Goal: Transaction & Acquisition: Purchase product/service

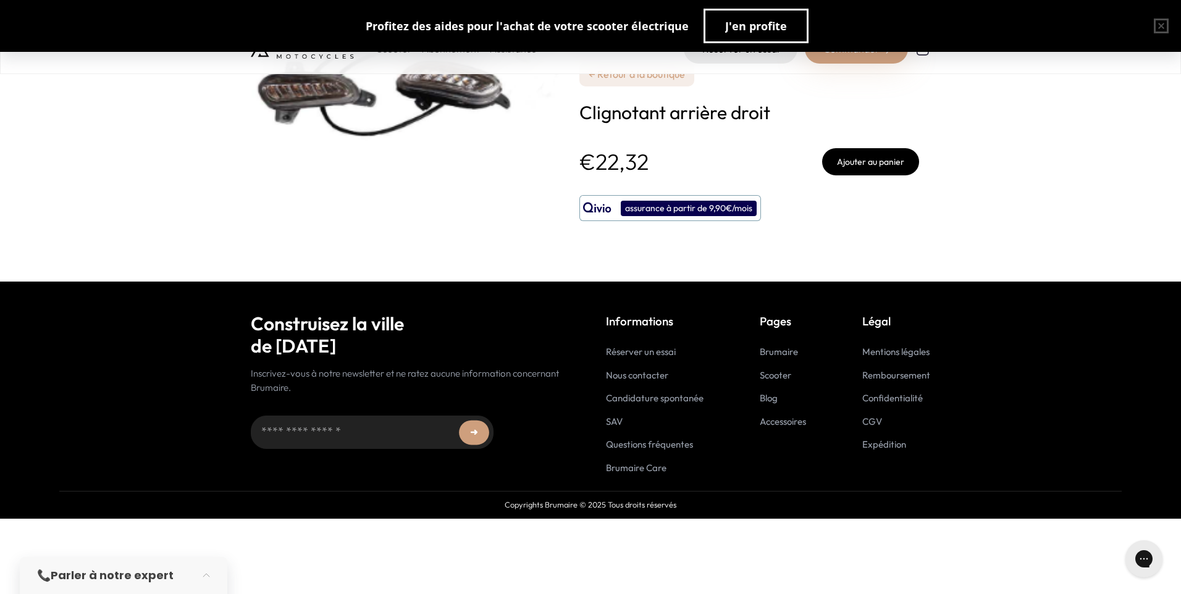
click at [793, 420] on link "Accessoires" at bounding box center [783, 422] width 46 height 12
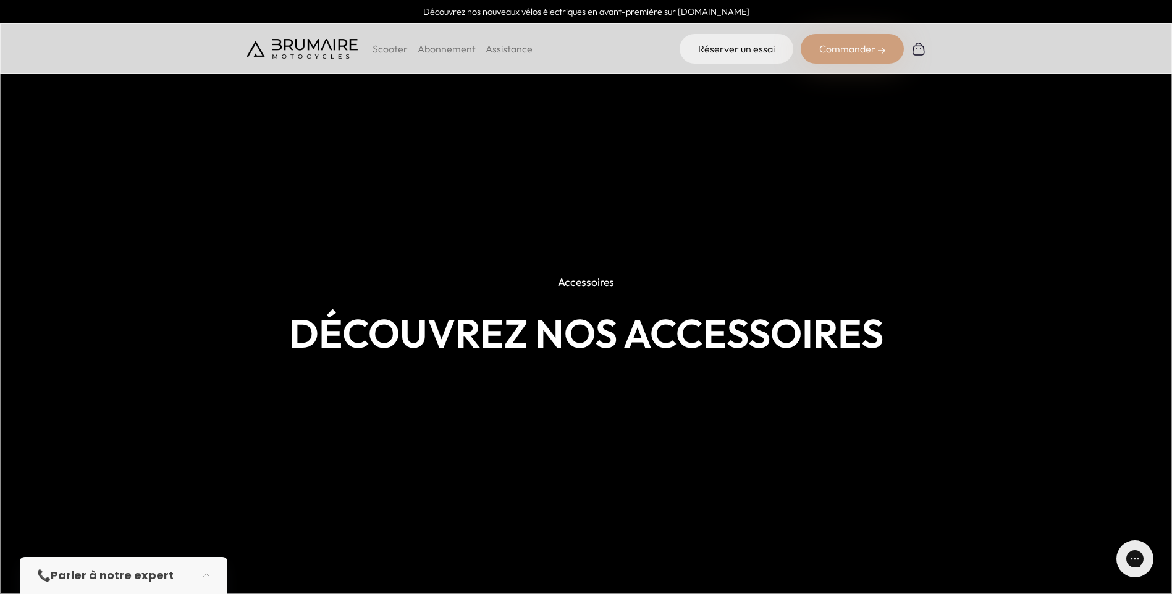
click at [604, 354] on h1 "Découvrez nos accessoires" at bounding box center [587, 334] width 680 height 46
click at [321, 49] on img at bounding box center [302, 49] width 111 height 20
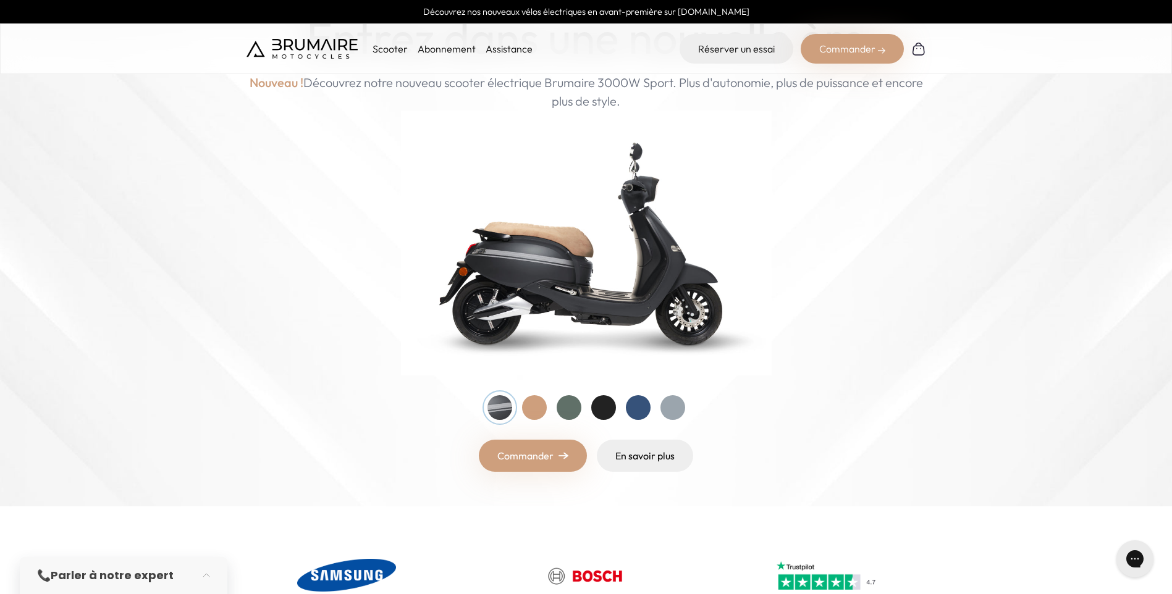
scroll to position [124, 0]
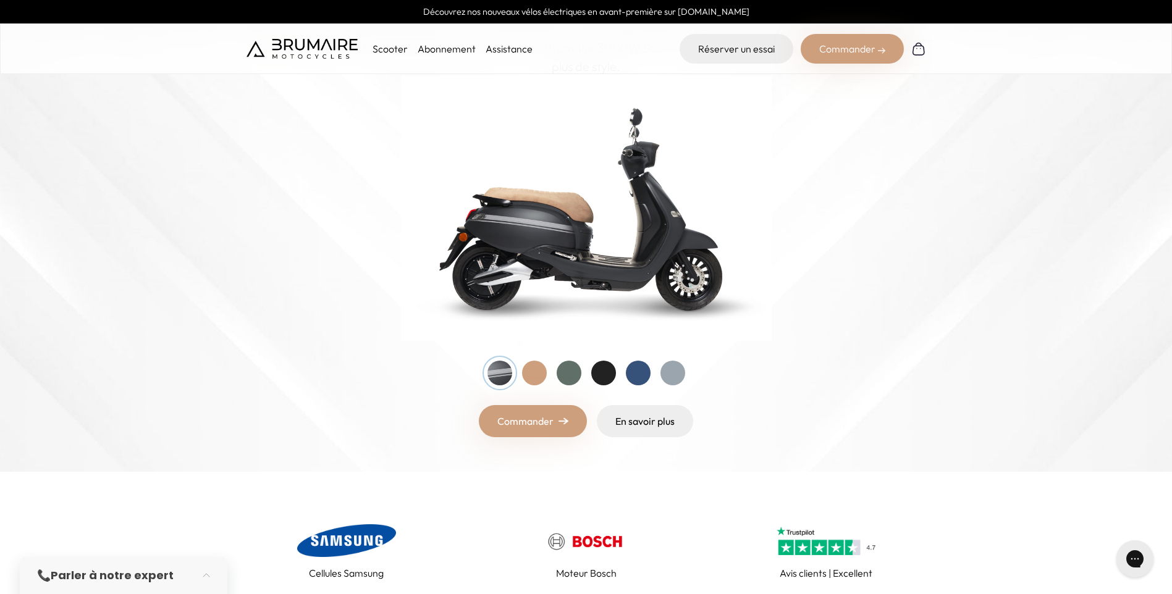
click at [639, 376] on div at bounding box center [638, 373] width 25 height 25
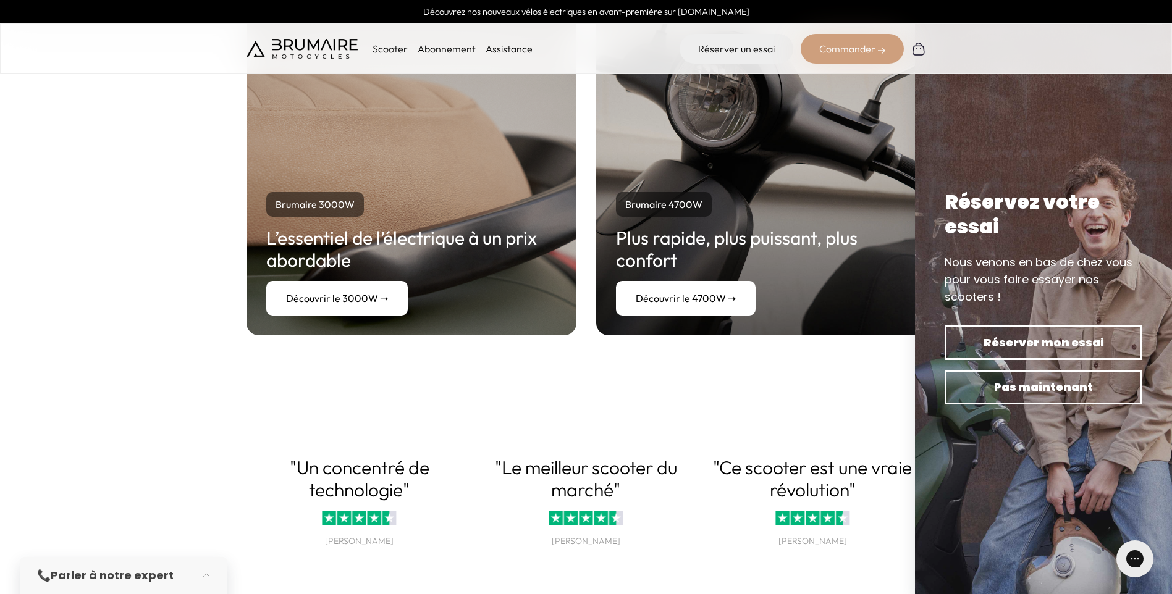
scroll to position [2286, 0]
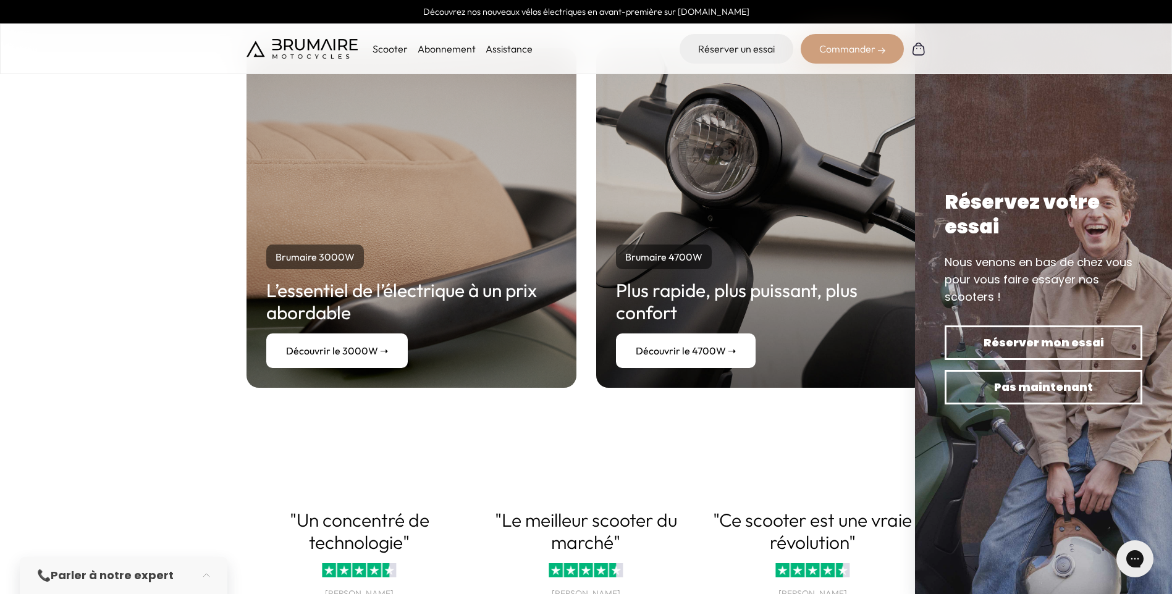
click at [515, 43] on link "Assistance" at bounding box center [509, 49] width 47 height 12
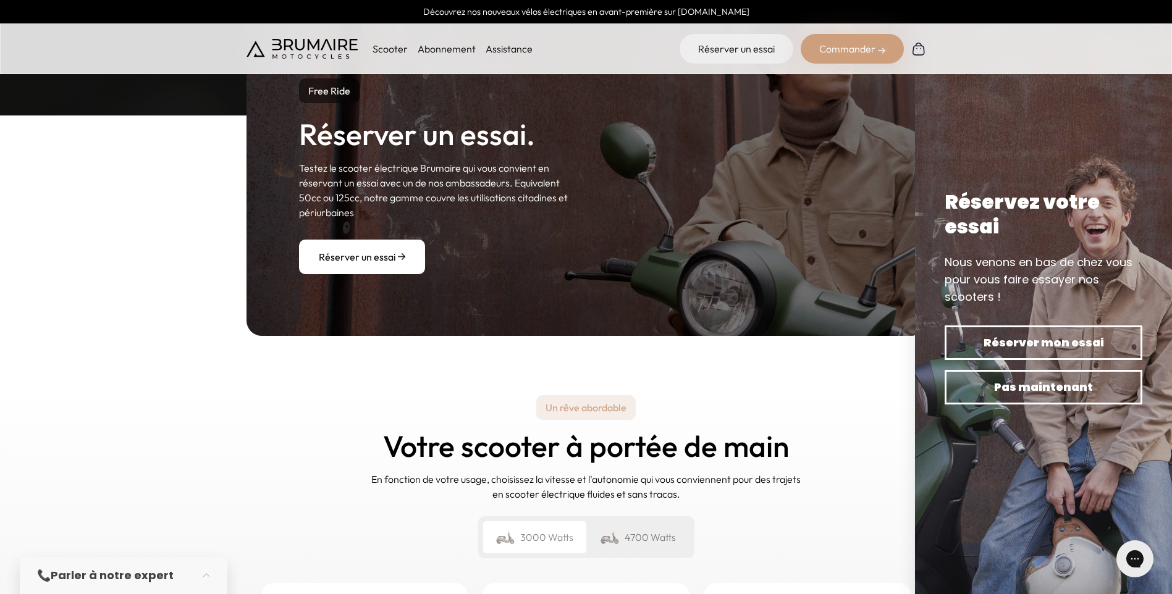
scroll to position [1483, 0]
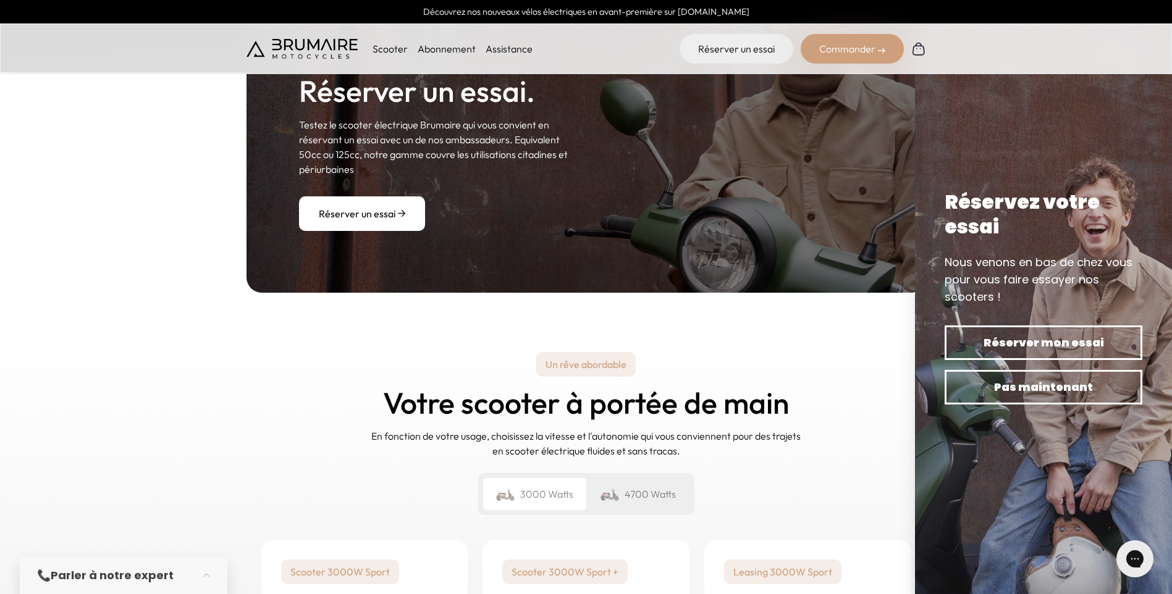
click at [633, 491] on div "4700 Watts" at bounding box center [637, 494] width 103 height 32
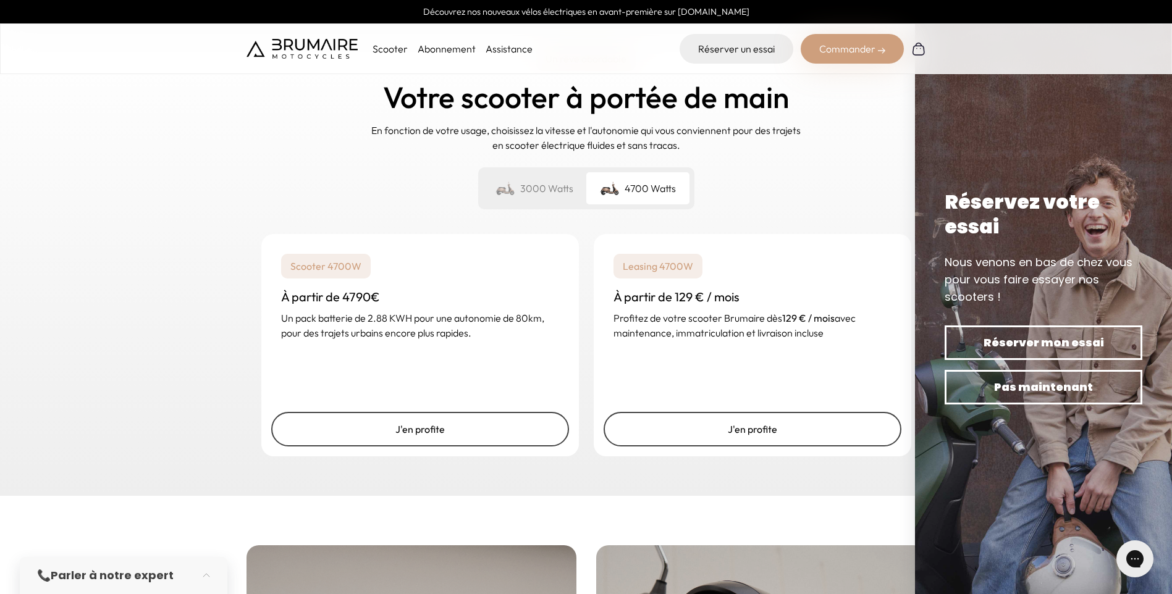
scroll to position [1792, 0]
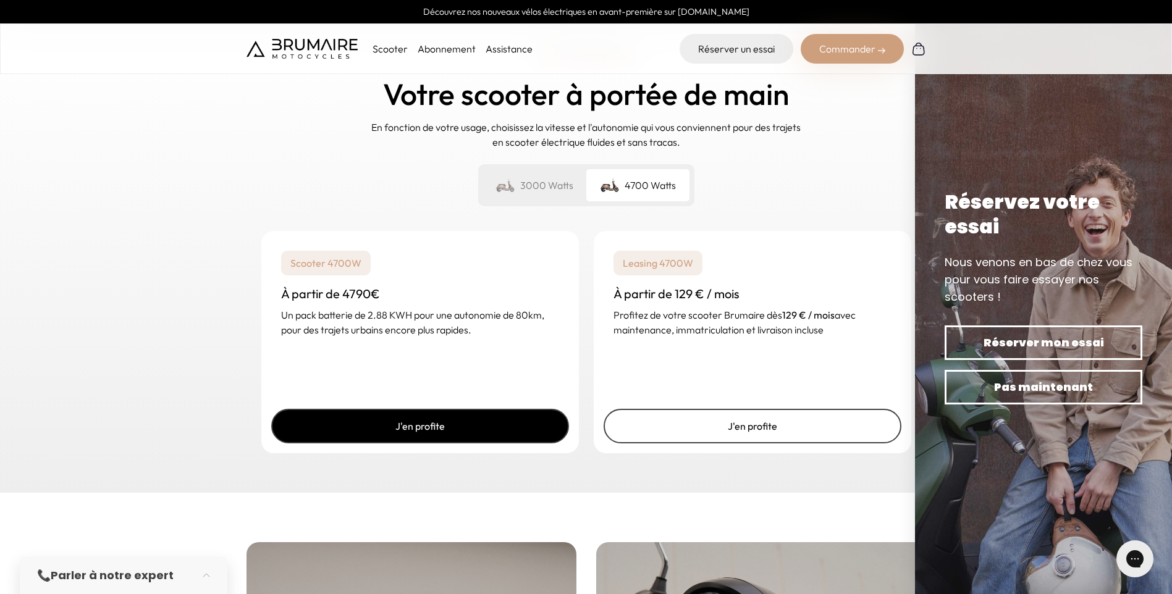
click at [454, 423] on link "J'en profite" at bounding box center [420, 426] width 298 height 35
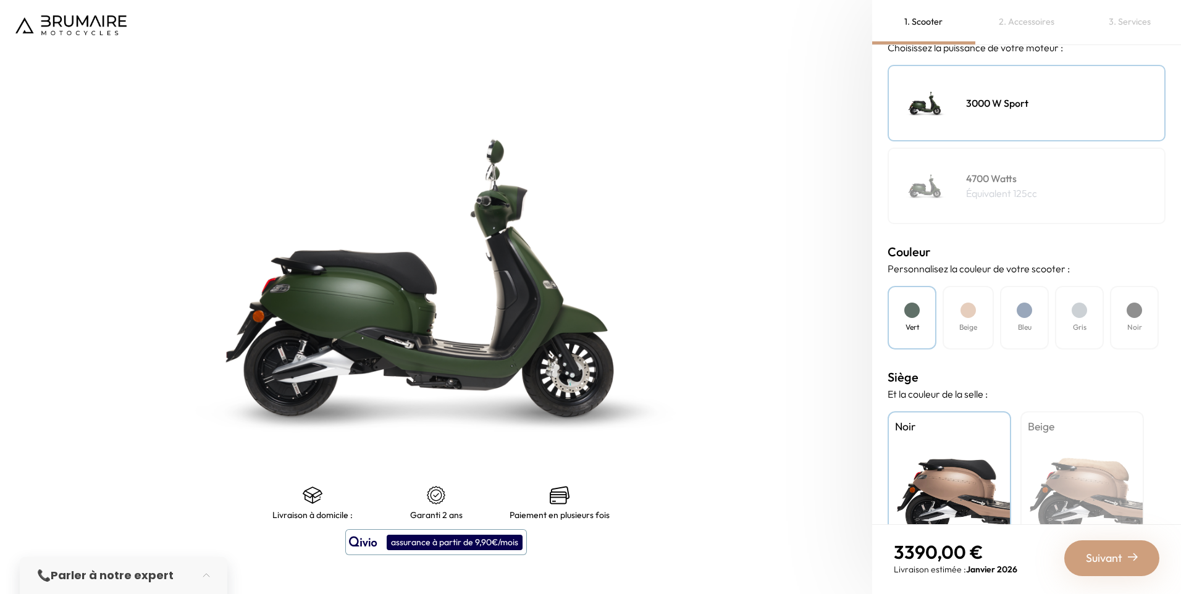
scroll to position [185, 0]
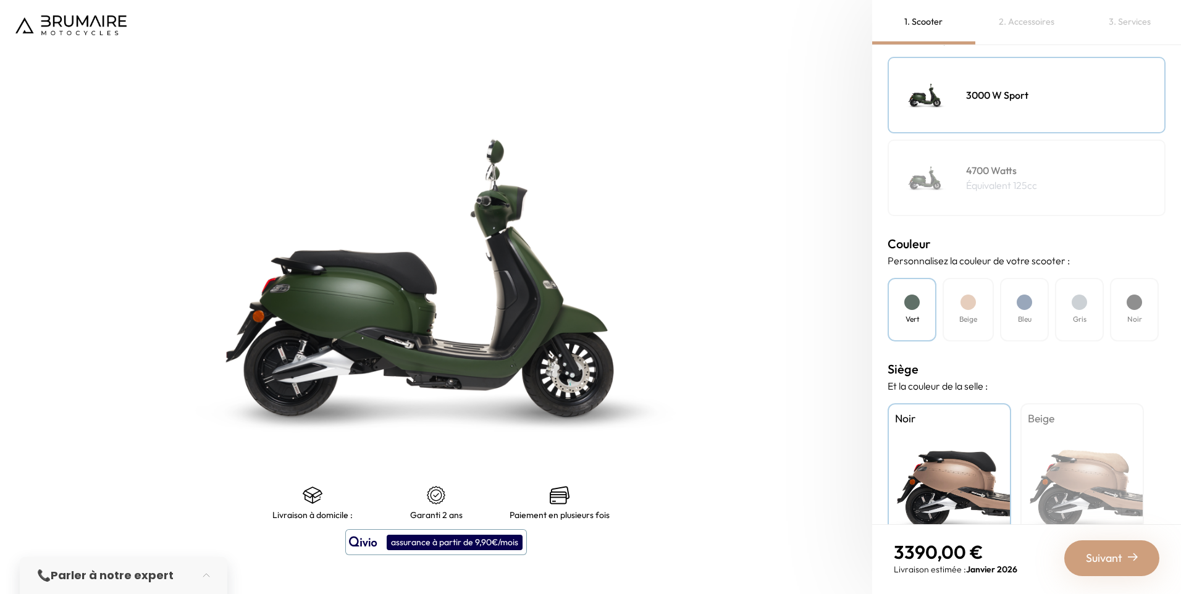
click at [1032, 305] on div at bounding box center [1024, 302] width 15 height 15
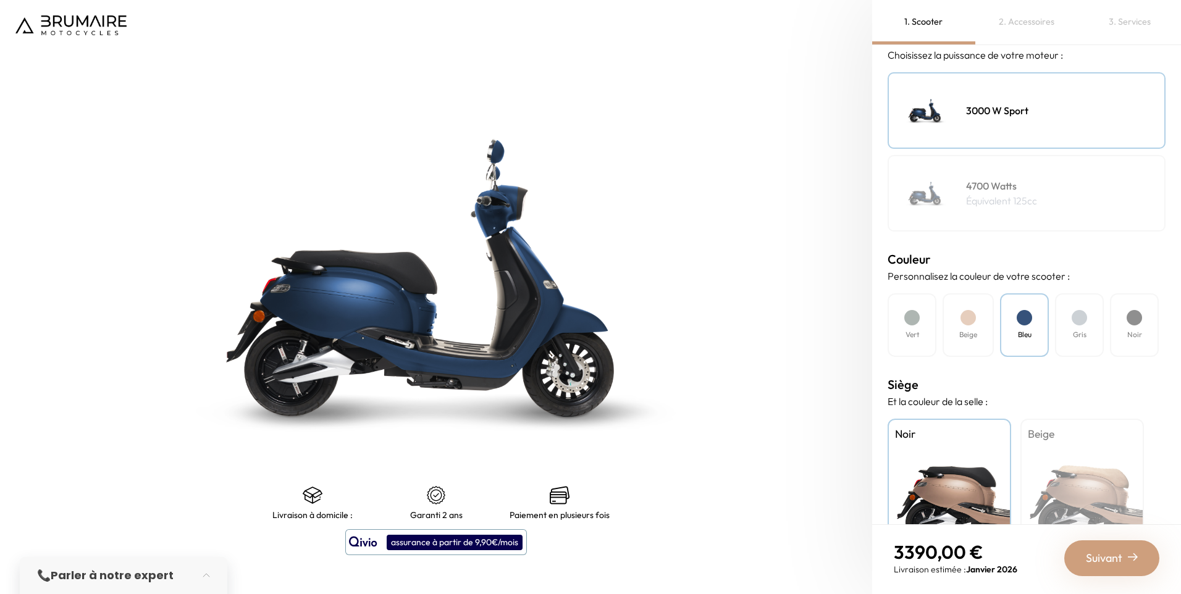
scroll to position [49, 0]
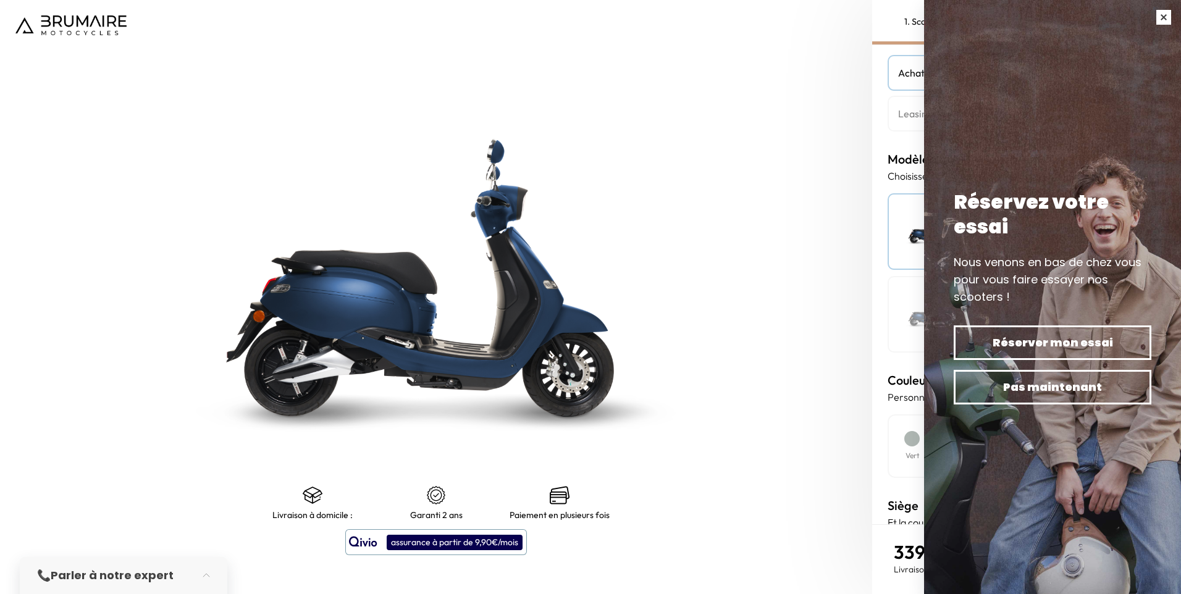
click at [1162, 16] on button "button" at bounding box center [1164, 17] width 35 height 35
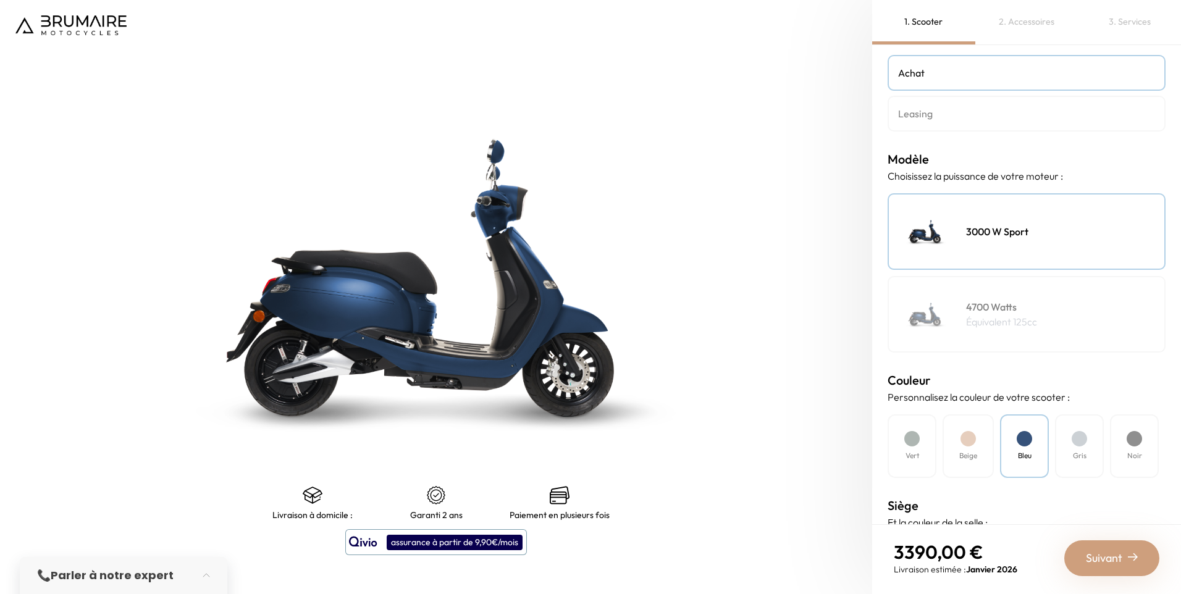
click at [53, 28] on img at bounding box center [70, 25] width 111 height 20
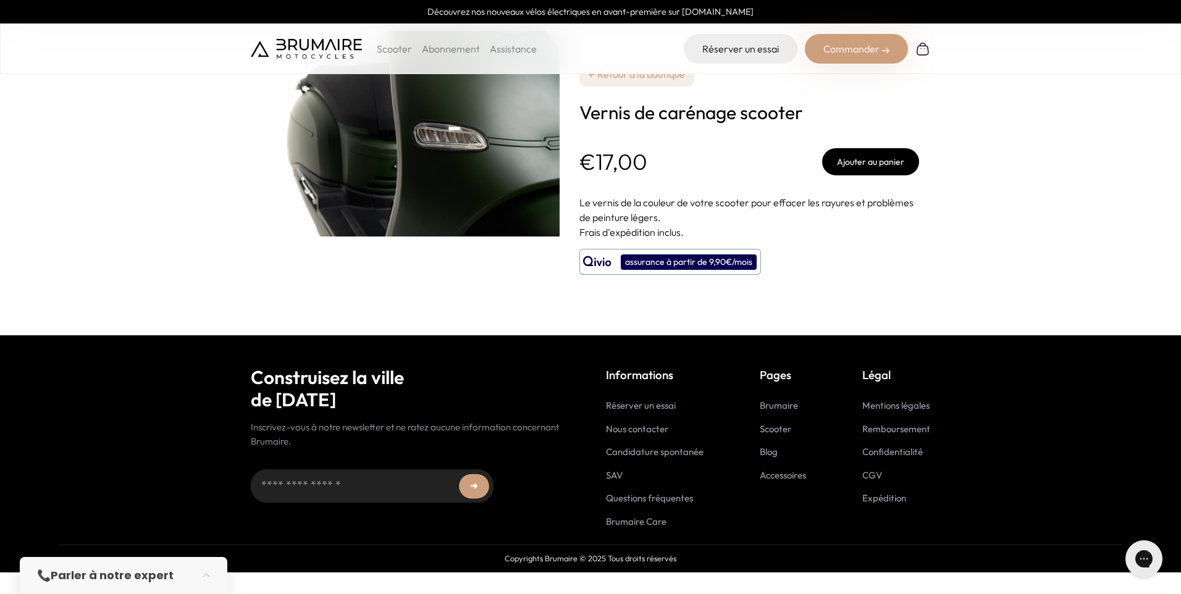
click at [615, 81] on link "← Retour à la boutique" at bounding box center [637, 74] width 115 height 25
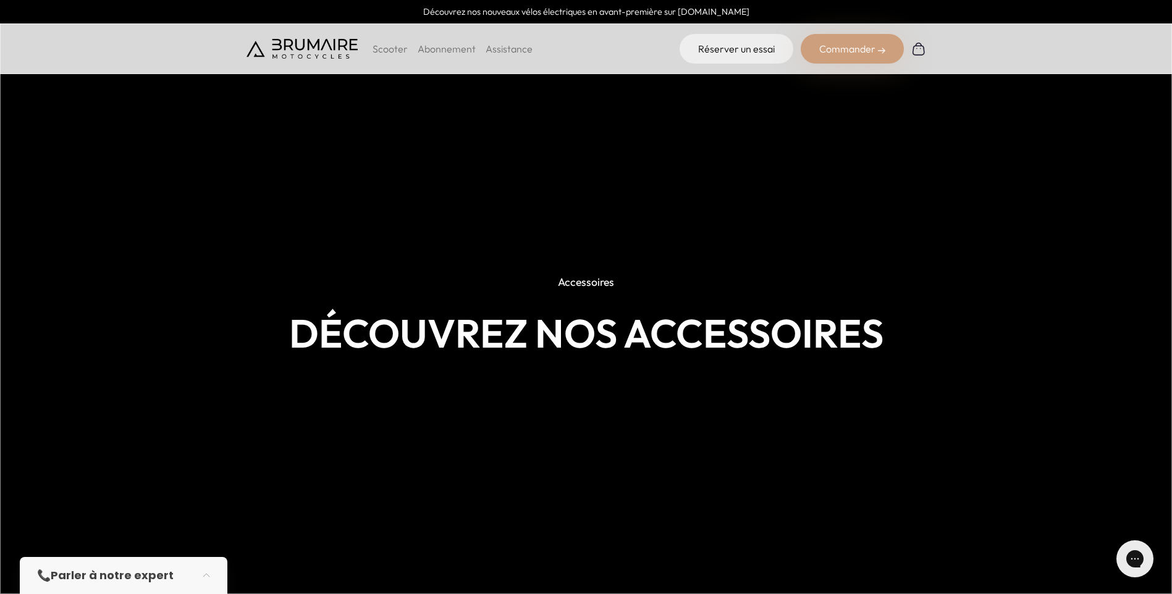
click at [549, 494] on img at bounding box center [586, 297] width 1172 height 594
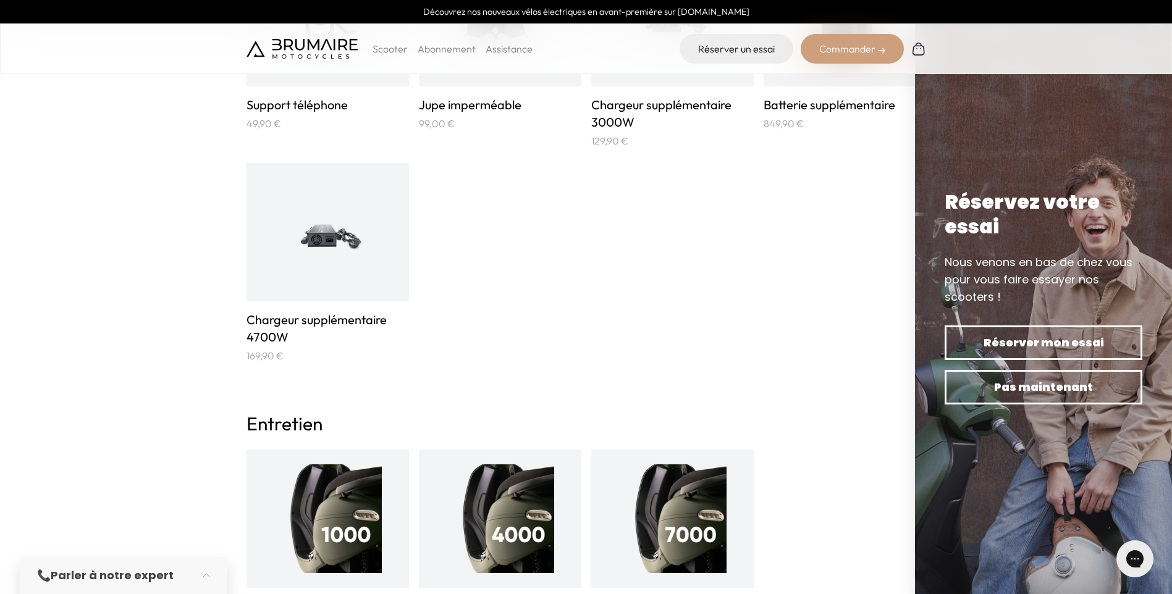
scroll to position [1112, 0]
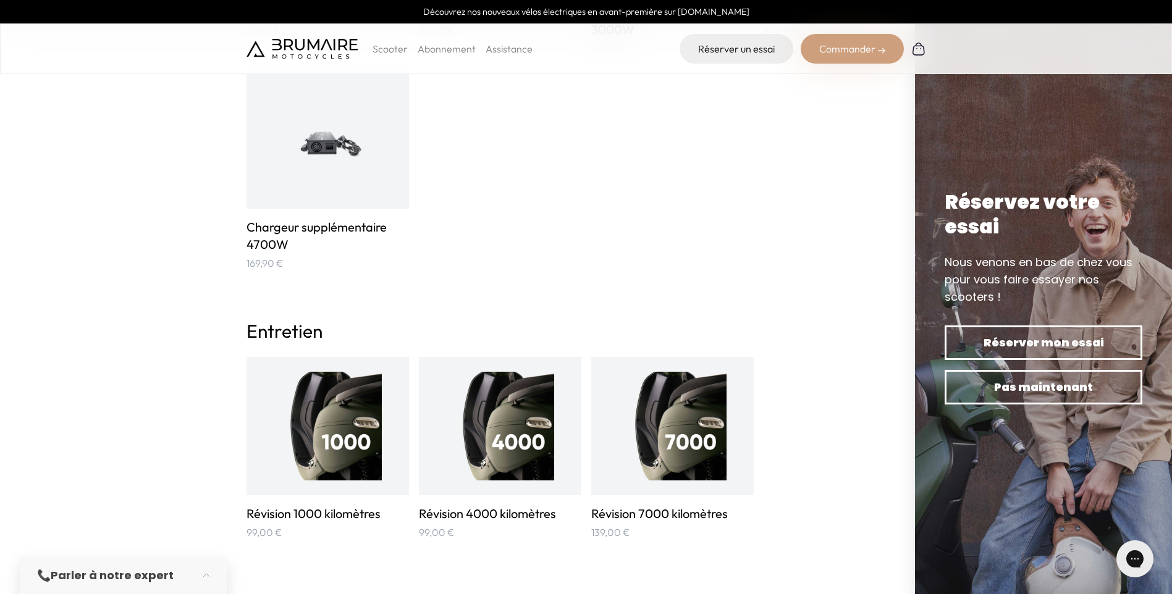
click at [156, 582] on strong "Parler à notre expert" at bounding box center [112, 575] width 123 height 15
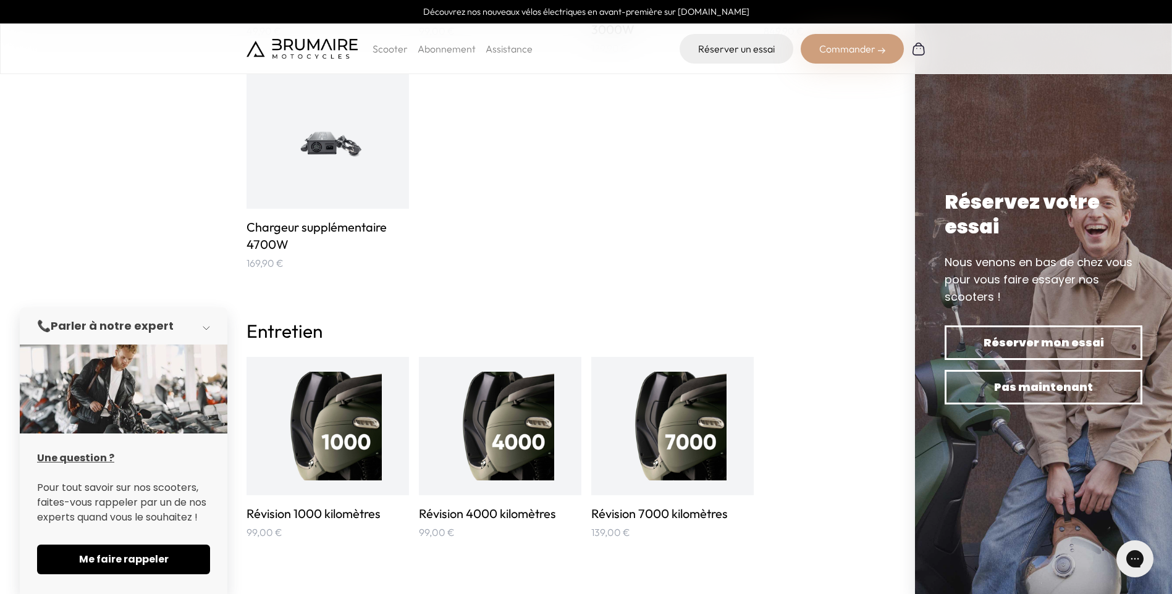
click at [205, 325] on button "button" at bounding box center [210, 326] width 35 height 27
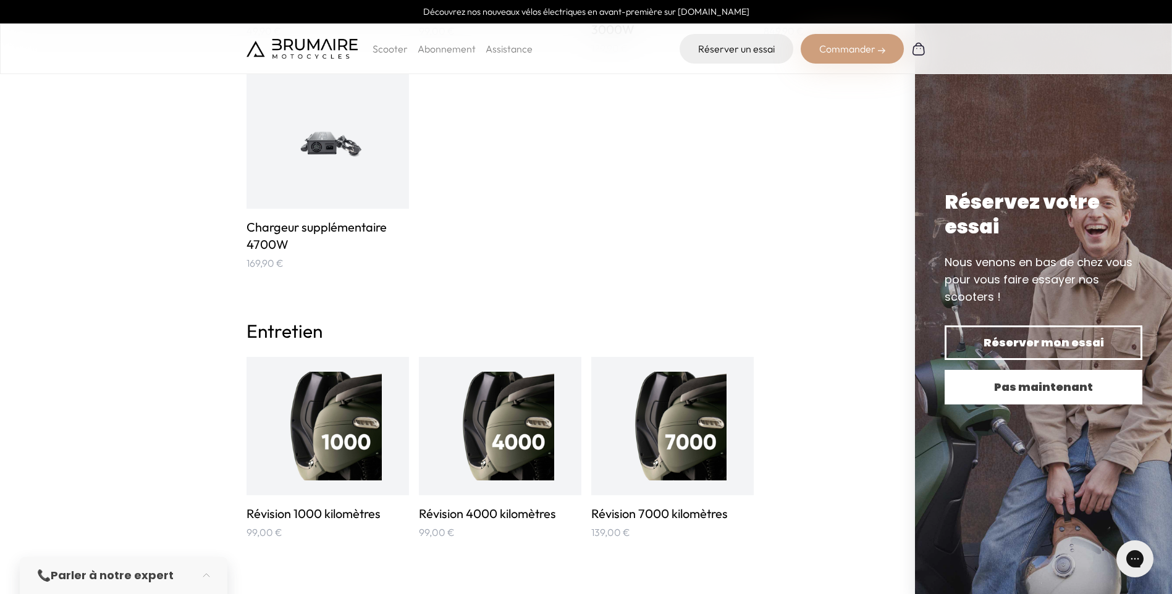
click at [965, 391] on button "Pas maintenant" at bounding box center [1044, 387] width 198 height 35
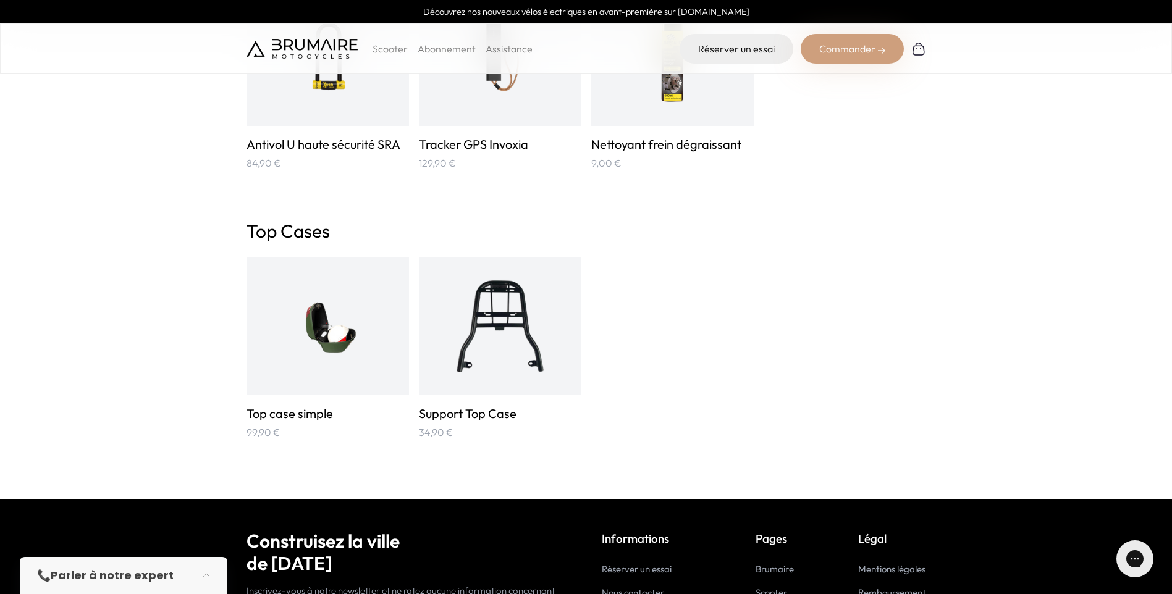
scroll to position [2163, 0]
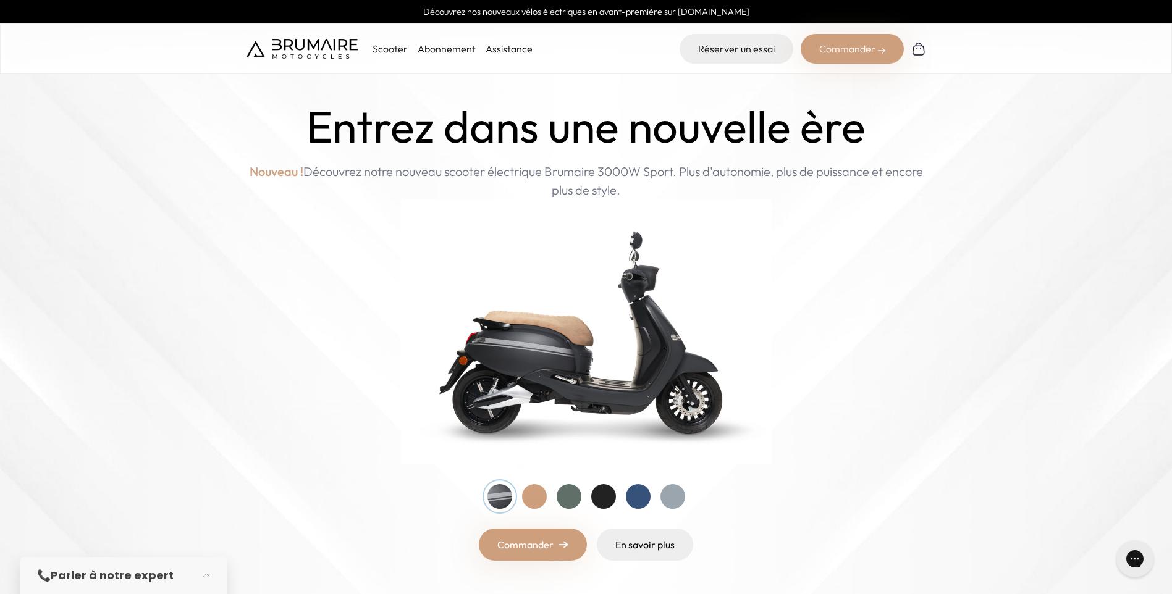
click at [387, 46] on p "Scooter" at bounding box center [390, 48] width 35 height 15
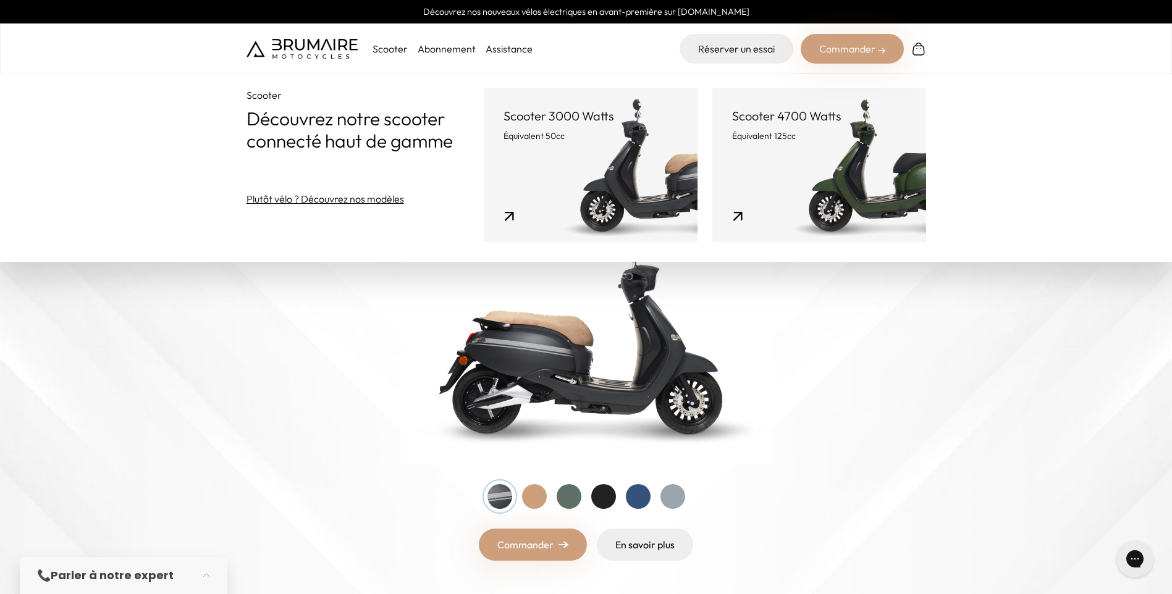
click at [845, 167] on link "Scooter 4700 Watts Équivalent 125cc" at bounding box center [819, 165] width 214 height 154
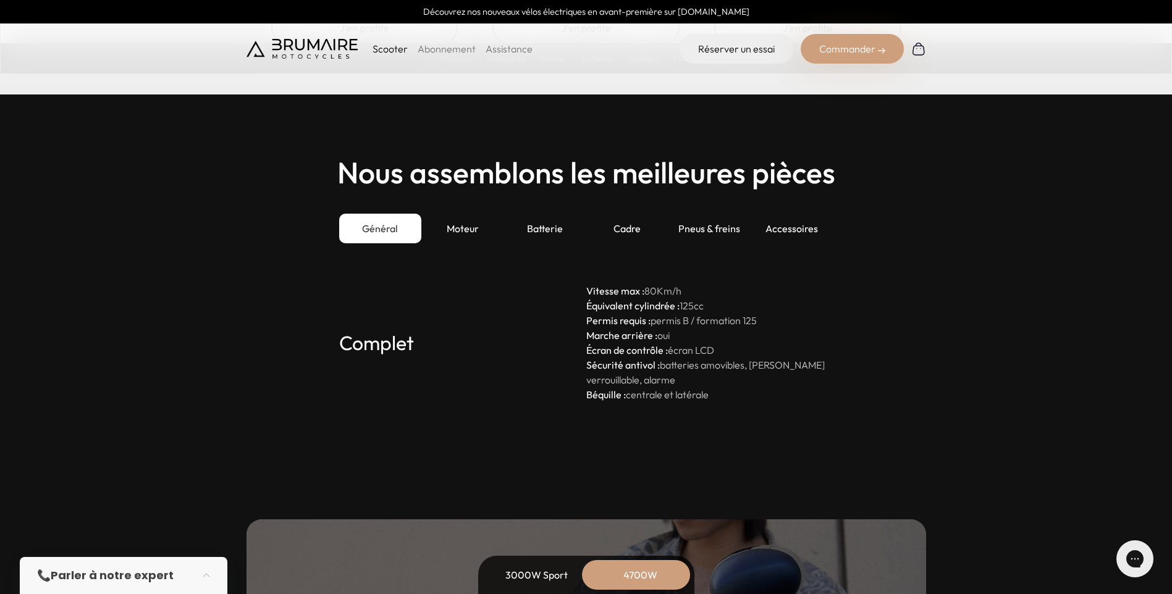
scroll to position [3522, 0]
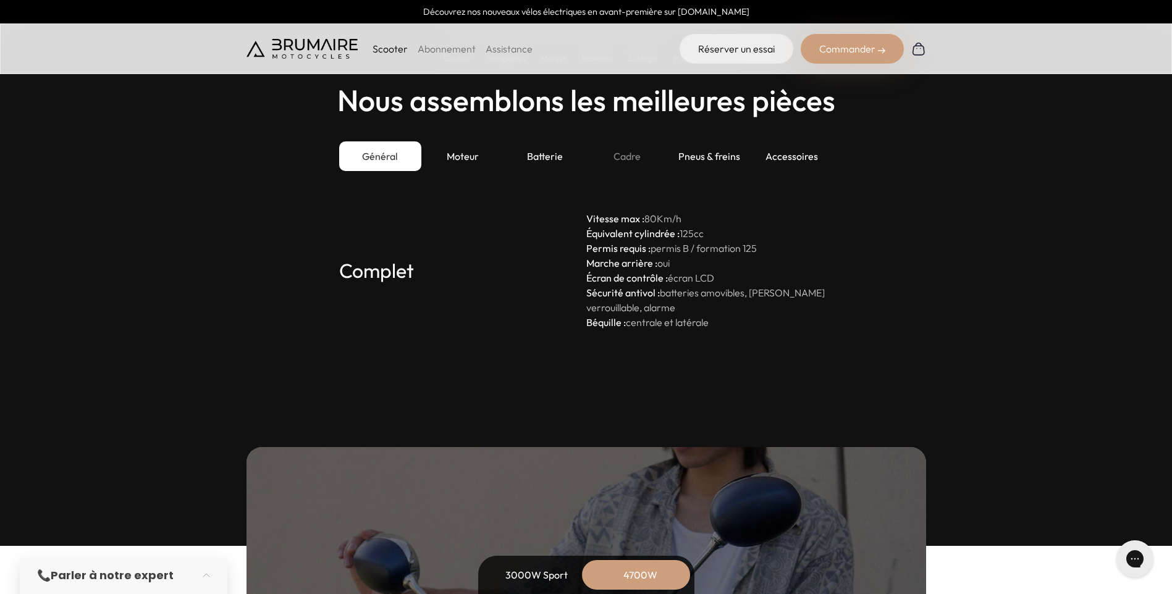
click at [619, 159] on div "Cadre" at bounding box center [627, 156] width 82 height 30
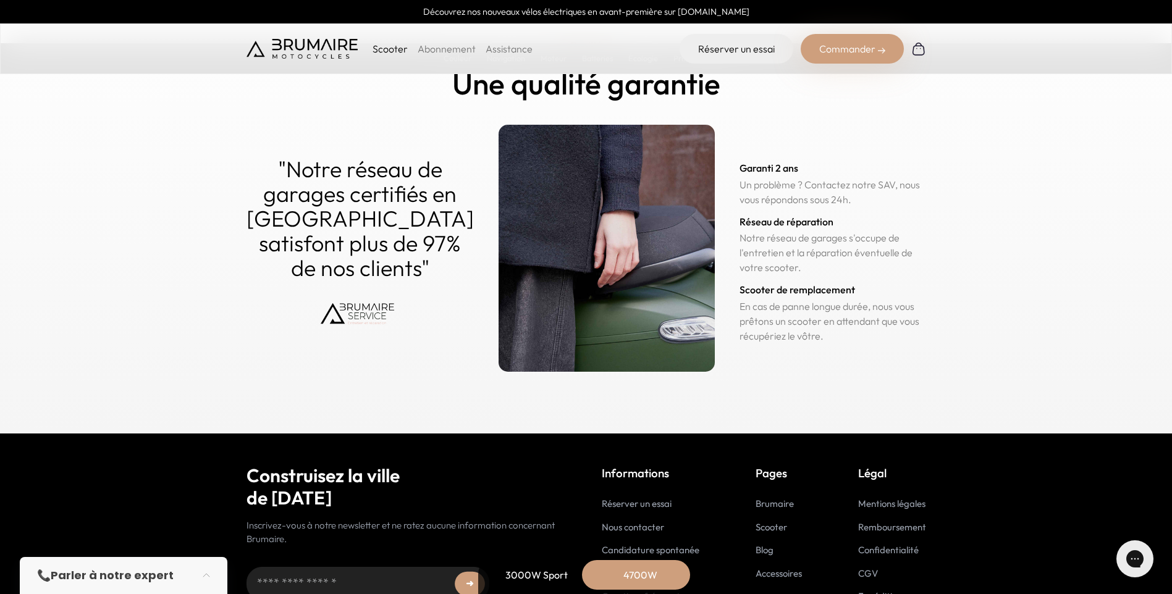
scroll to position [6187, 0]
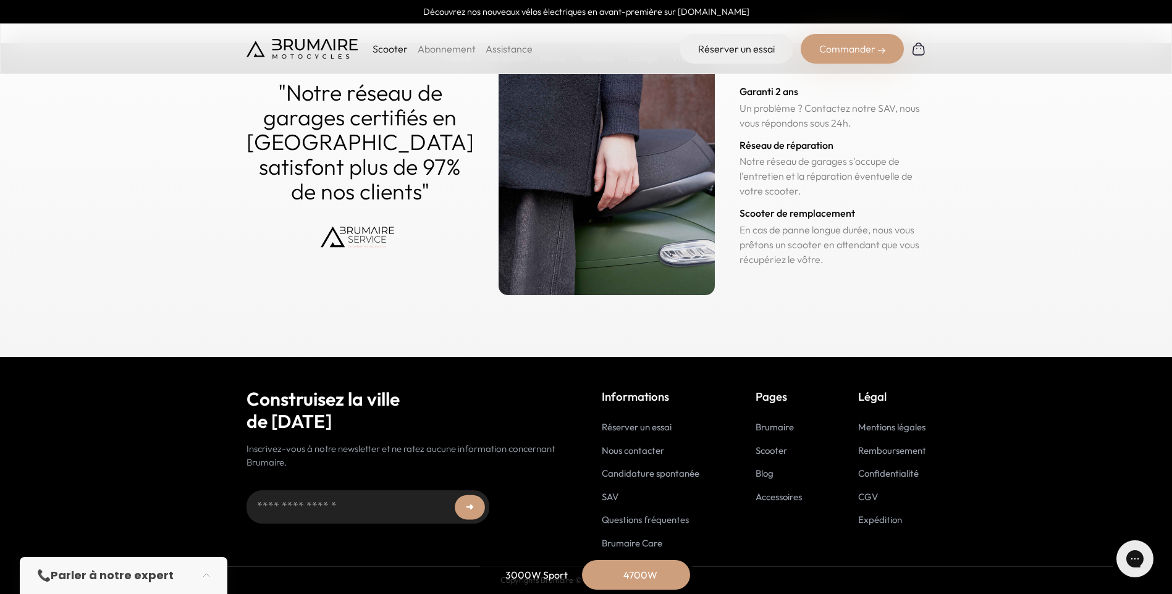
click at [613, 497] on link "SAV" at bounding box center [610, 497] width 17 height 12
click at [770, 495] on link "Accessoires" at bounding box center [779, 497] width 46 height 12
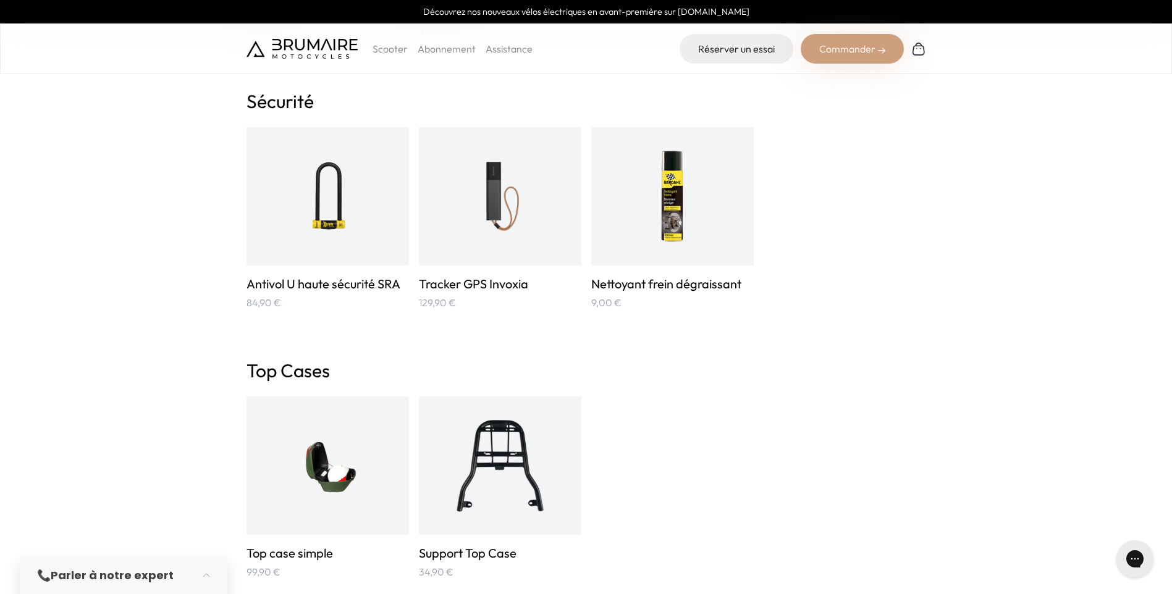
scroll to position [1915, 0]
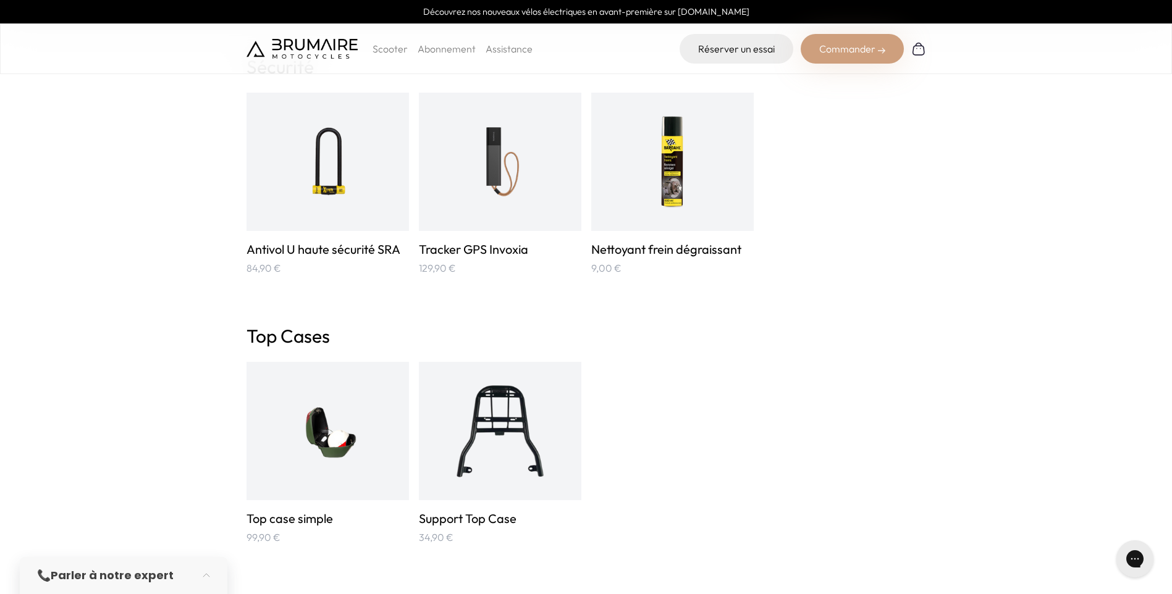
click at [388, 445] on div at bounding box center [328, 431] width 163 height 138
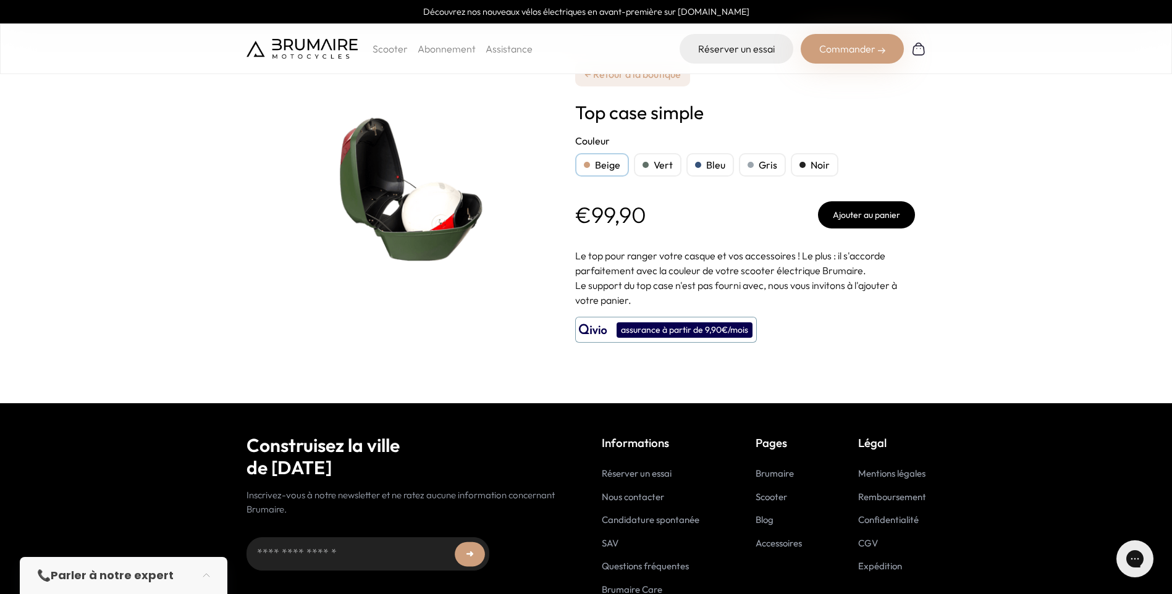
click at [694, 161] on div "Bleu" at bounding box center [710, 164] width 48 height 23
click at [652, 82] on link "← Retour à la boutique" at bounding box center [632, 74] width 115 height 25
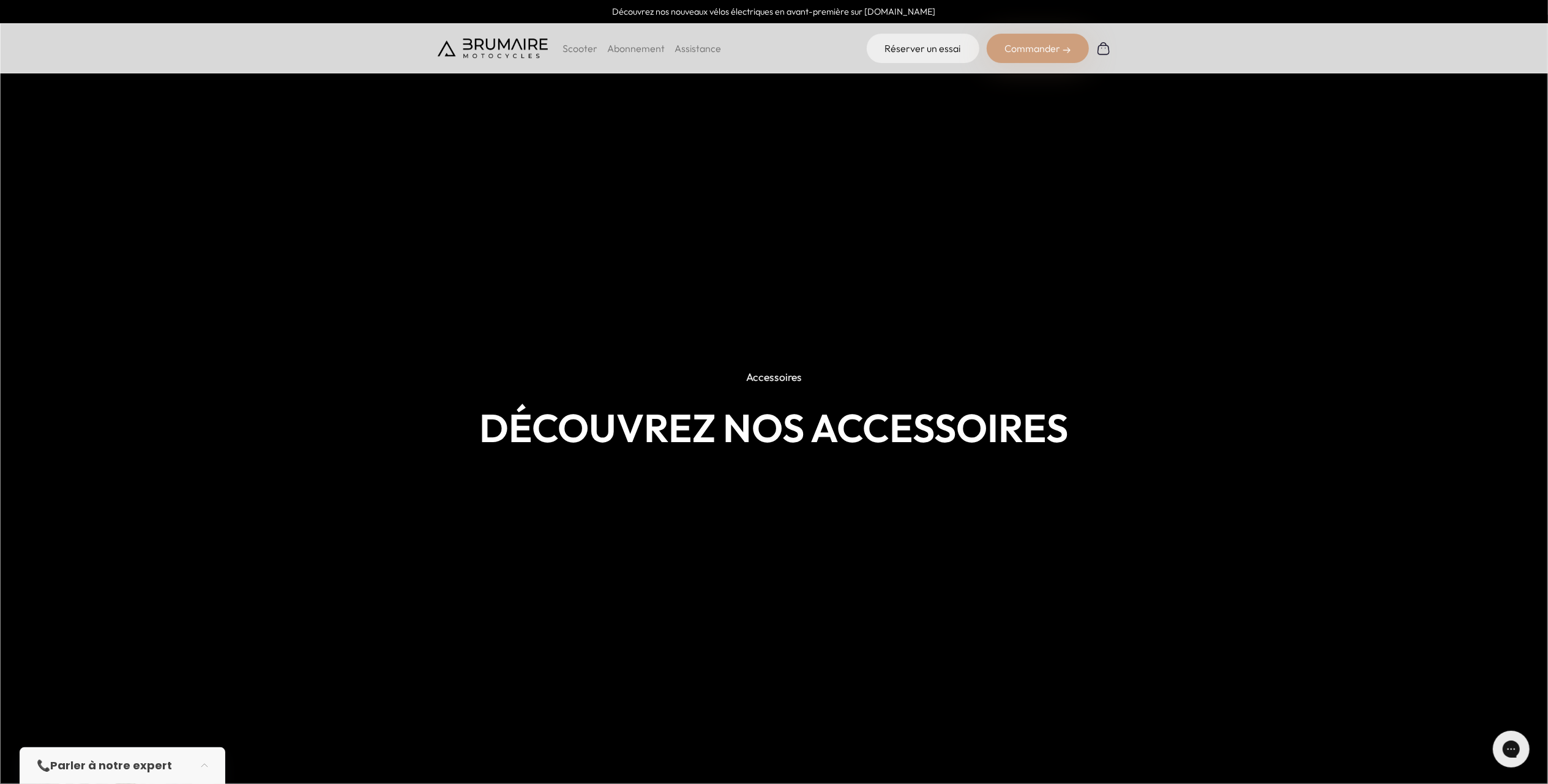
click at [1049, 52] on div "Commander" at bounding box center [1037, 49] width 102 height 30
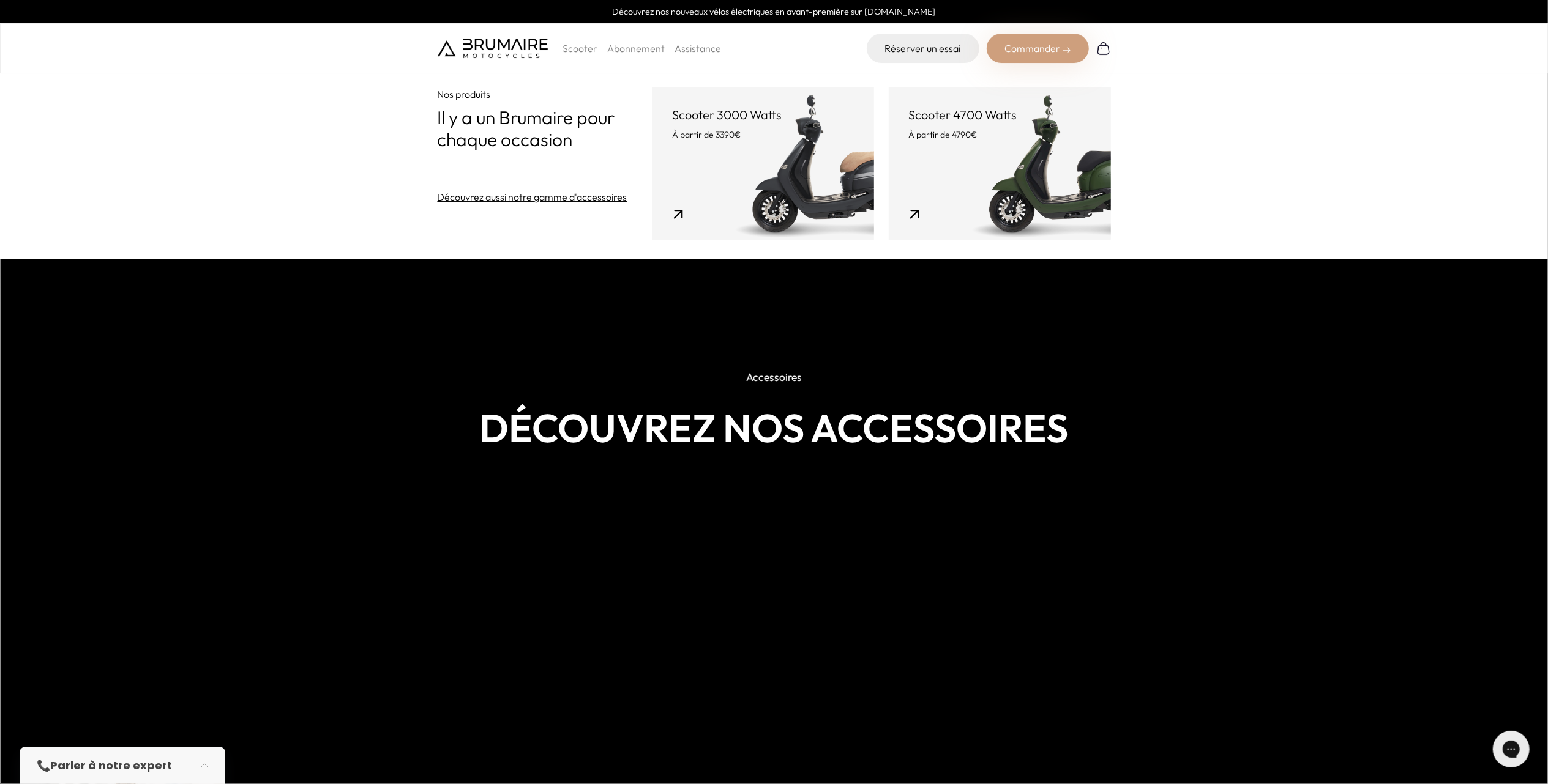
click at [944, 136] on p "À partir de 4790€" at bounding box center [999, 135] width 182 height 12
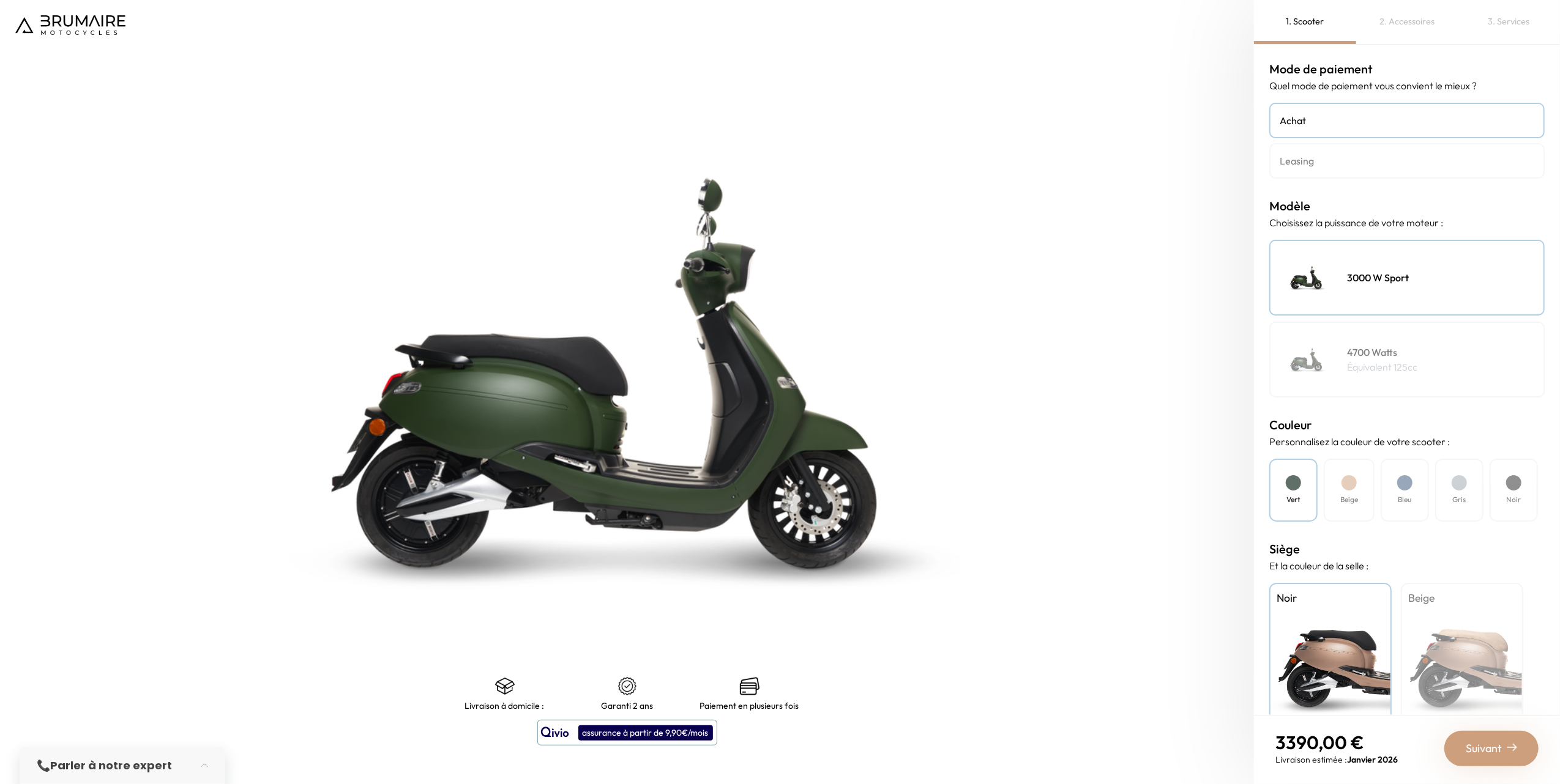
scroll to position [31, 0]
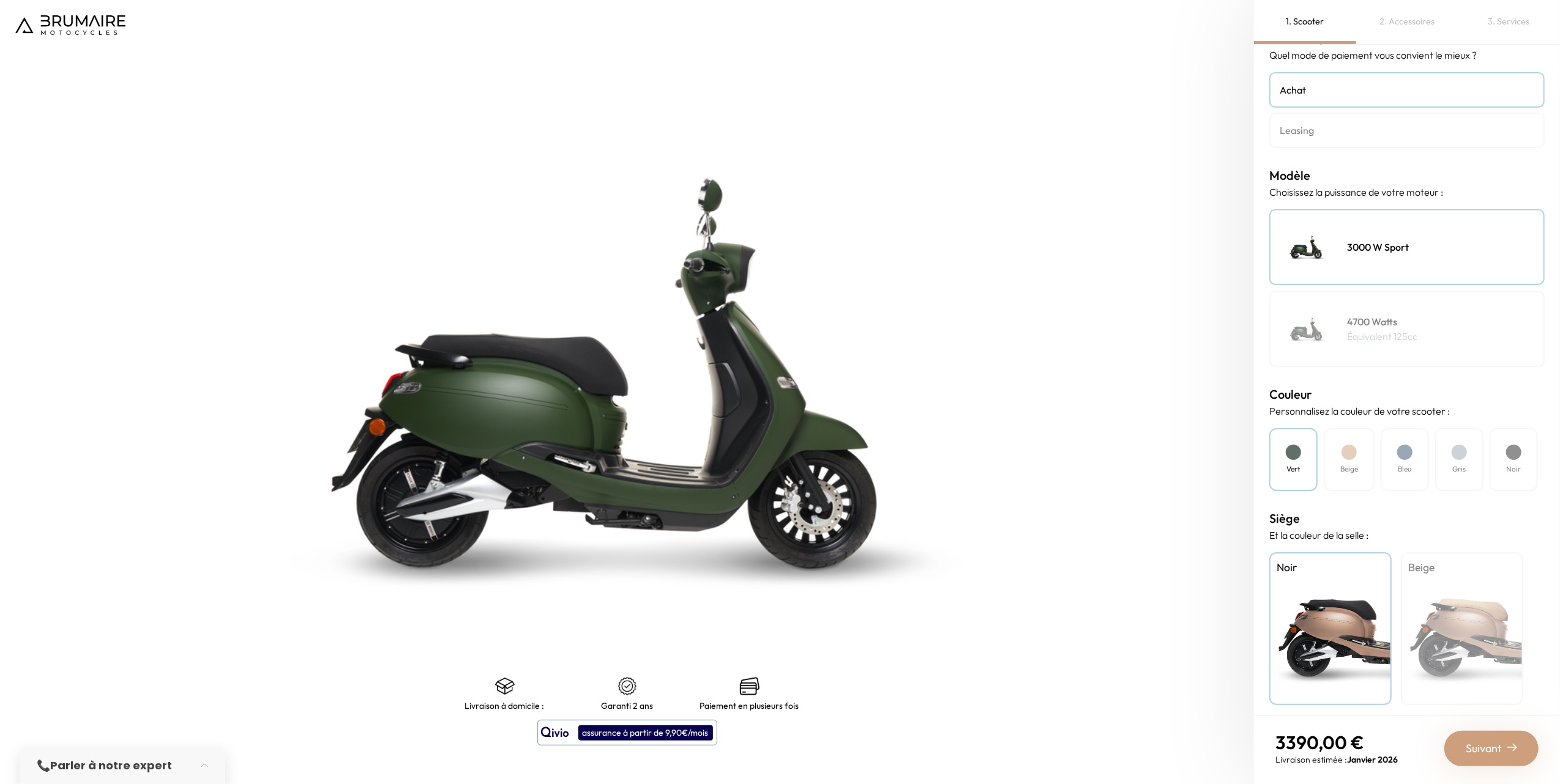
click at [1416, 462] on div "Bleu" at bounding box center [1404, 460] width 49 height 63
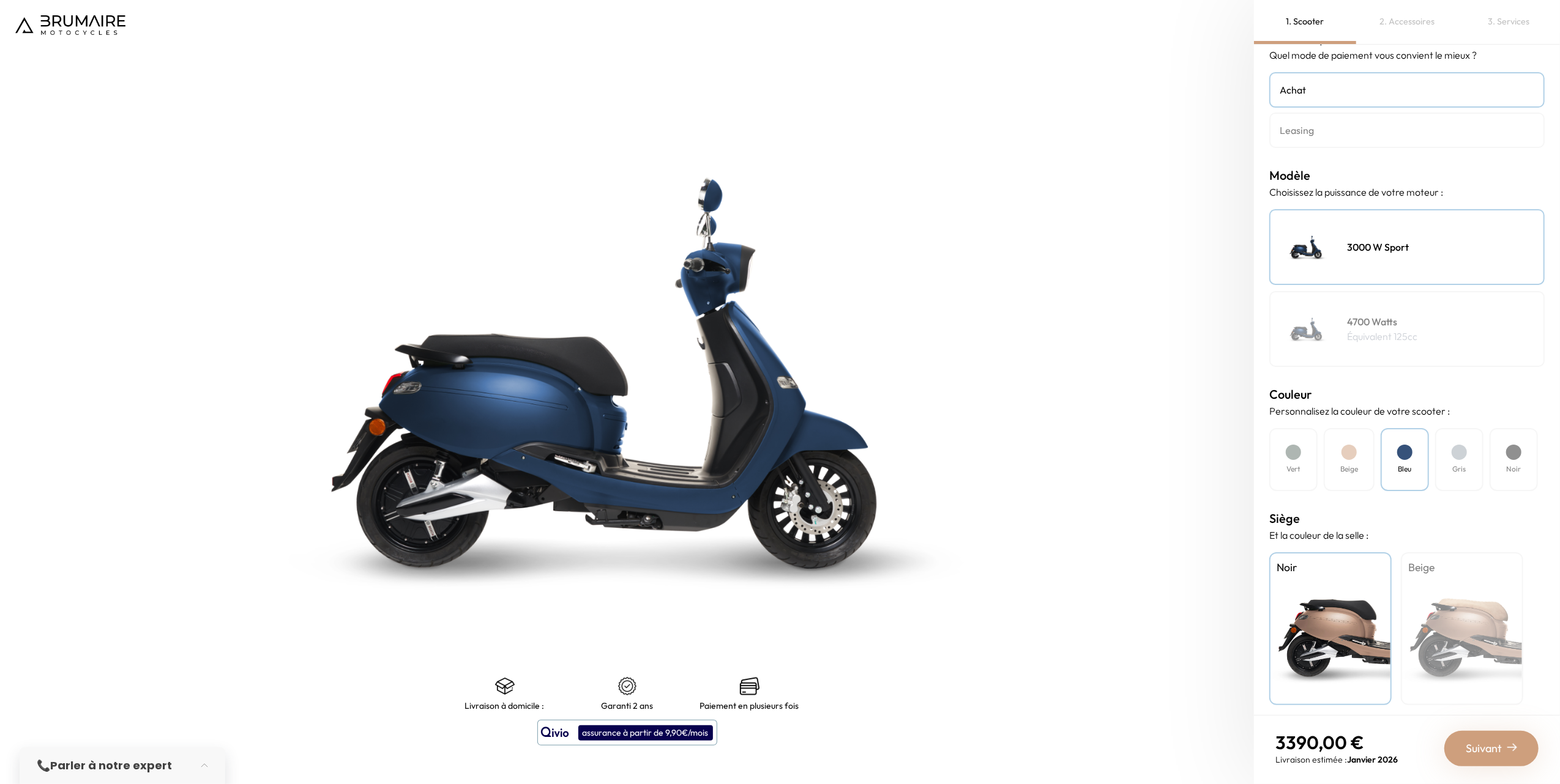
click at [1502, 745] on div "Suivant" at bounding box center [1491, 748] width 94 height 36
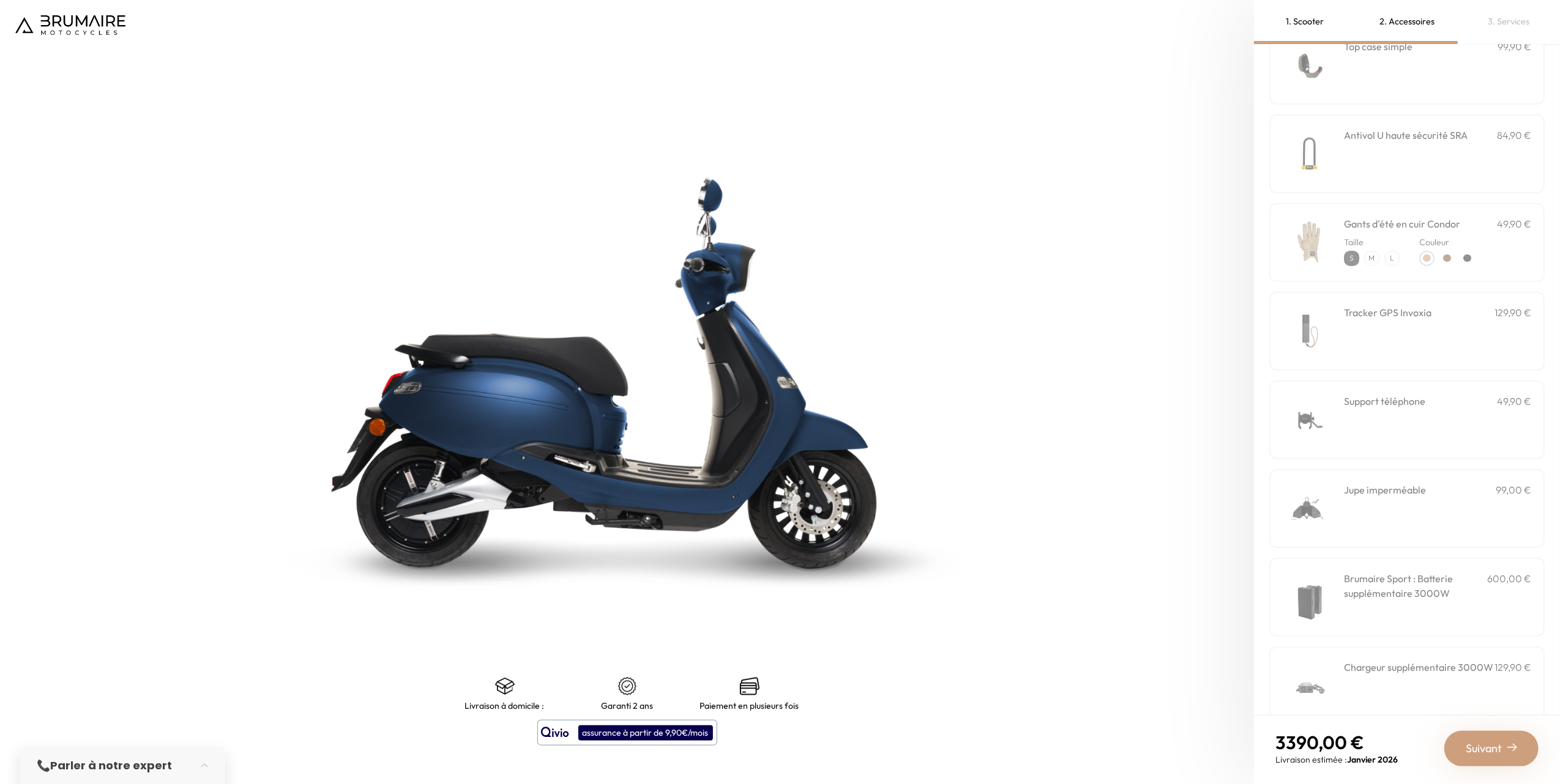
scroll to position [95, 0]
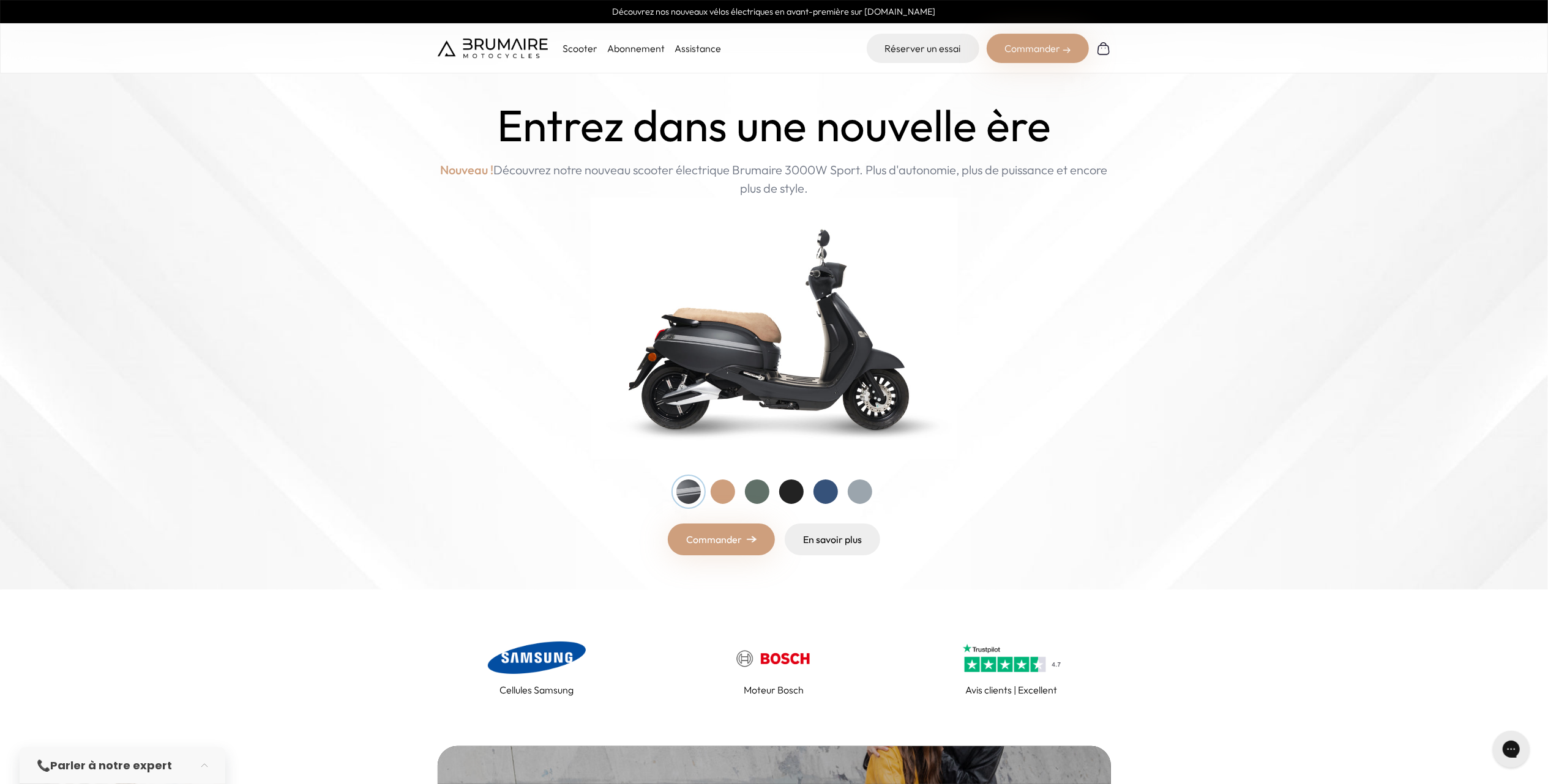
click at [521, 50] on img at bounding box center [492, 49] width 110 height 20
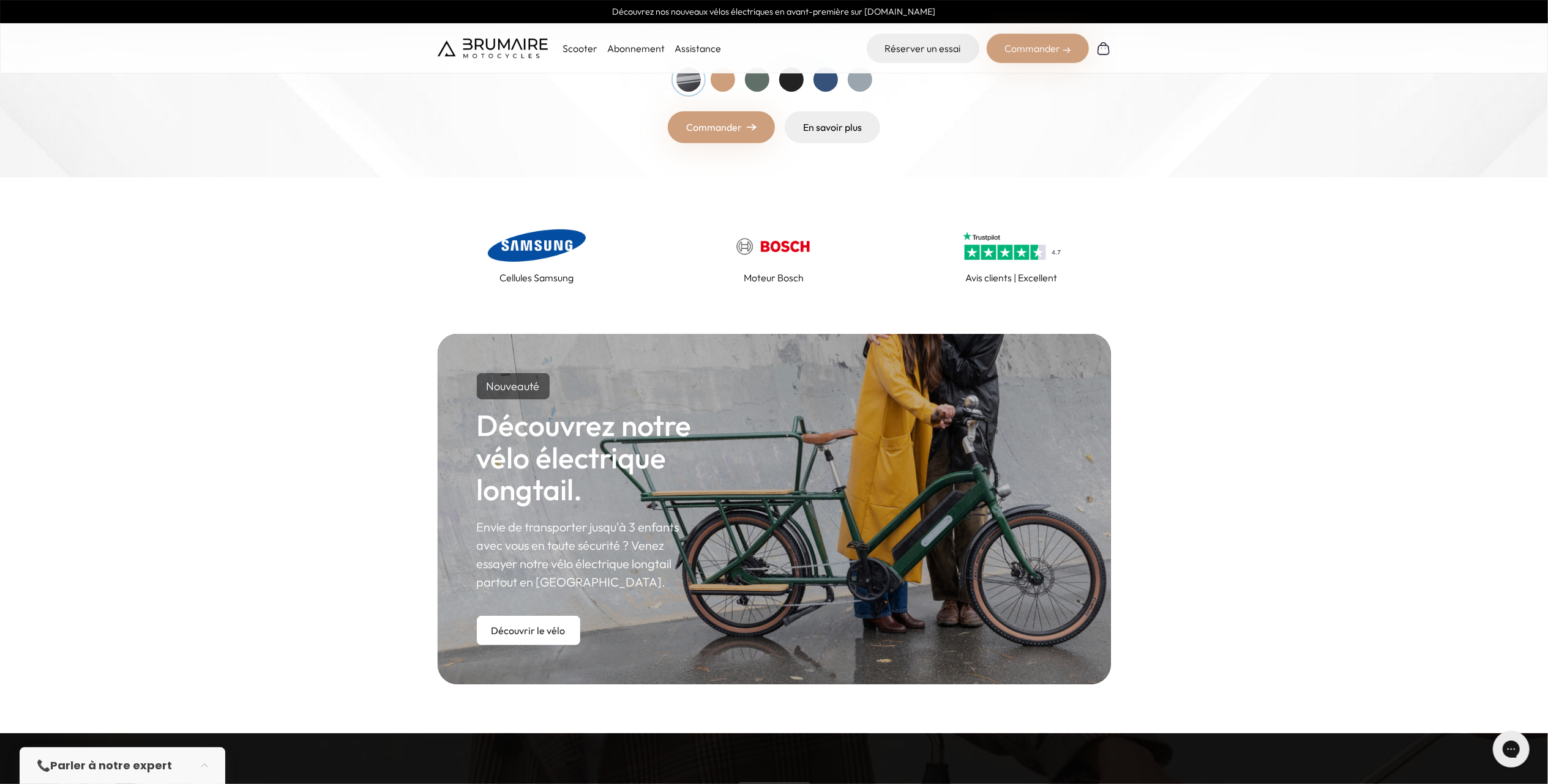
scroll to position [4850, 0]
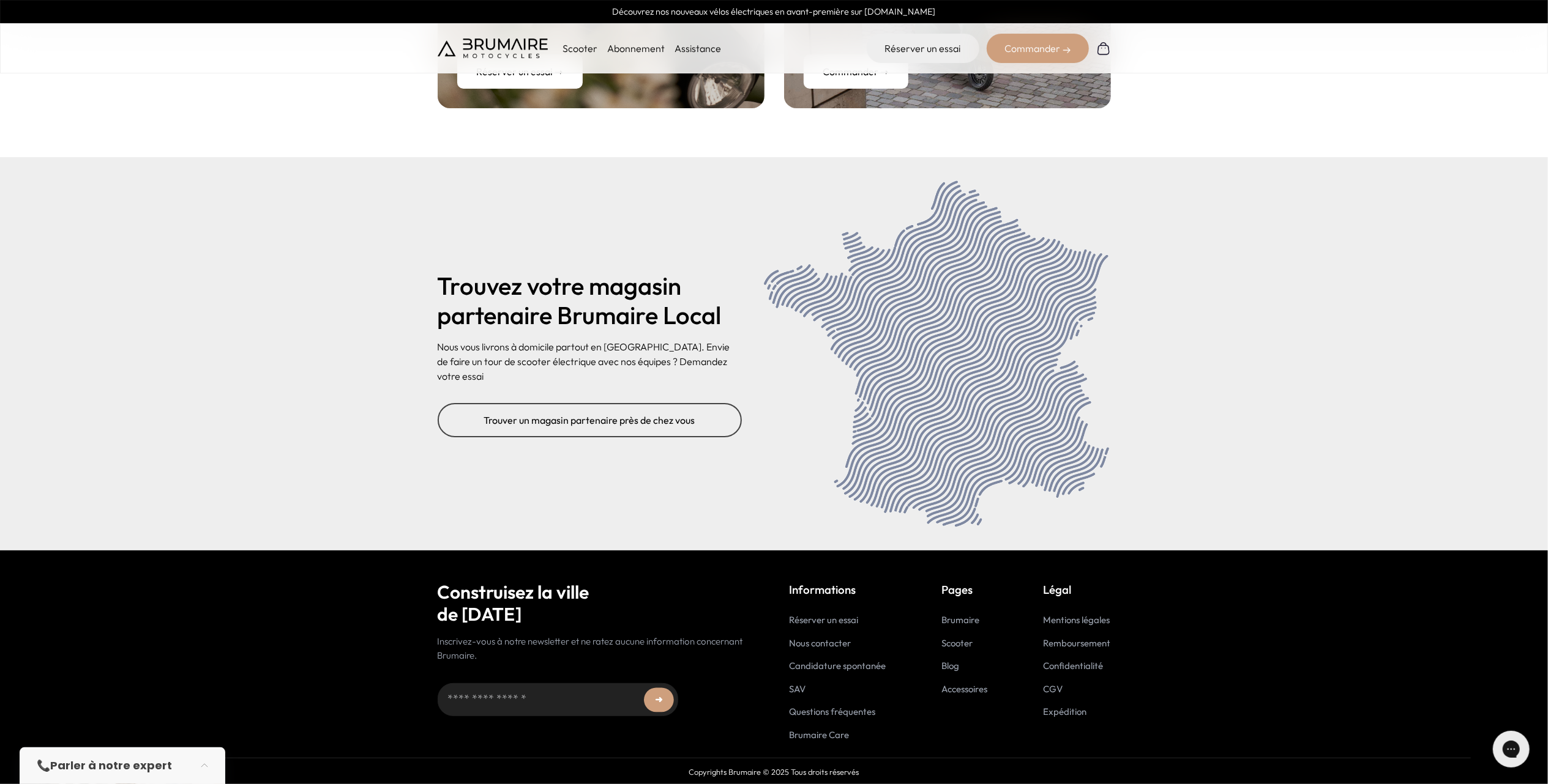
click at [823, 736] on link "Brumaire Care" at bounding box center [819, 735] width 60 height 12
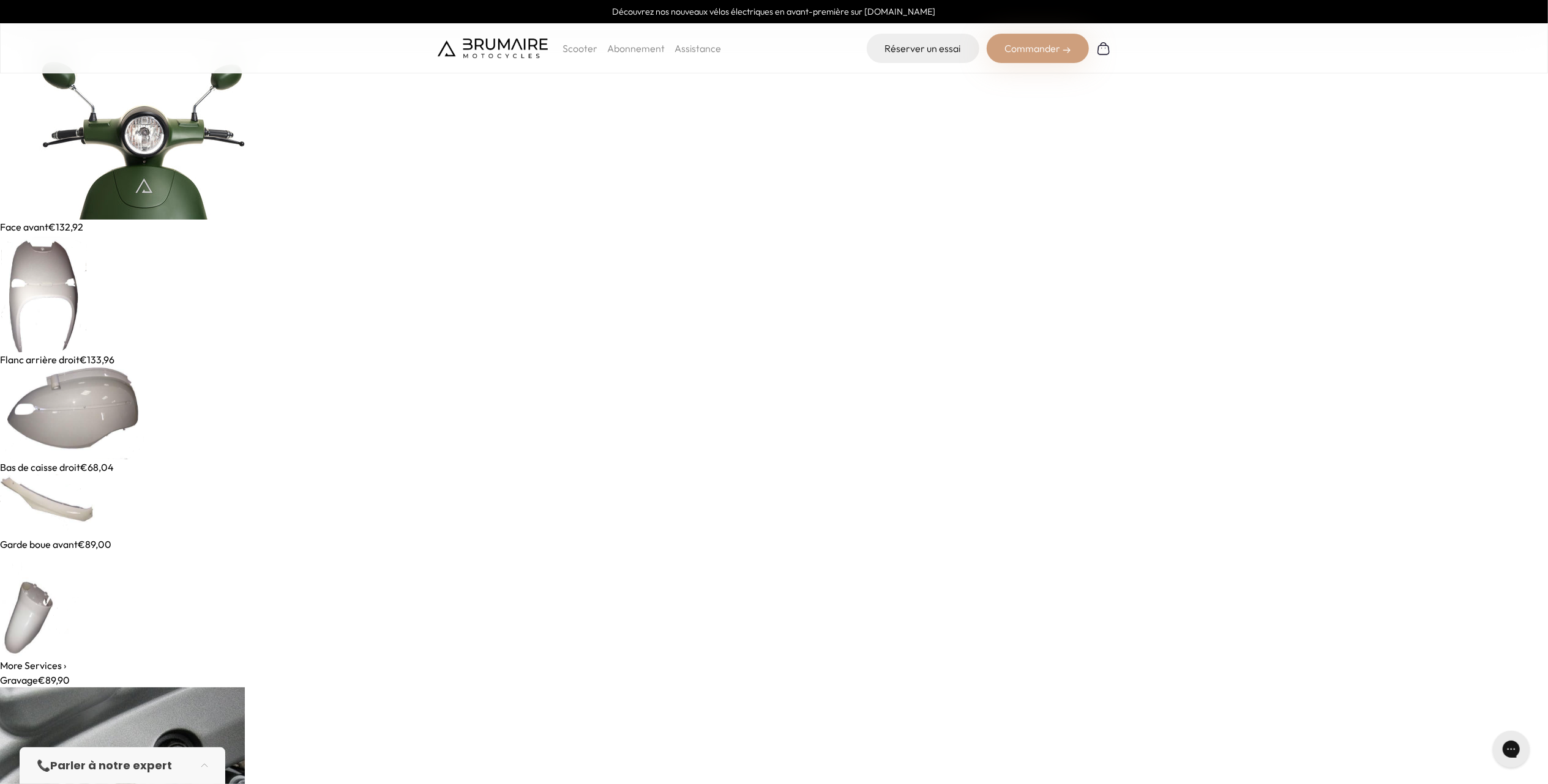
scroll to position [7829, 0]
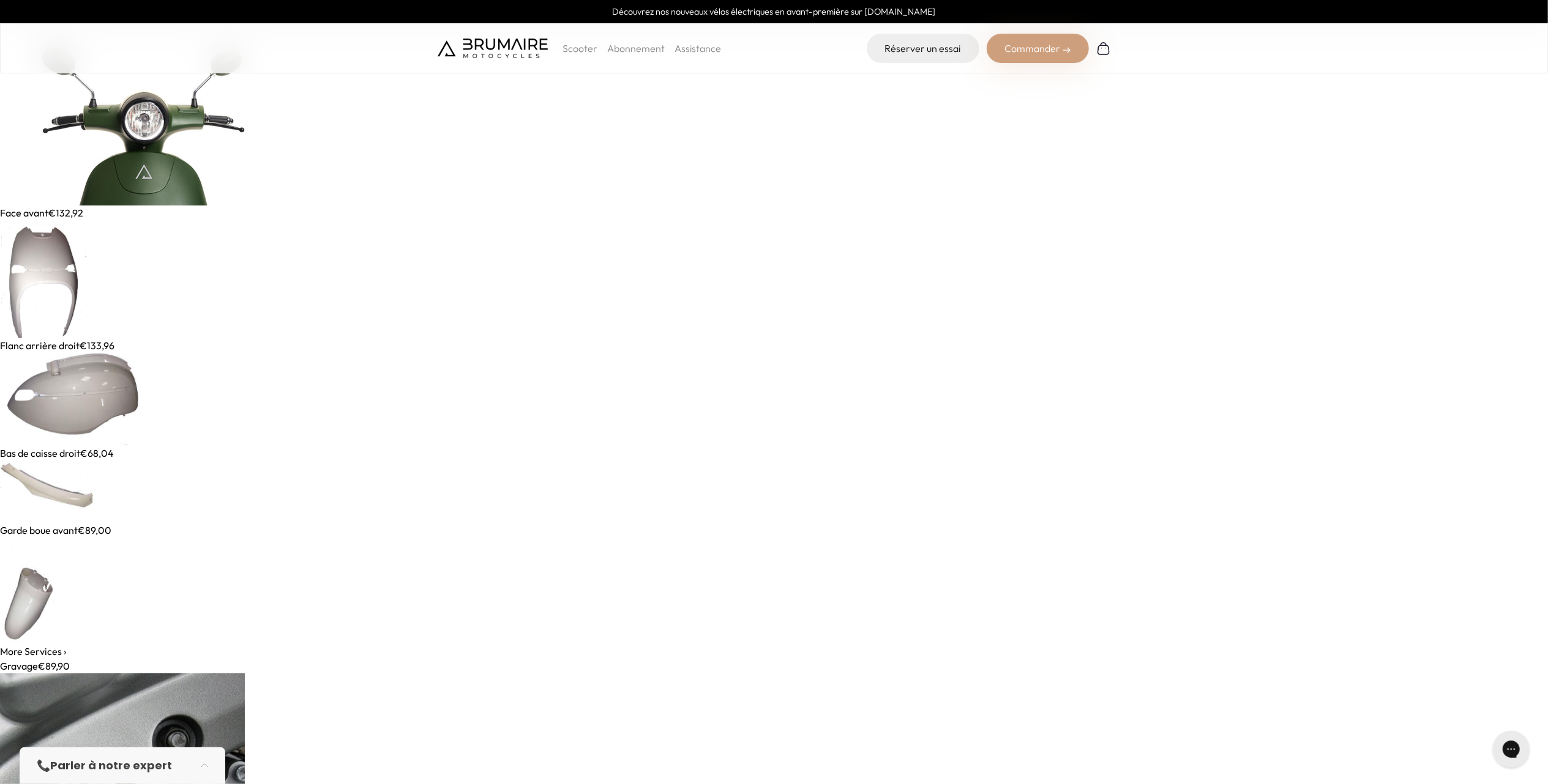
click at [78, 500] on img at bounding box center [49, 491] width 97 height 62
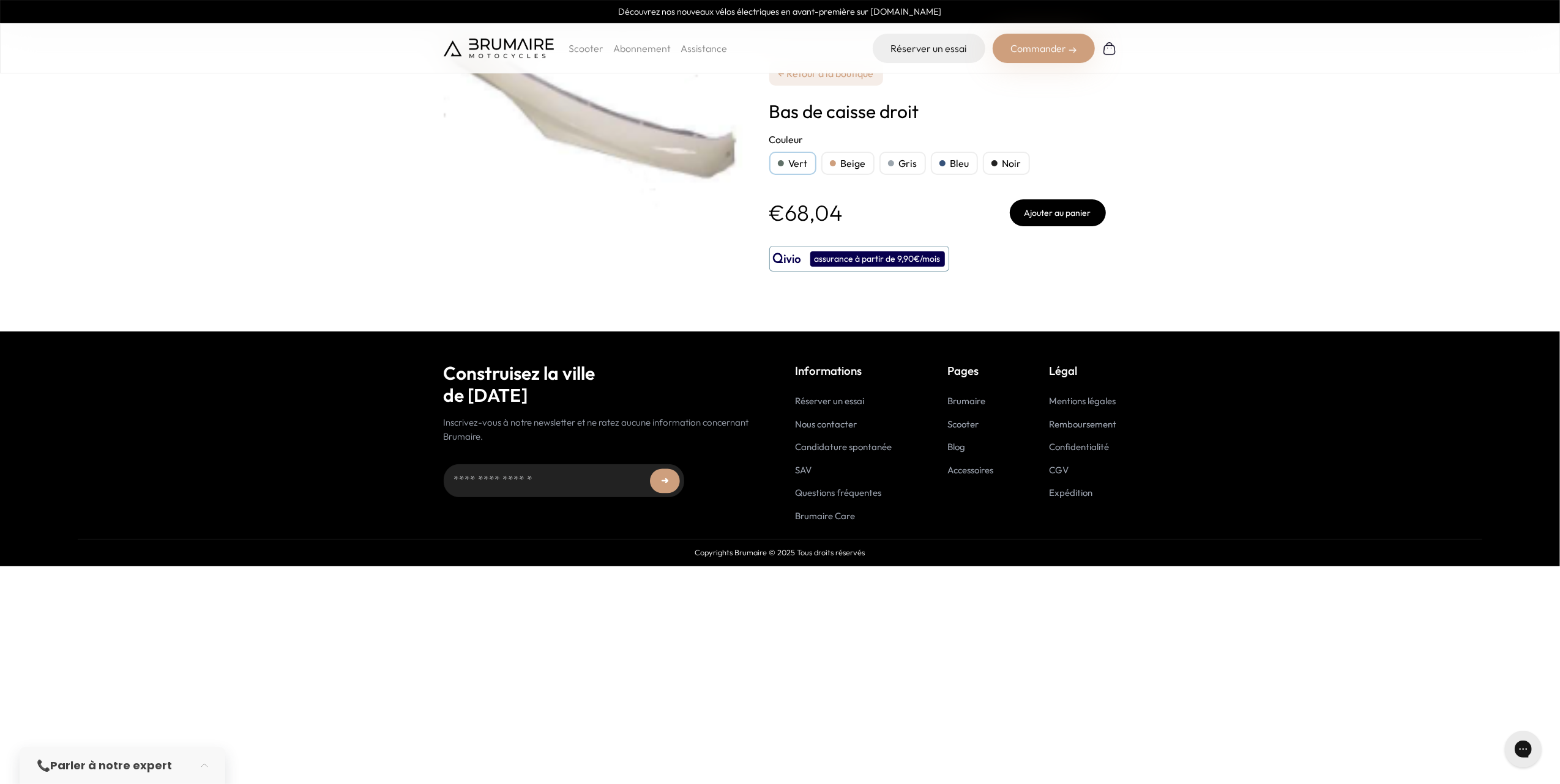
click at [951, 164] on div "Bleu" at bounding box center [955, 162] width 48 height 23
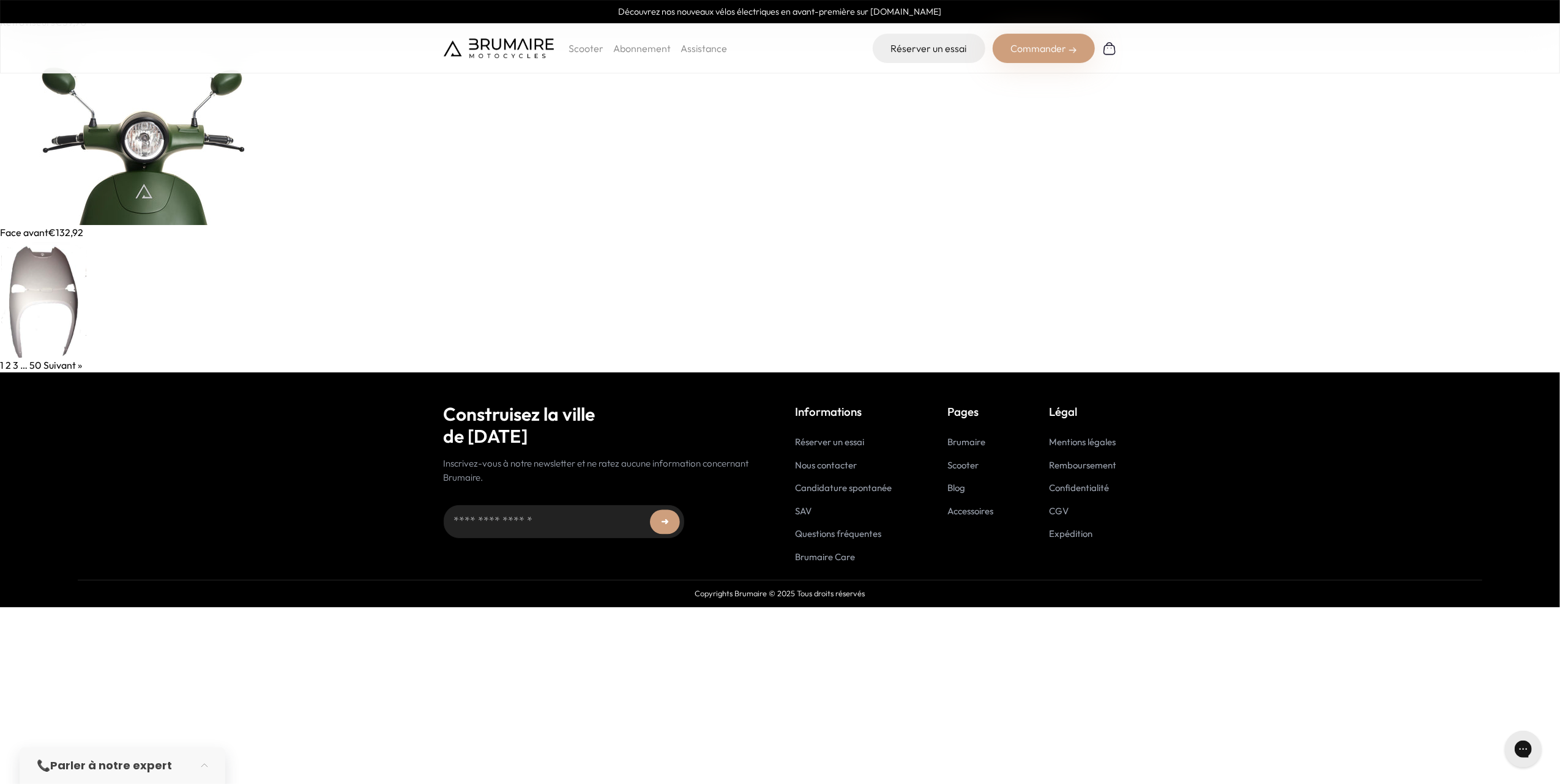
click at [64, 305] on img at bounding box center [44, 298] width 87 height 118
click at [217, 84] on img at bounding box center [147, 128] width 294 height 196
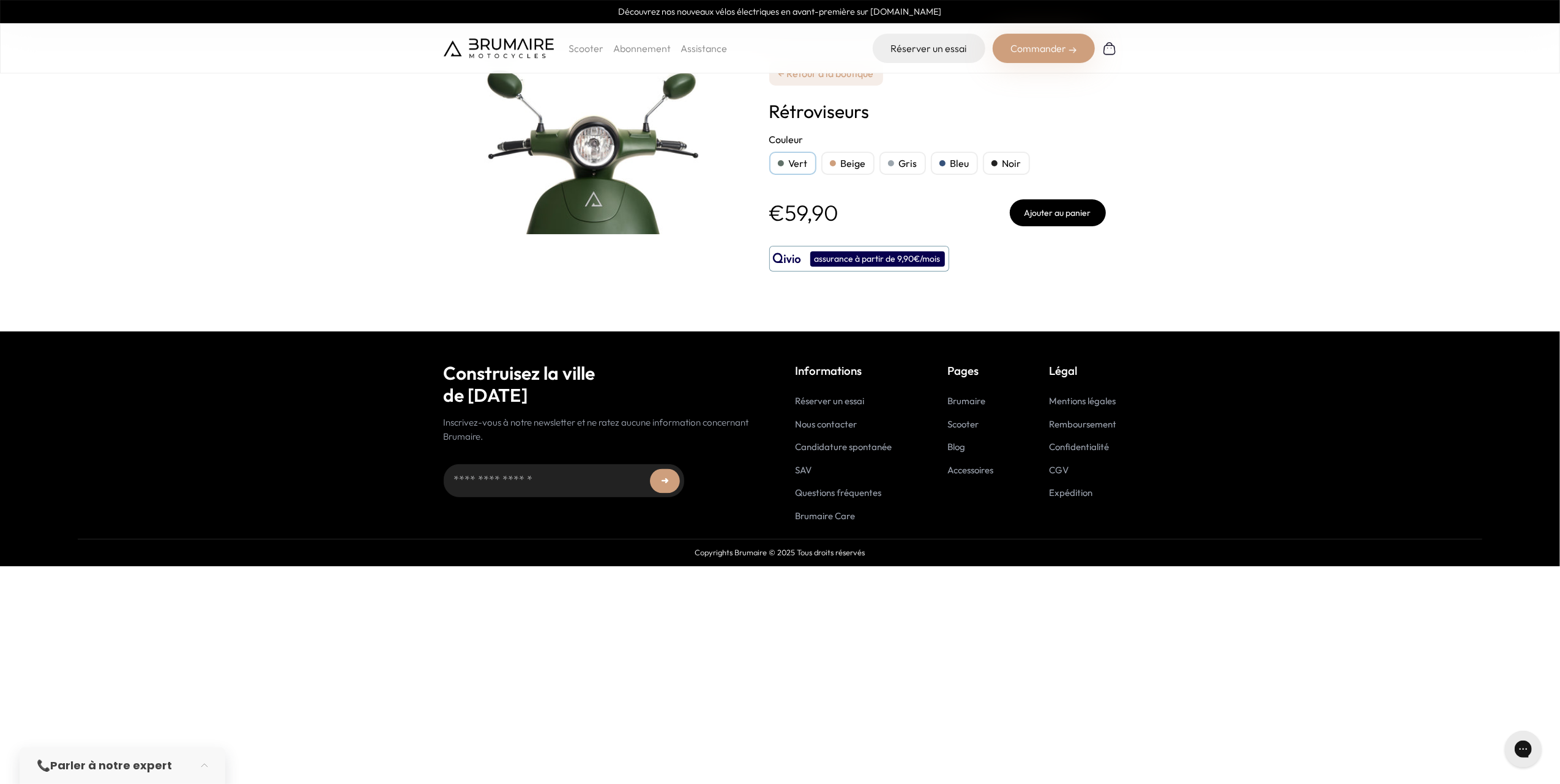
click at [950, 159] on div "Bleu" at bounding box center [955, 162] width 48 height 23
click at [950, 162] on div "Bleu" at bounding box center [955, 162] width 48 height 23
click at [1071, 222] on button "Ajouter au panier" at bounding box center [1058, 212] width 96 height 27
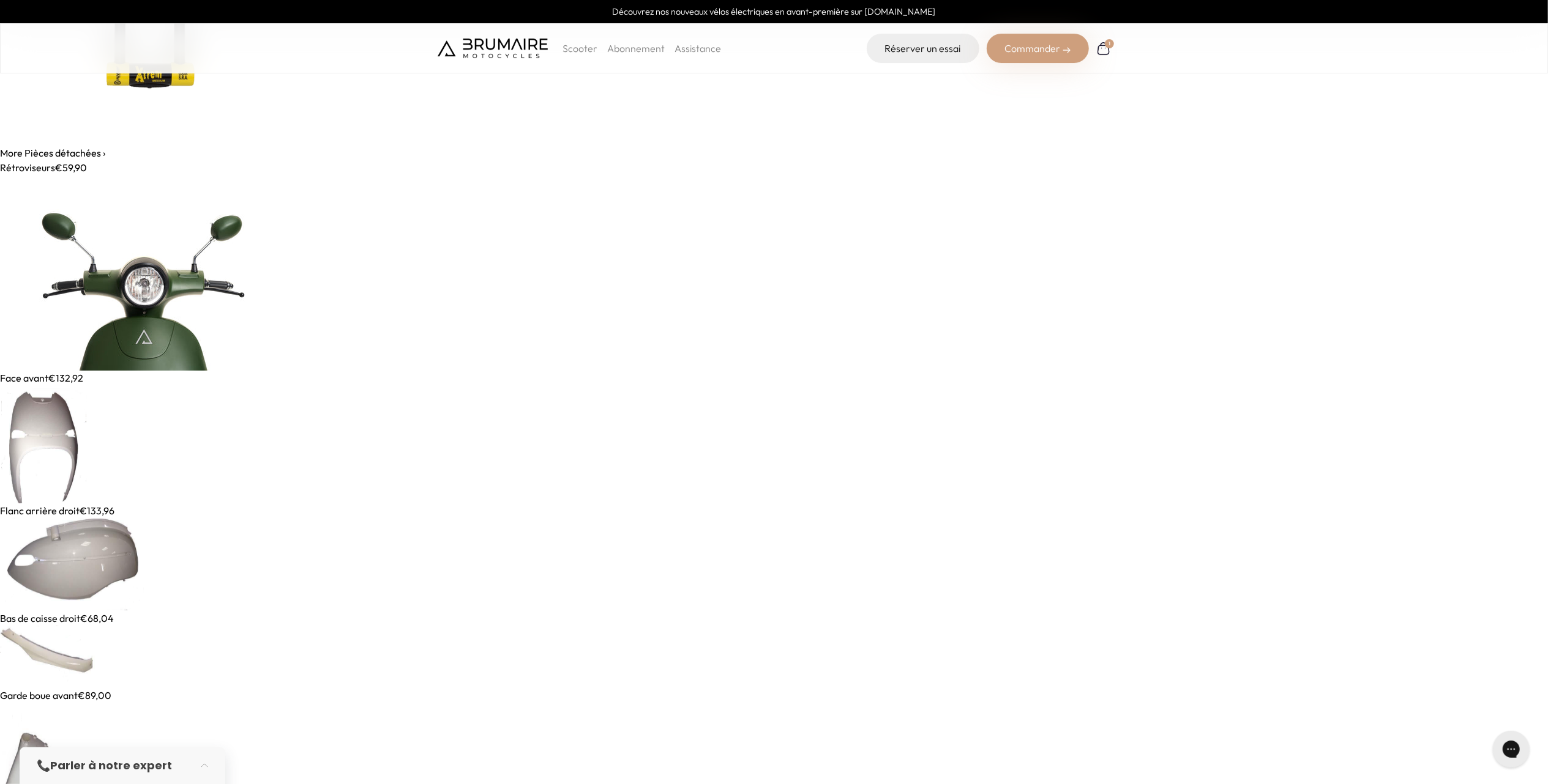
scroll to position [7707, 0]
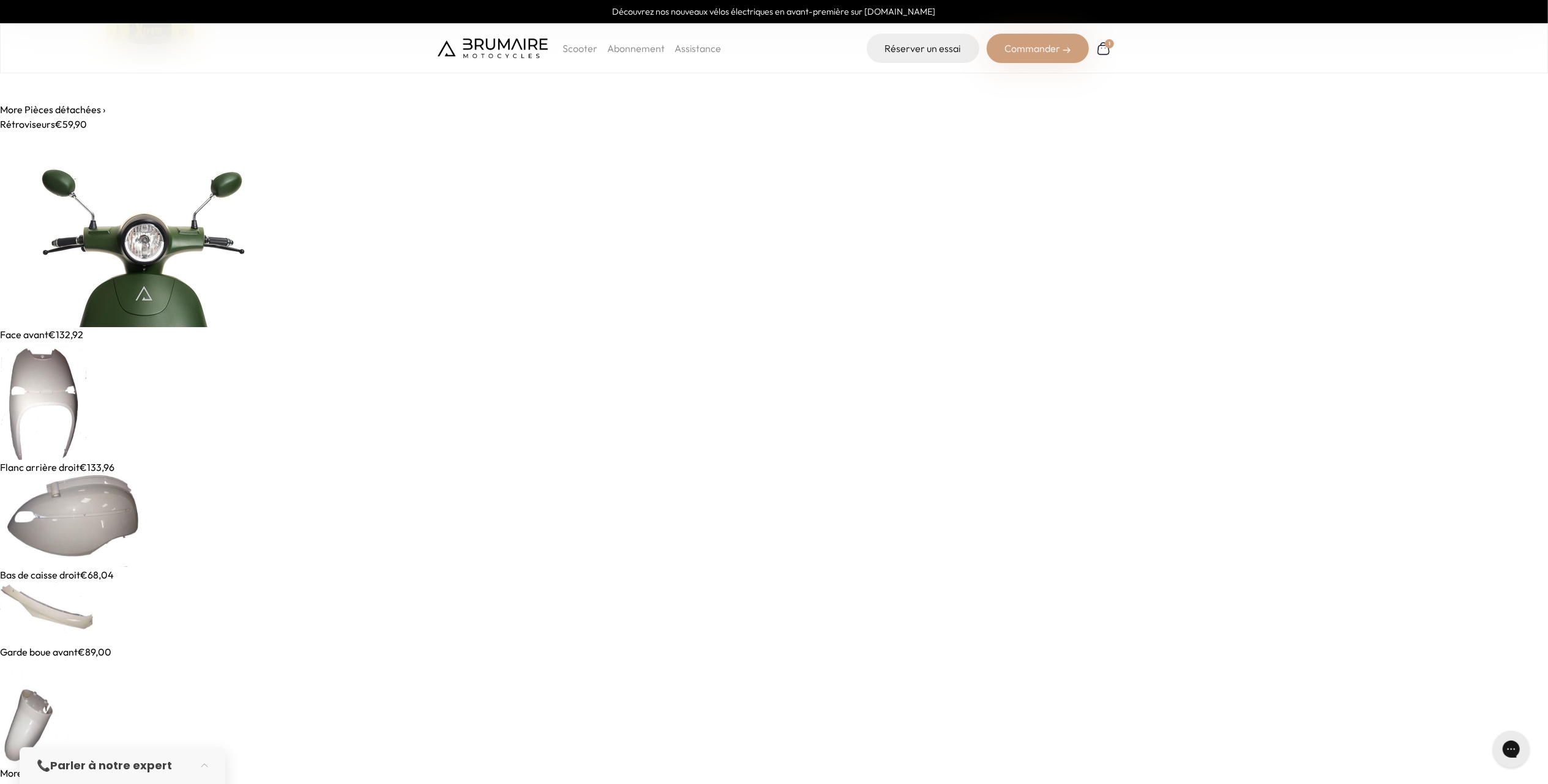
click at [71, 507] on img at bounding box center [72, 521] width 145 height 93
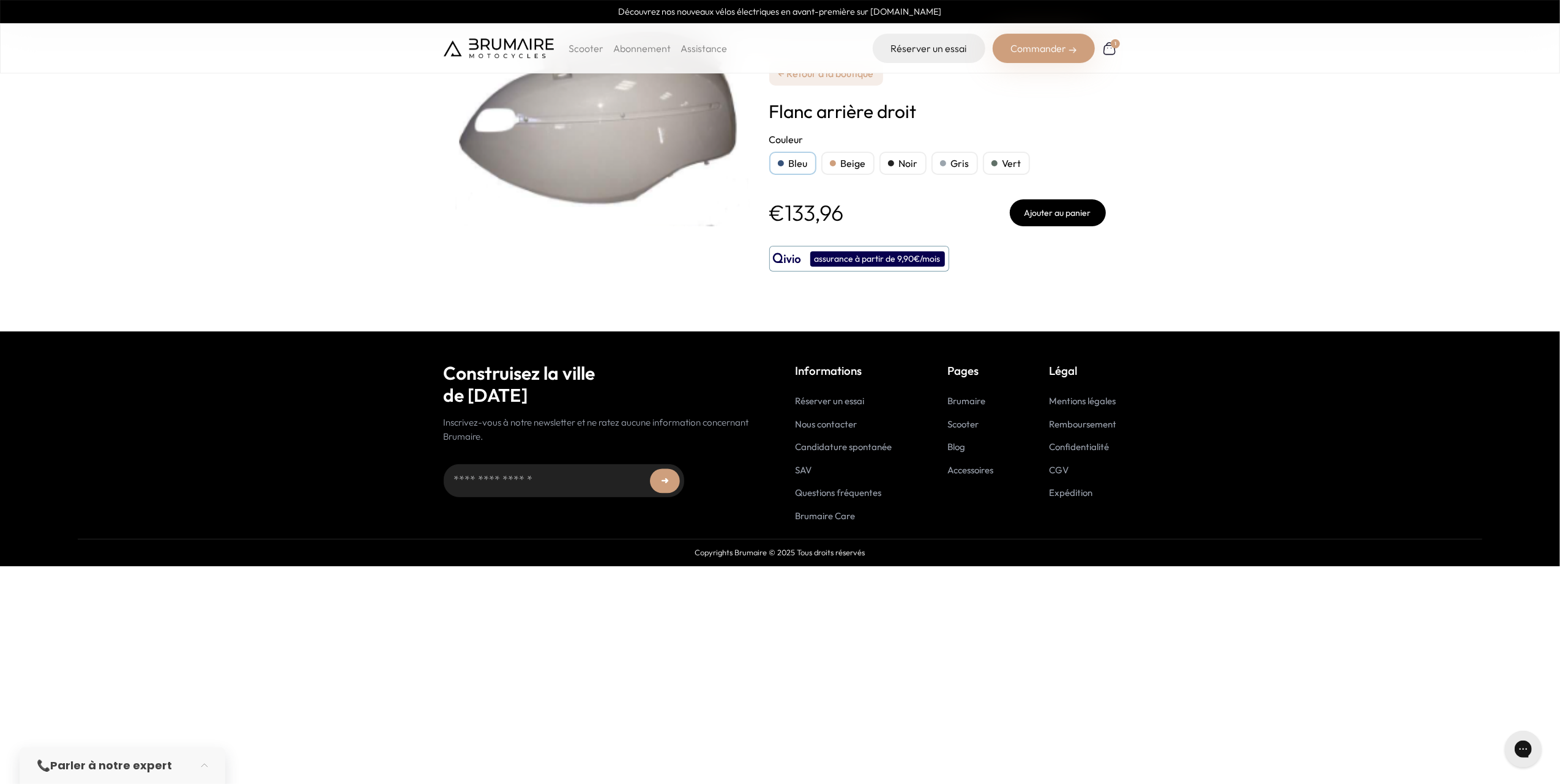
click at [770, 164] on div "Bleu" at bounding box center [793, 162] width 48 height 23
click at [790, 164] on div "Bleu" at bounding box center [793, 162] width 48 height 23
click at [1051, 212] on button "Ajouter au panier" at bounding box center [1058, 212] width 96 height 27
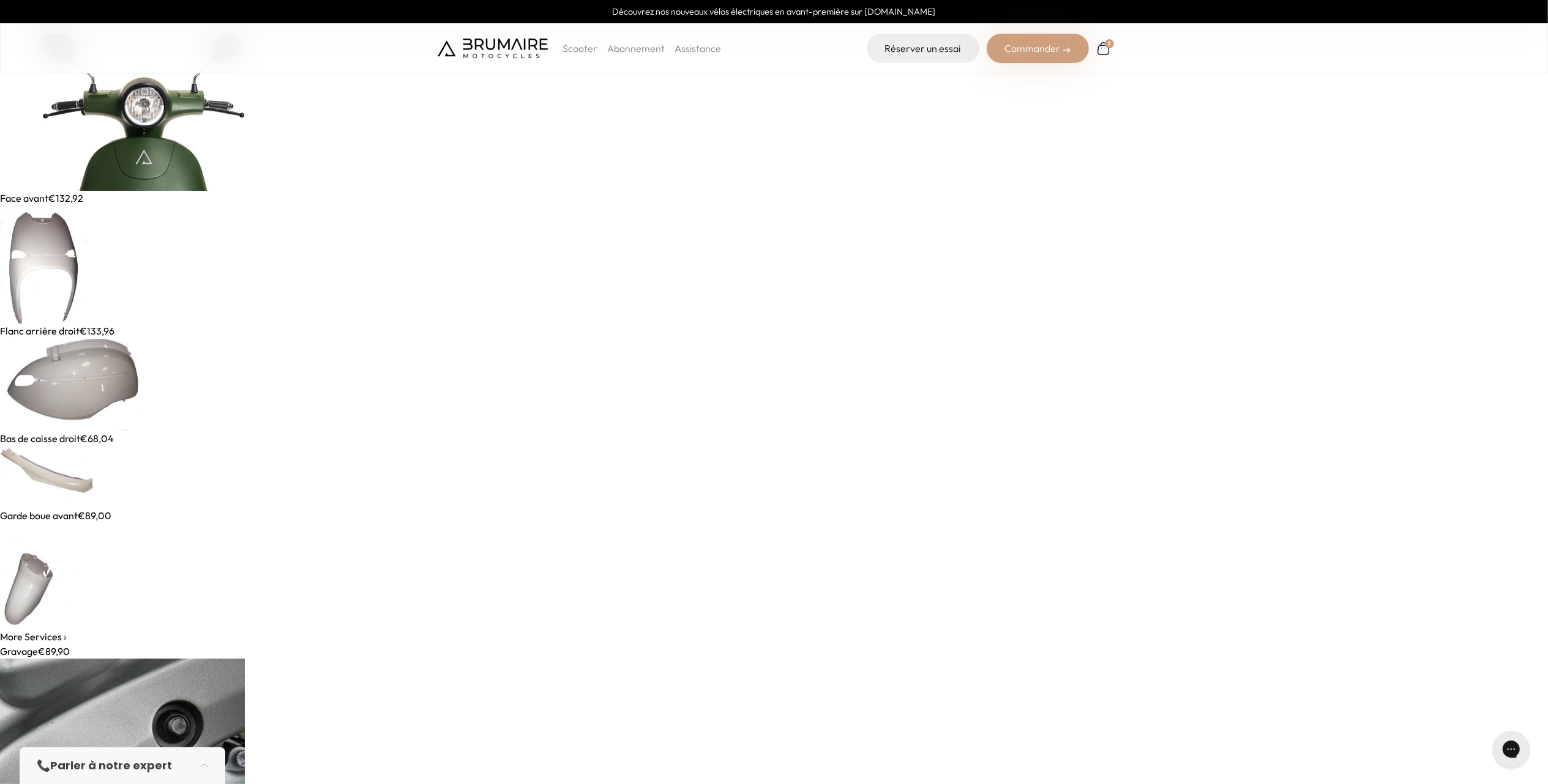
scroll to position [7910, 0]
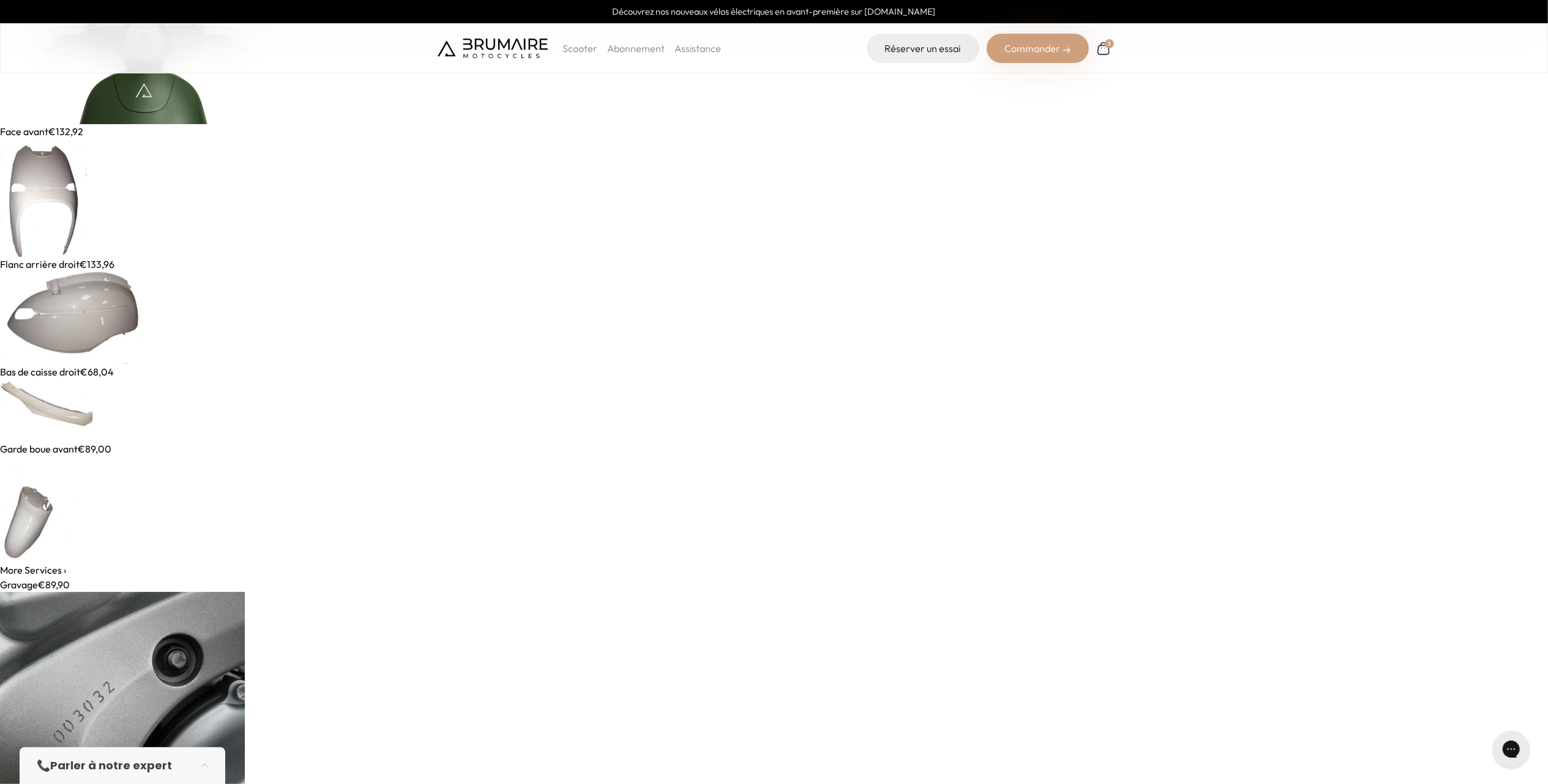
click at [64, 419] on img at bounding box center [49, 410] width 97 height 62
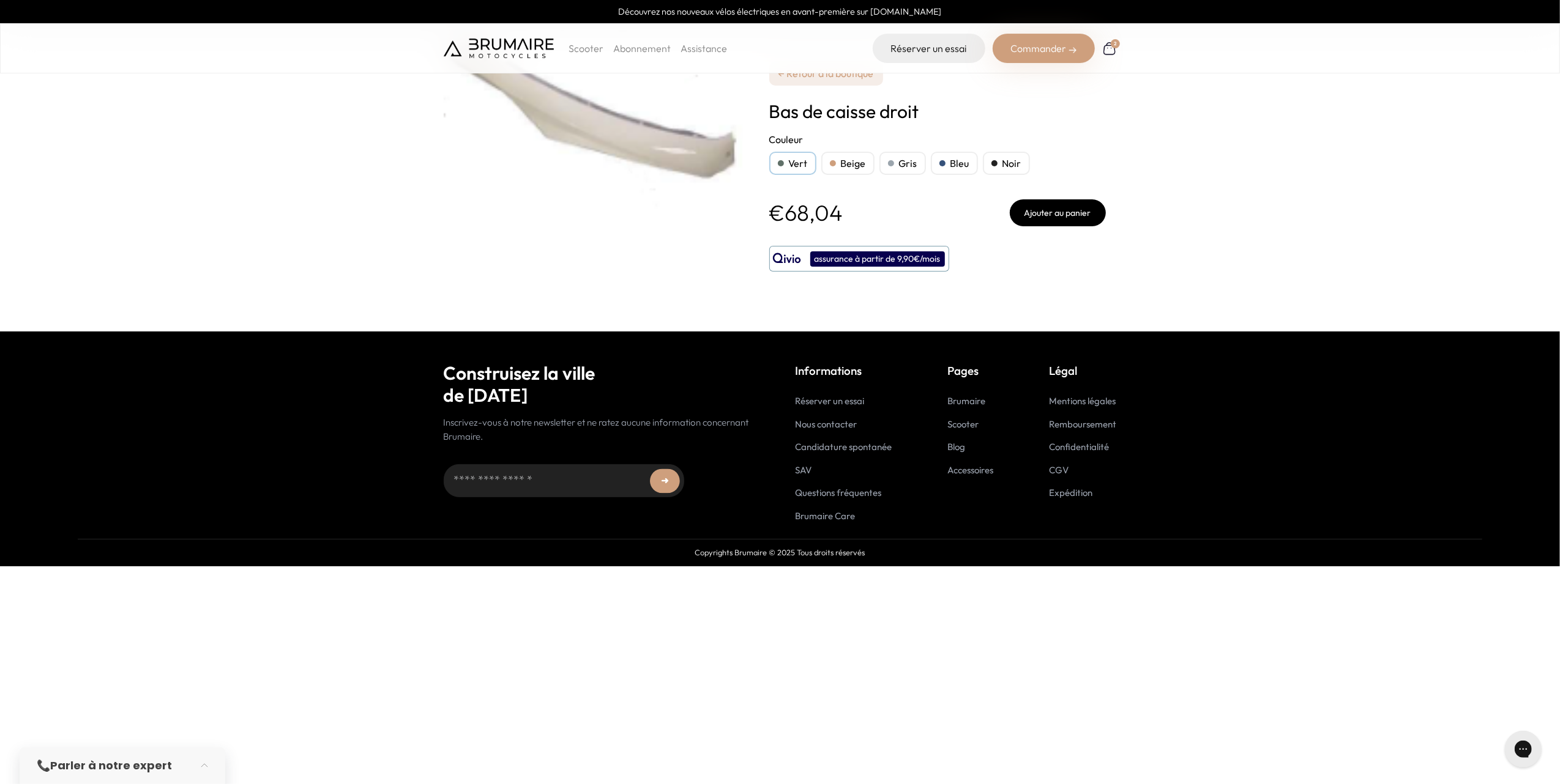
click at [939, 159] on div "Bleu" at bounding box center [955, 162] width 48 height 23
click at [1051, 211] on button "Ajouter au panier" at bounding box center [1058, 212] width 96 height 27
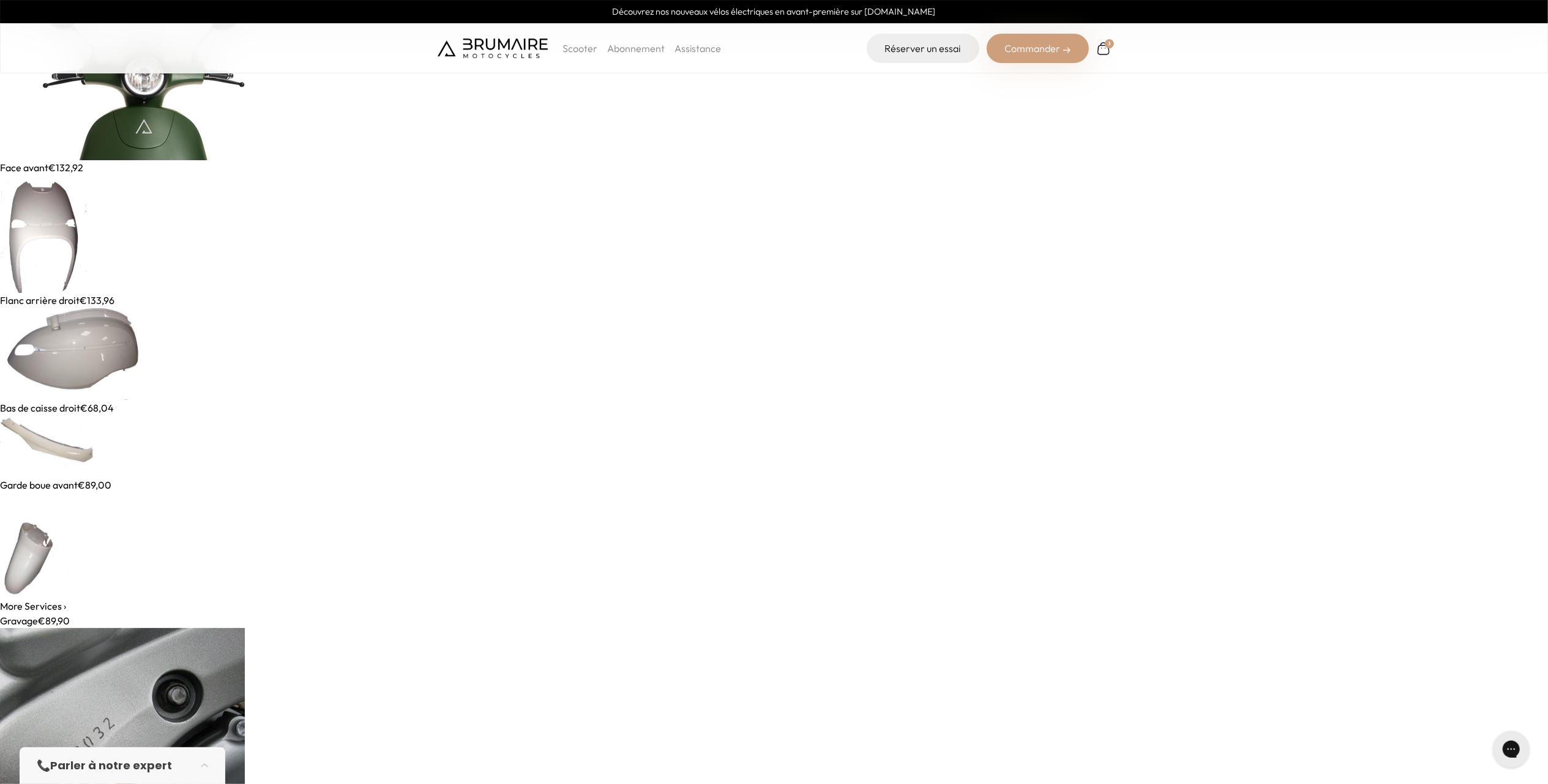
scroll to position [7991, 0]
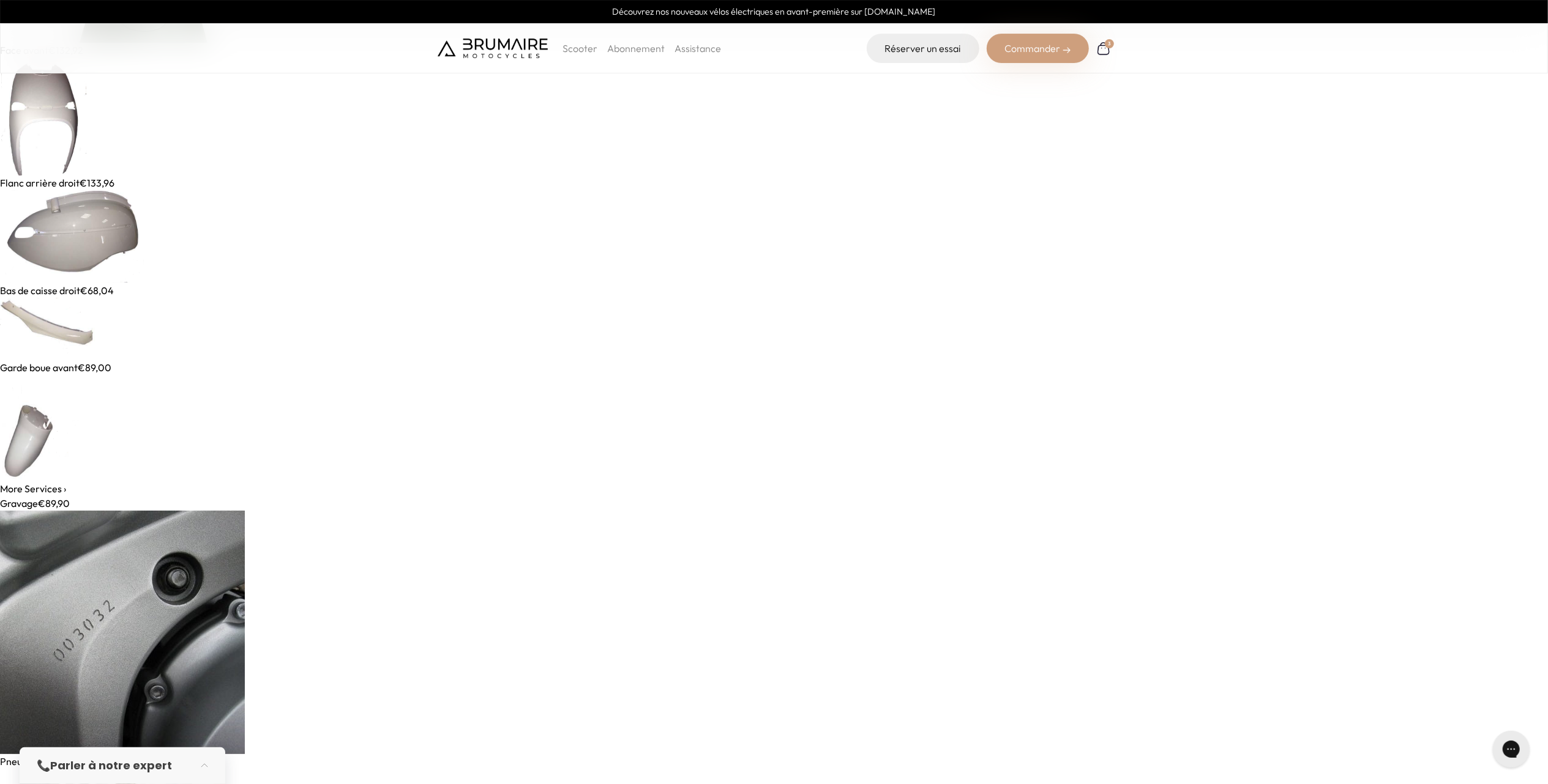
click at [66, 121] on img at bounding box center [44, 116] width 87 height 118
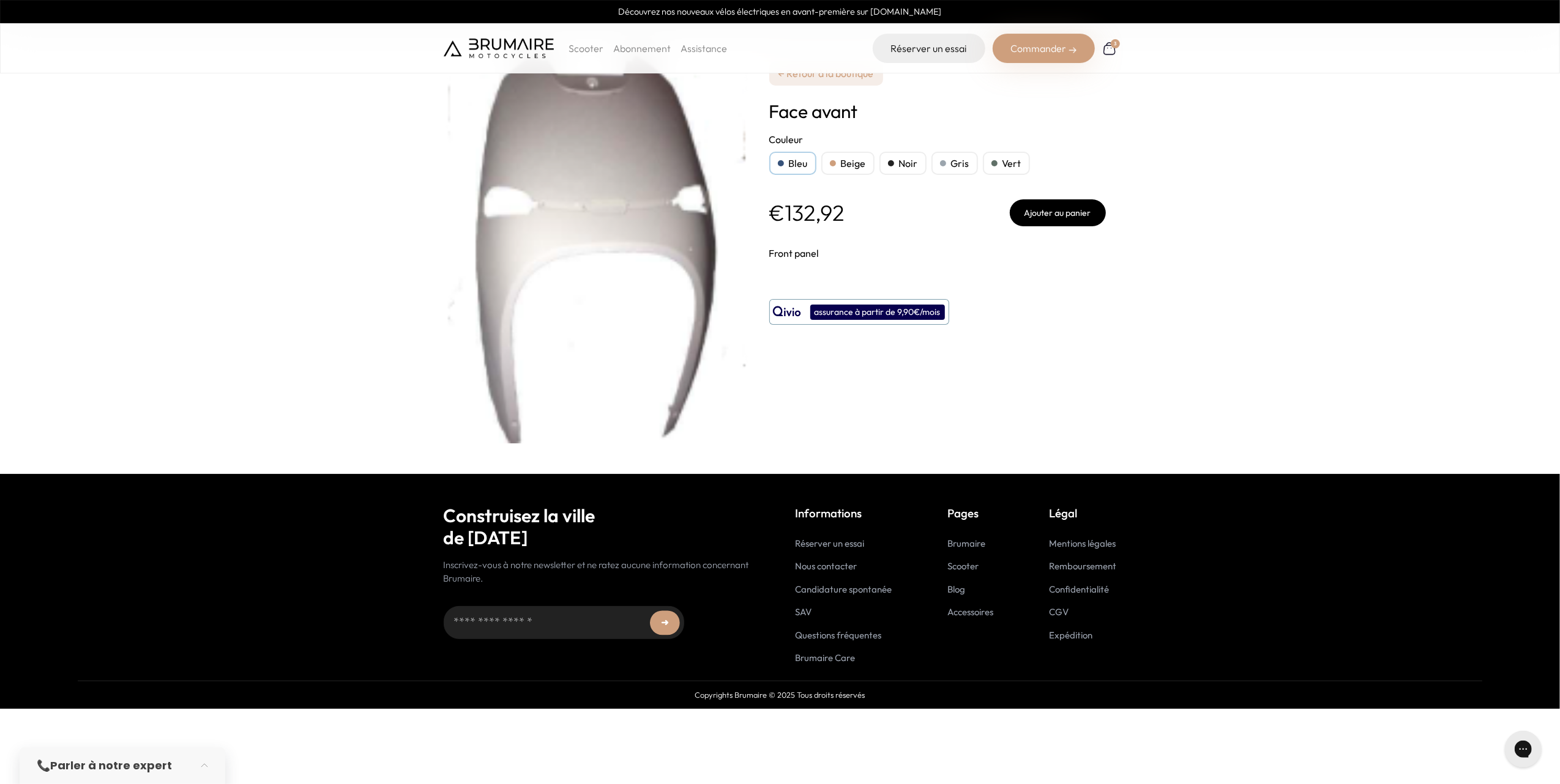
click at [780, 156] on div "Bleu" at bounding box center [793, 162] width 48 height 23
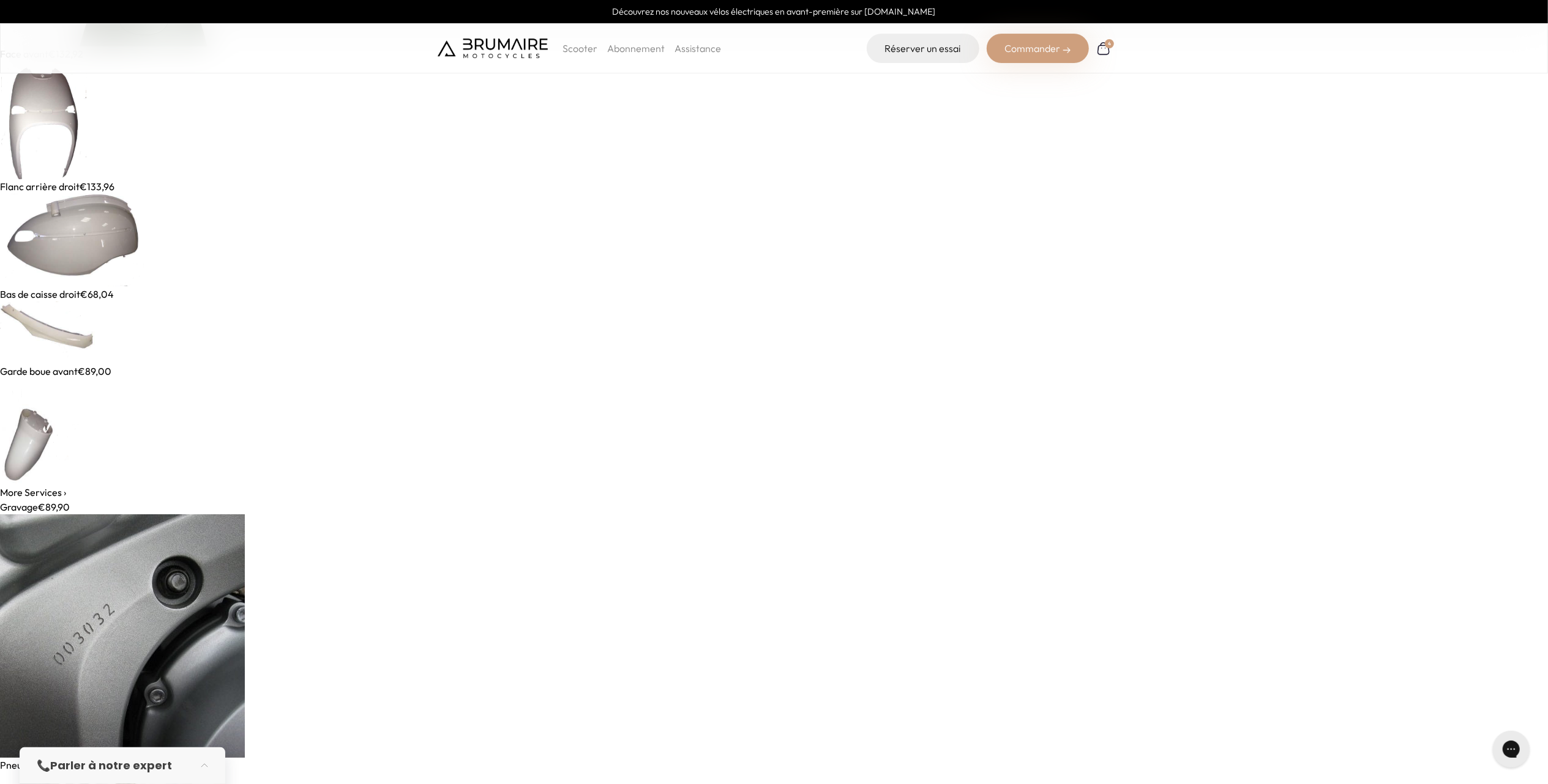
scroll to position [7991, 0]
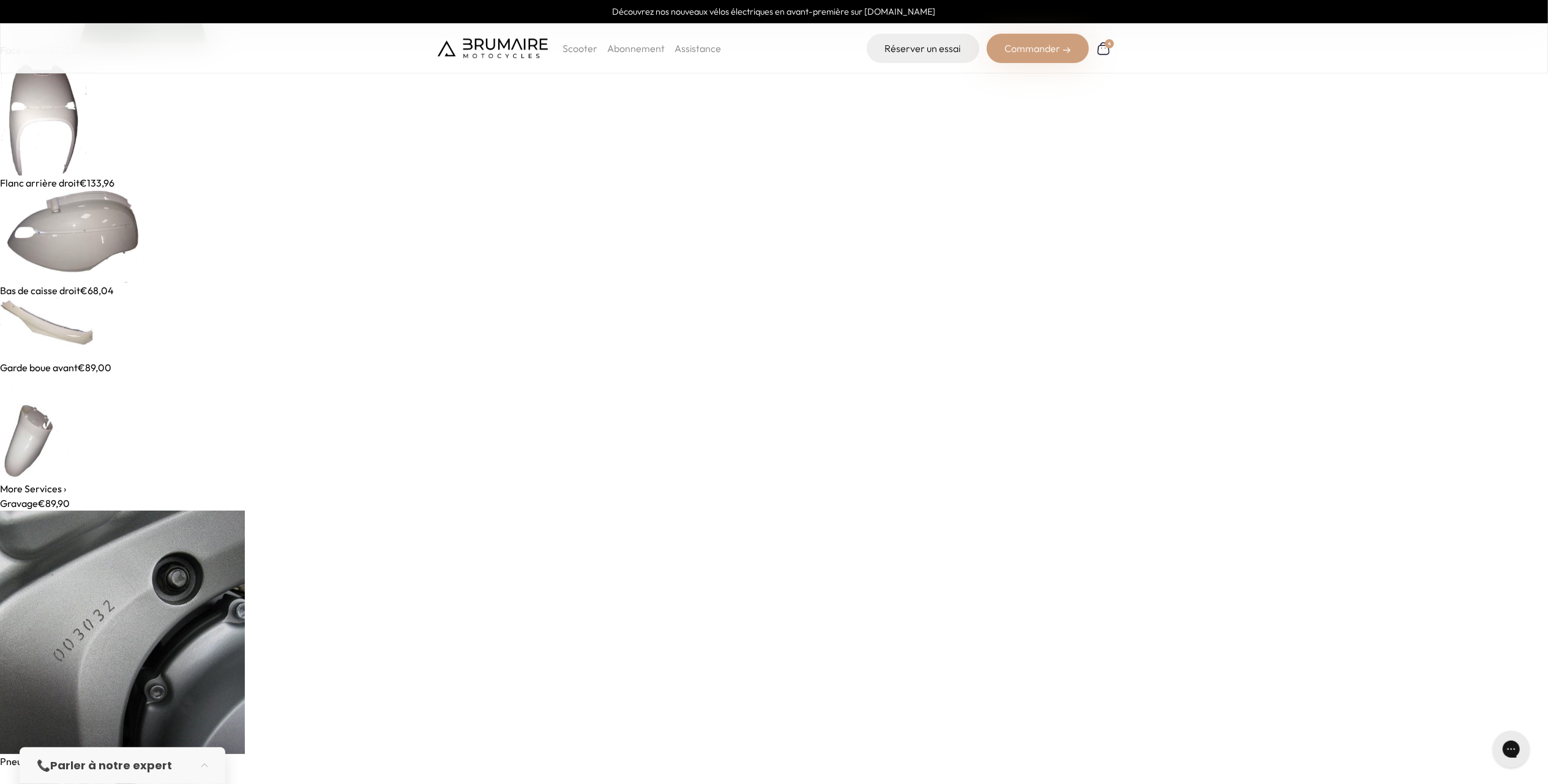
click at [35, 417] on img at bounding box center [51, 429] width 101 height 107
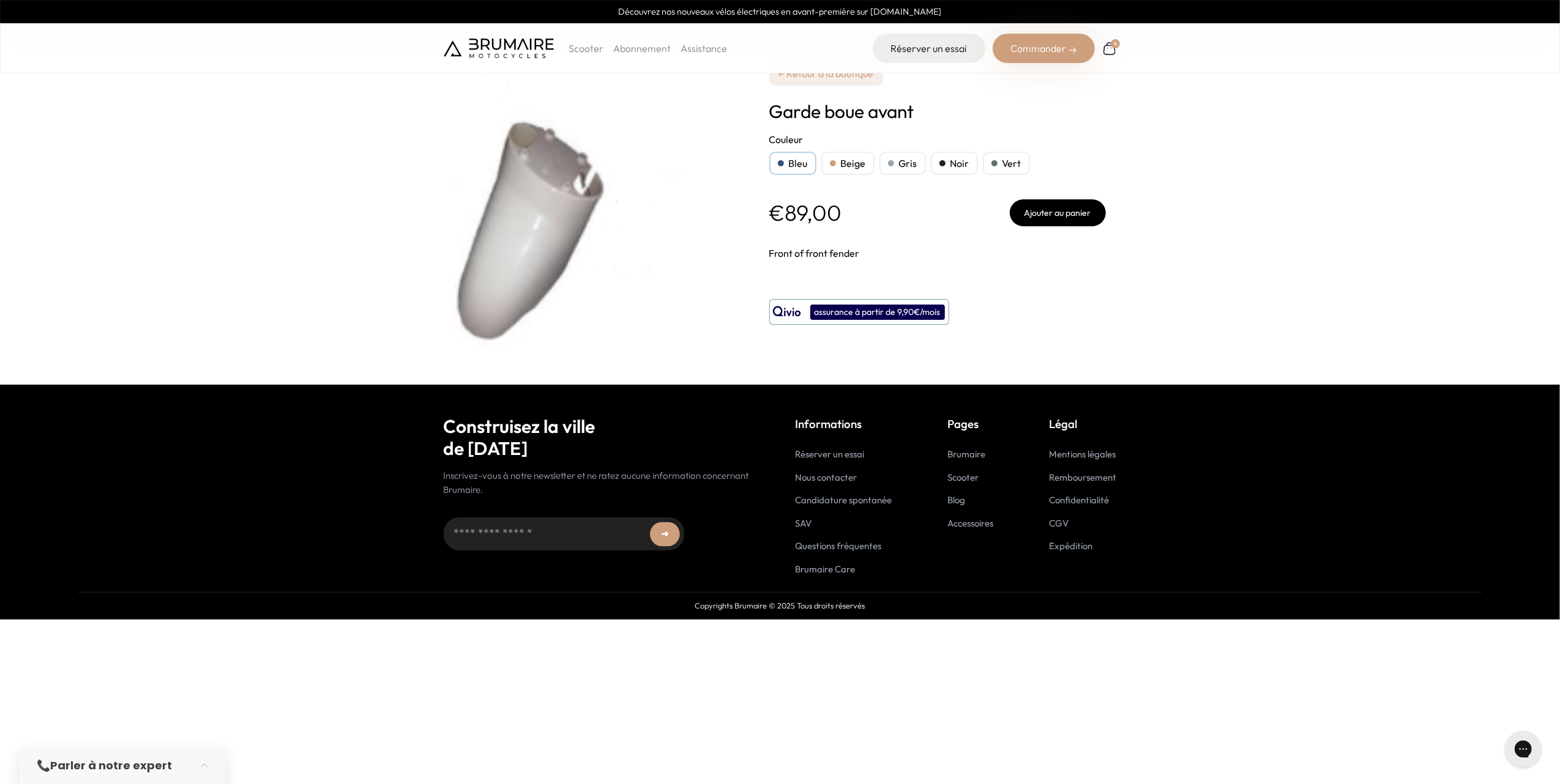
click at [1060, 208] on button "Ajouter au panier" at bounding box center [1058, 212] width 96 height 27
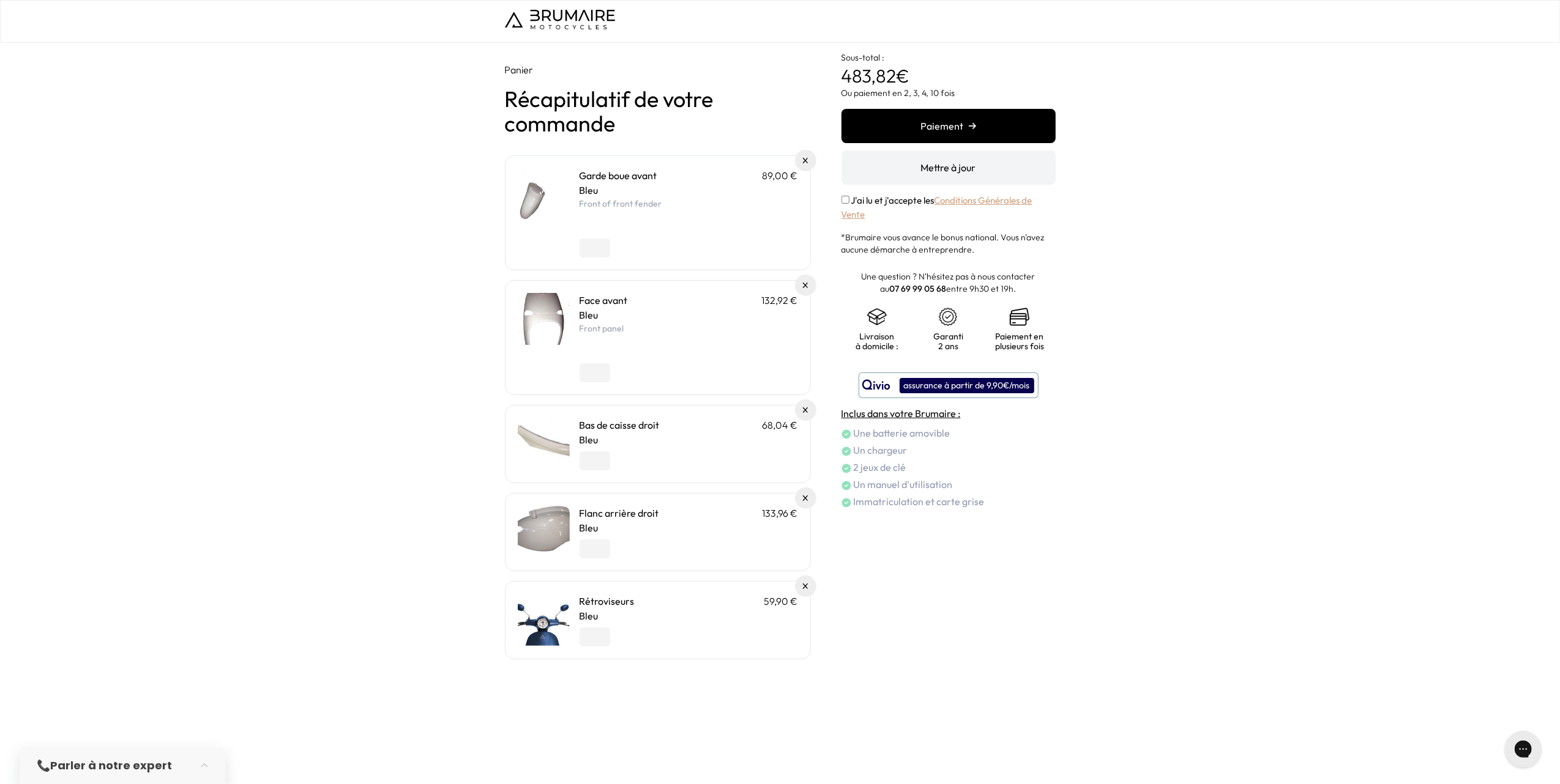
click at [643, 191] on p "Bleu" at bounding box center [688, 190] width 219 height 15
click at [601, 177] on link "Garde boue avant" at bounding box center [618, 175] width 77 height 12
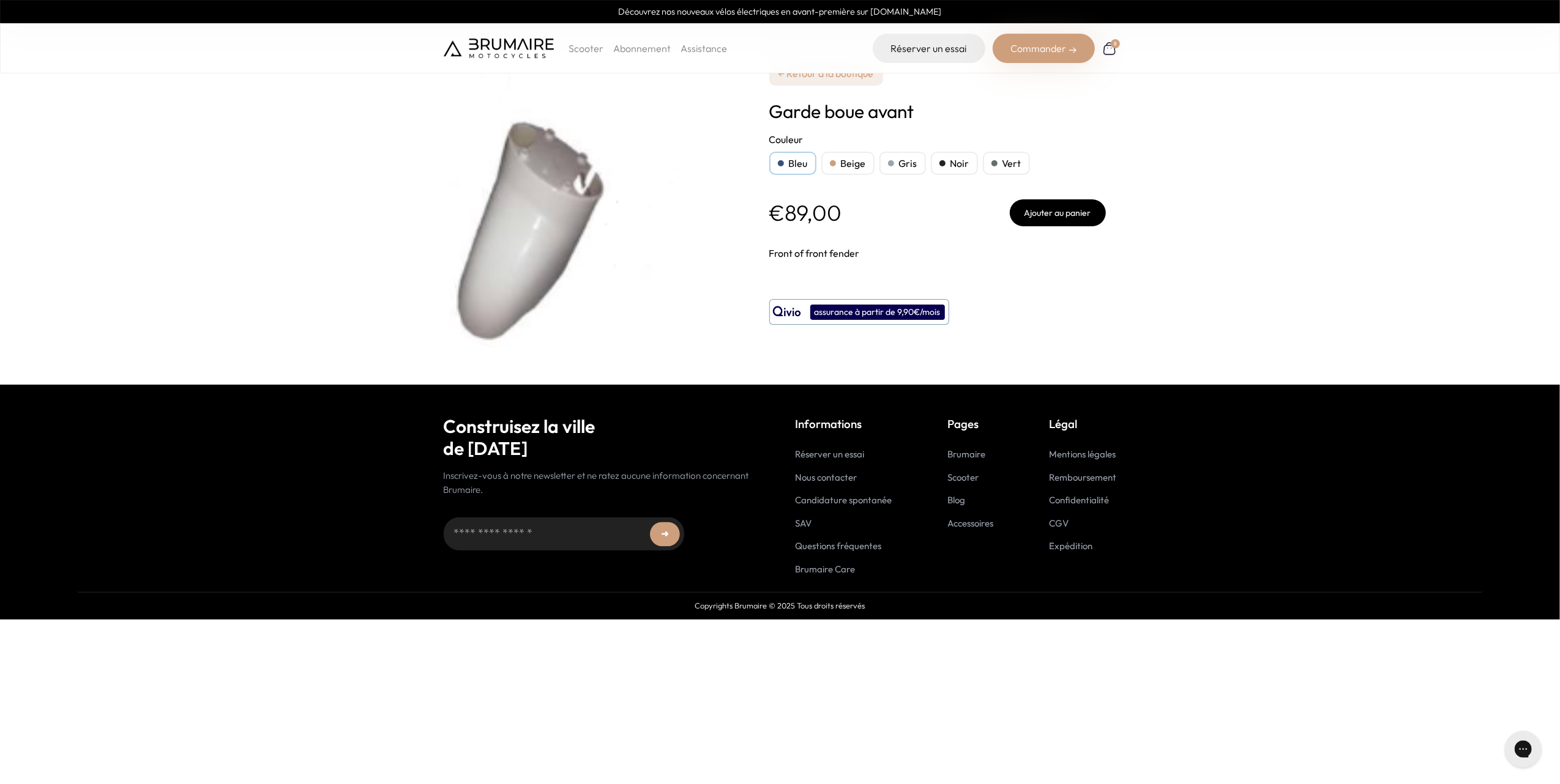
click at [786, 162] on div "Bleu" at bounding box center [793, 162] width 48 height 23
click at [1071, 213] on button "Ajouter au panier" at bounding box center [1058, 212] width 96 height 27
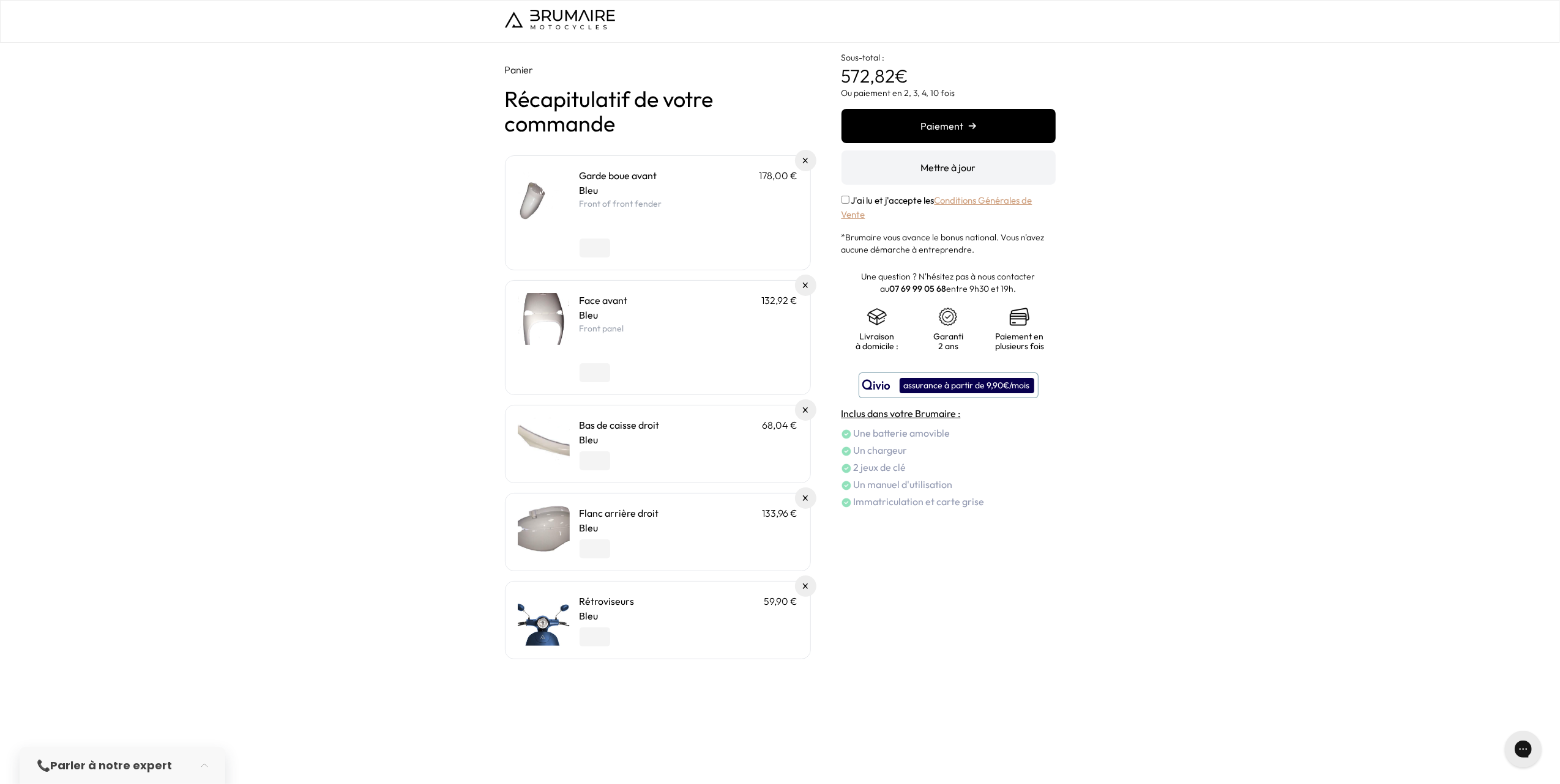
click at [603, 247] on input "*" at bounding box center [594, 247] width 31 height 19
click at [603, 250] on input "*" at bounding box center [594, 247] width 31 height 19
type input "*"
click at [603, 250] on input "*" at bounding box center [594, 247] width 31 height 19
click at [696, 232] on div at bounding box center [688, 228] width 219 height 12
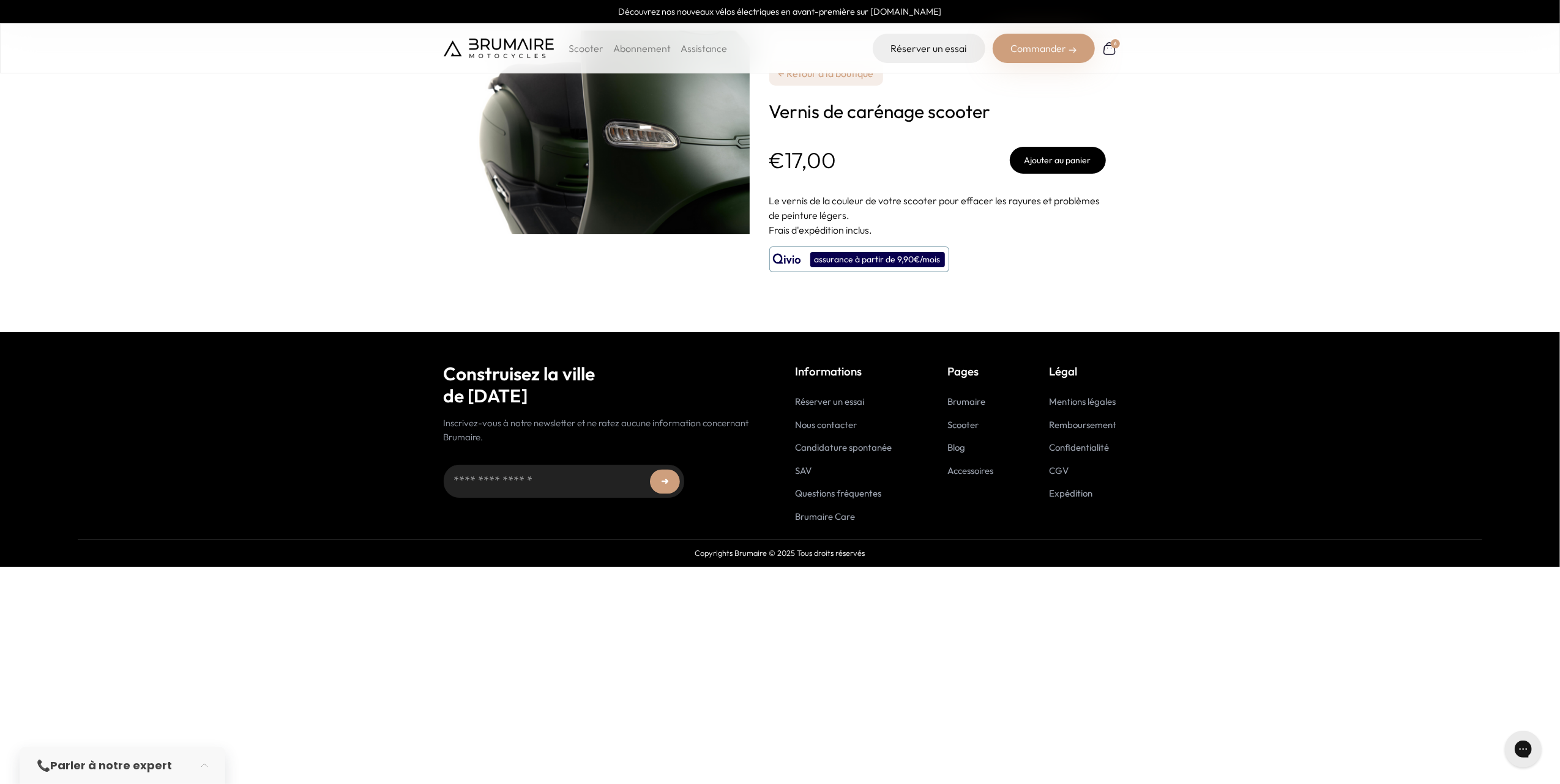
click at [1031, 150] on button "Ajouter au panier" at bounding box center [1058, 159] width 96 height 27
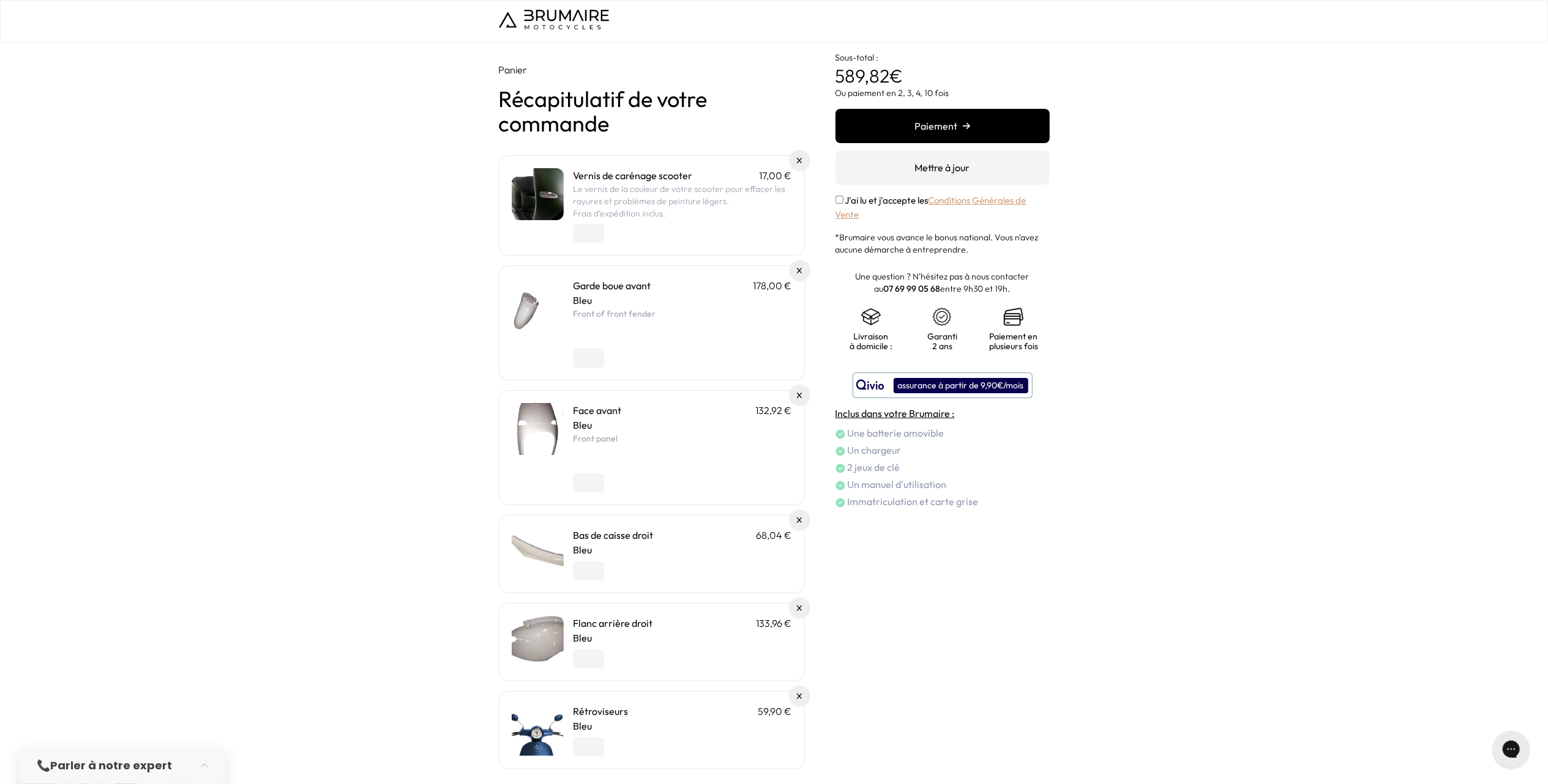
click at [699, 192] on p "Le vernis de la couleur de votre scooter pour effacer les rayures et problèmes …" at bounding box center [682, 195] width 219 height 25
click at [798, 267] on link at bounding box center [799, 271] width 20 height 20
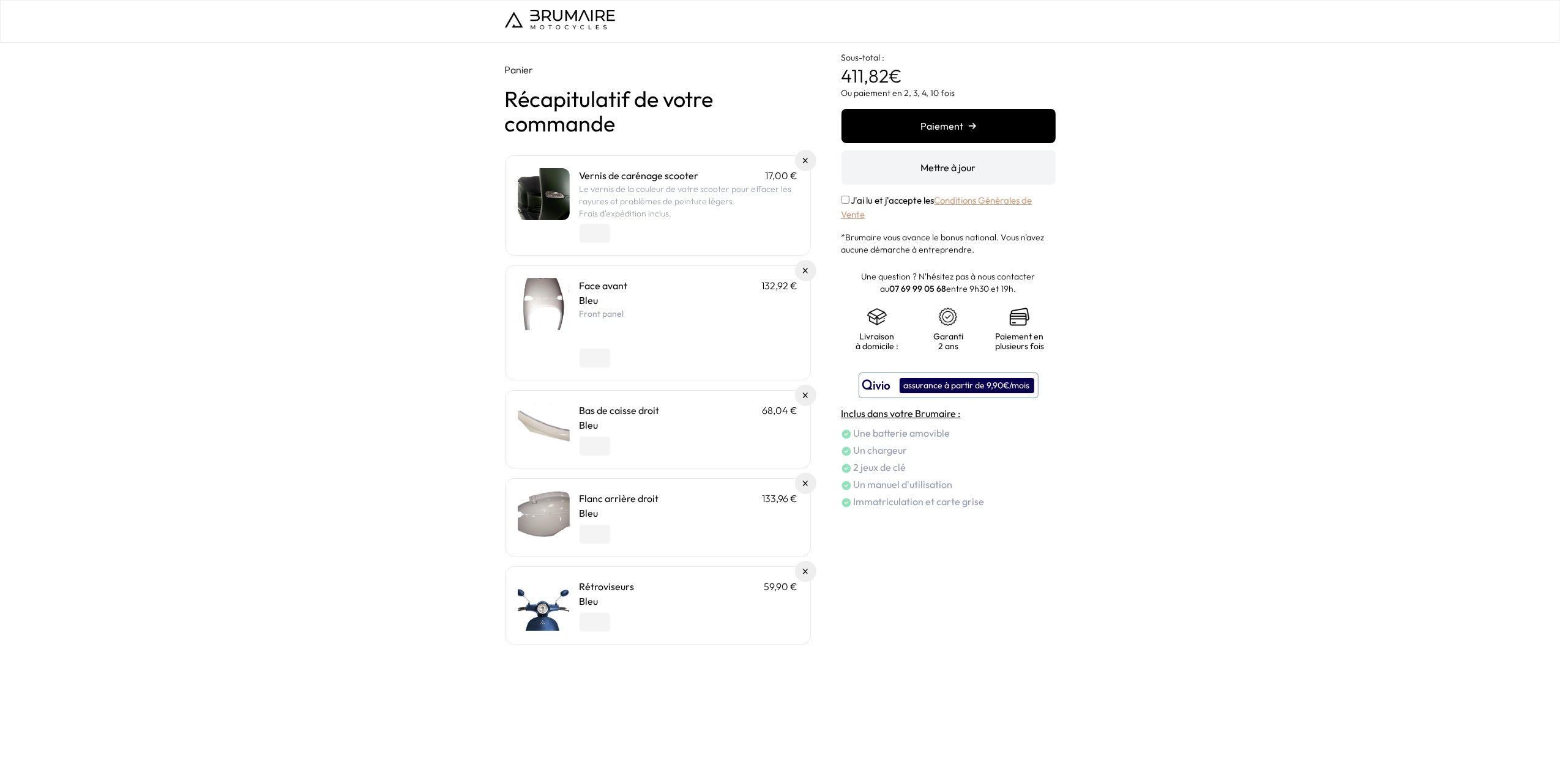
click at [798, 271] on link at bounding box center [806, 271] width 22 height 22
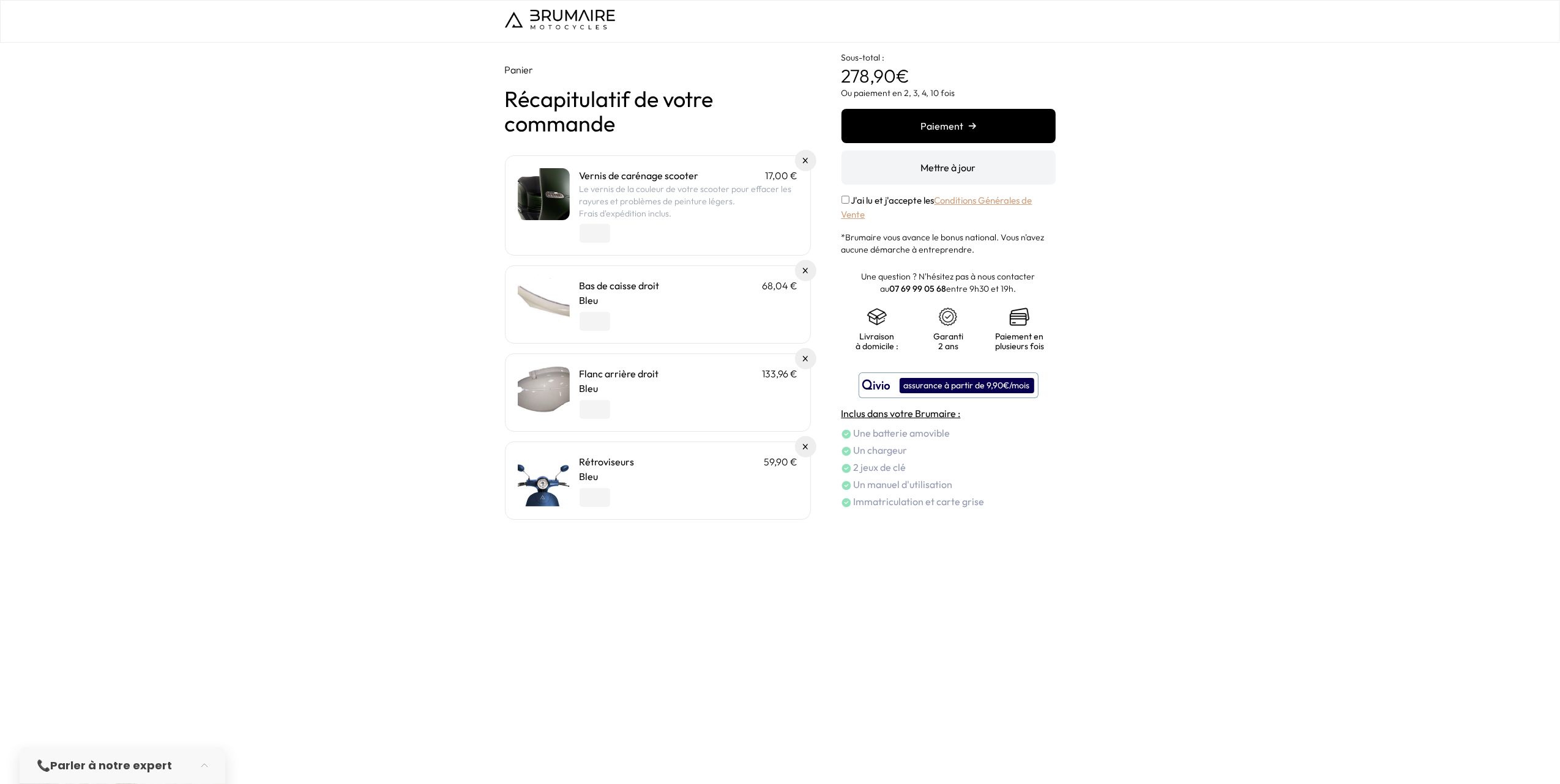
click at [806, 273] on img at bounding box center [806, 271] width 6 height 6
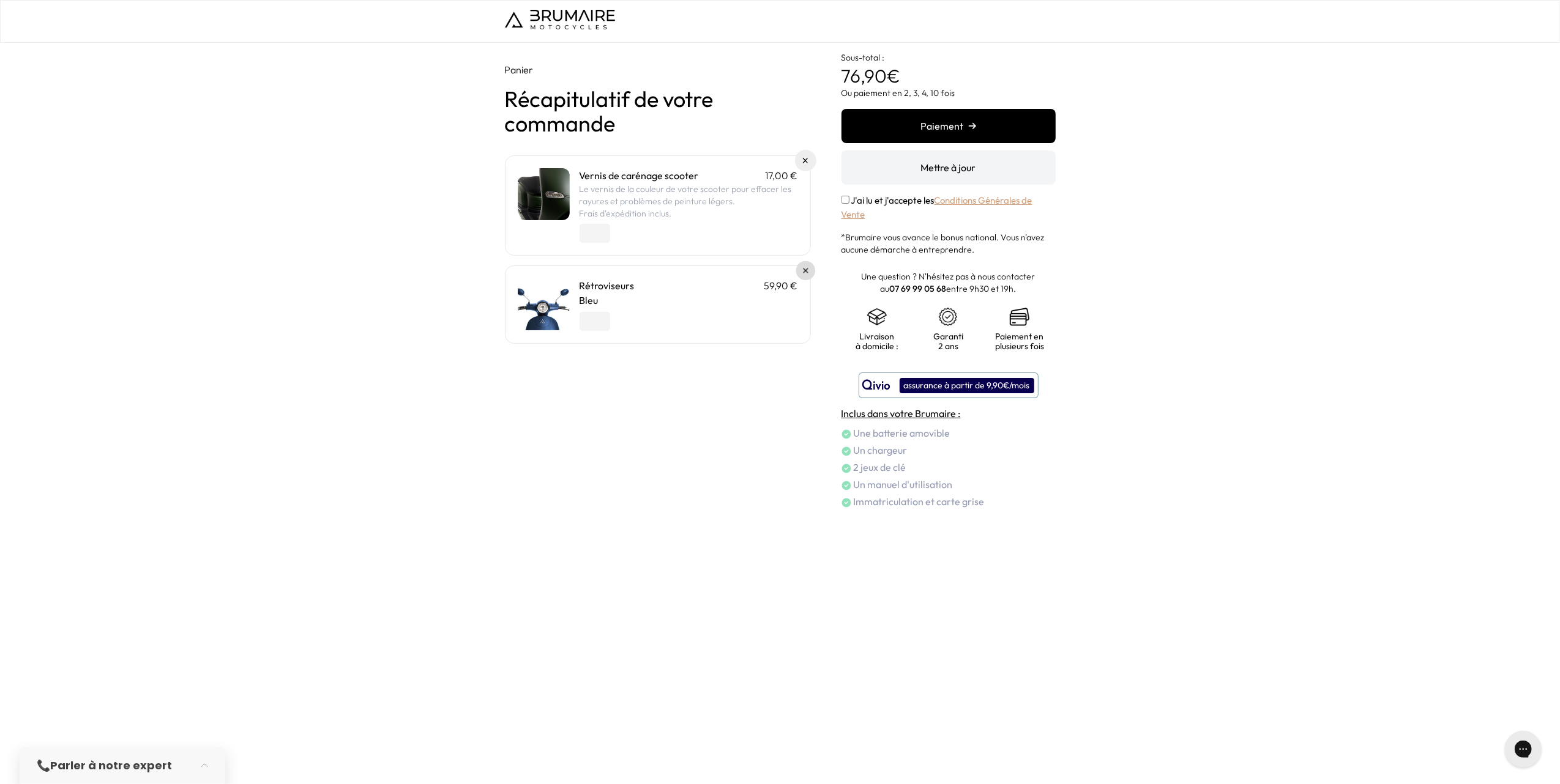
click at [801, 274] on link at bounding box center [805, 271] width 20 height 20
click at [632, 201] on p "Le vernis de la couleur de votre scooter pour effacer les rayures et problèmes …" at bounding box center [688, 195] width 219 height 25
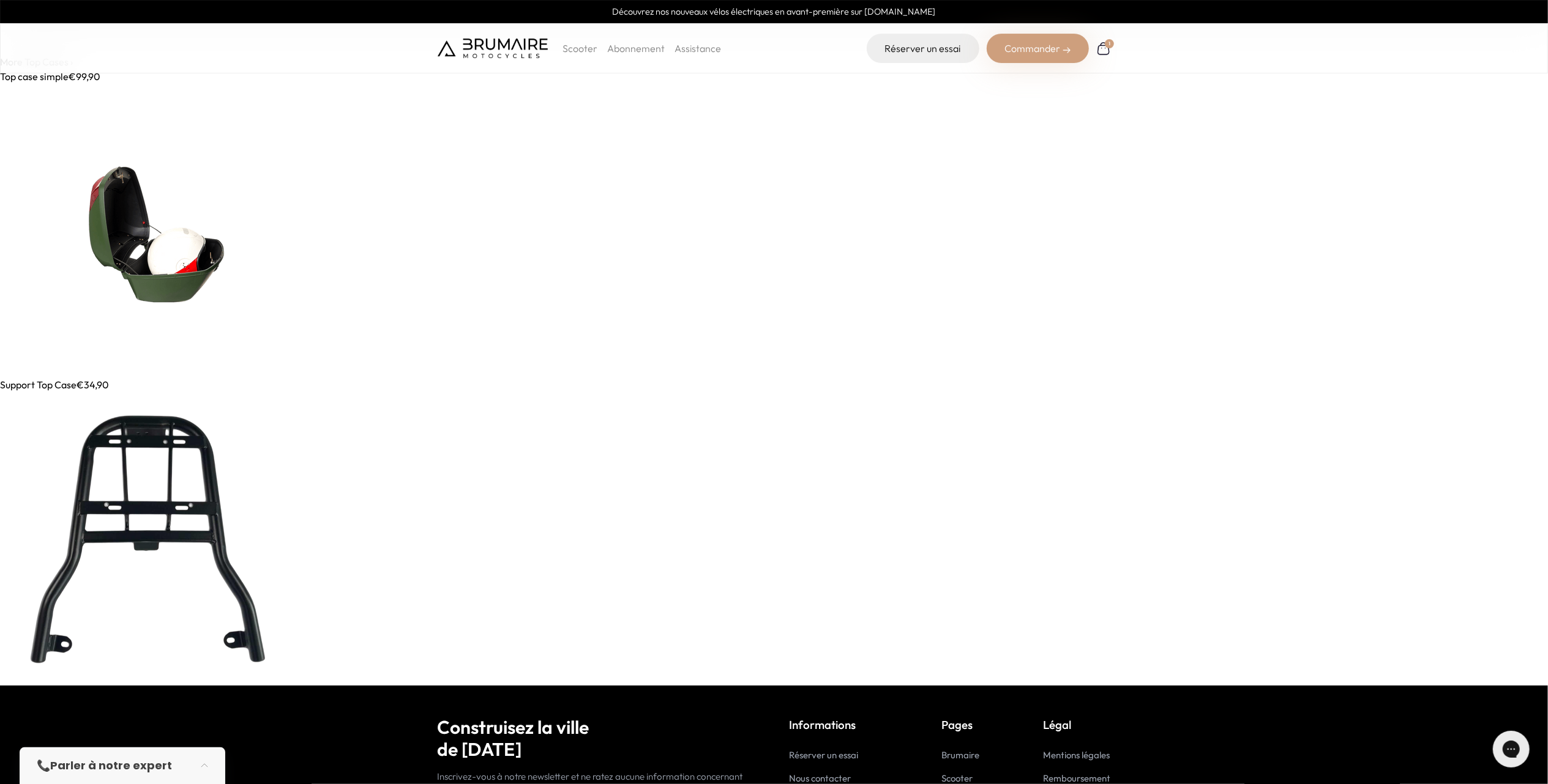
scroll to position [10399, 0]
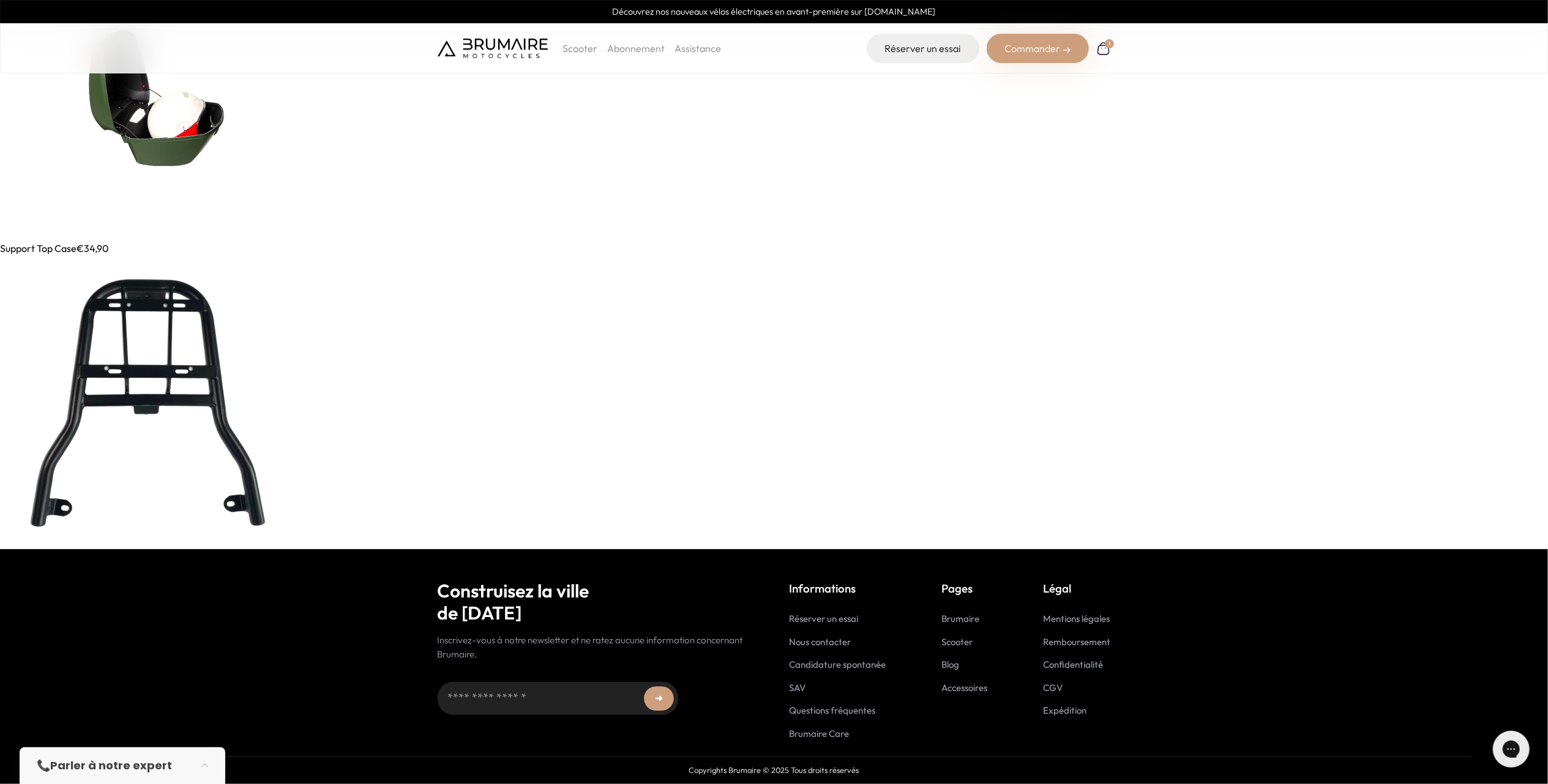
click at [837, 734] on link "Brumaire Care" at bounding box center [819, 734] width 60 height 12
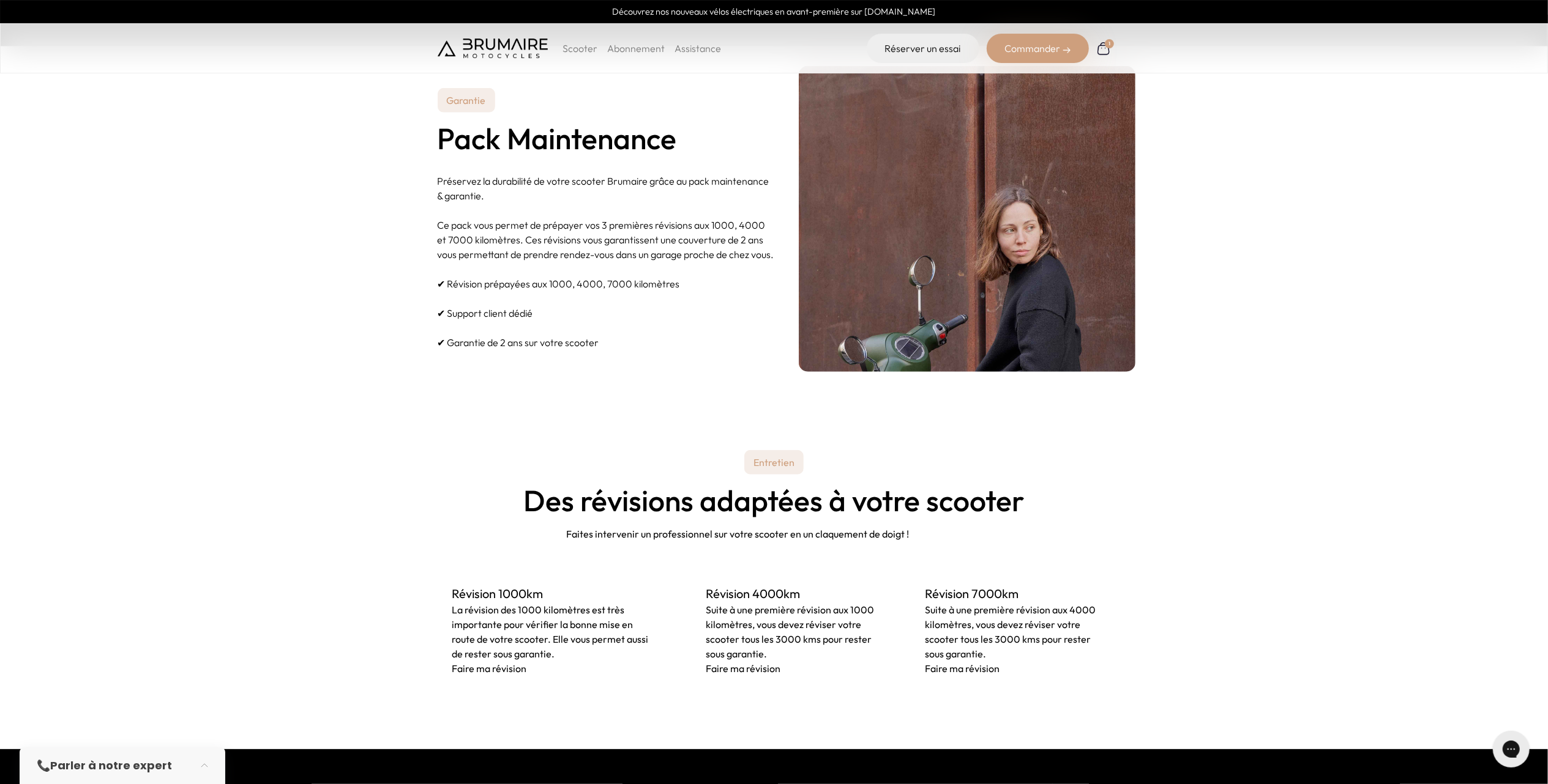
scroll to position [937, 0]
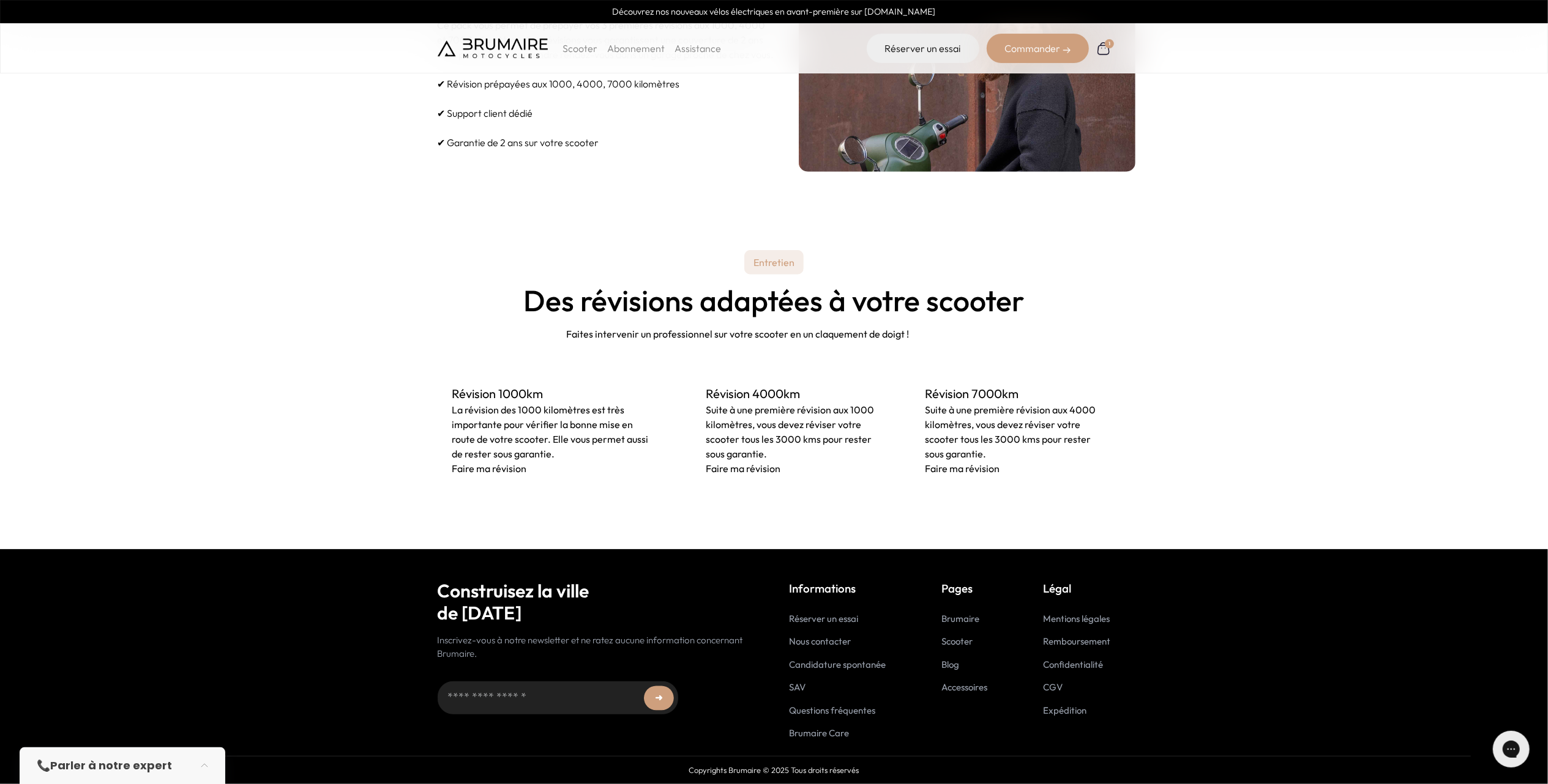
click at [953, 661] on link "Blog" at bounding box center [951, 664] width 18 height 12
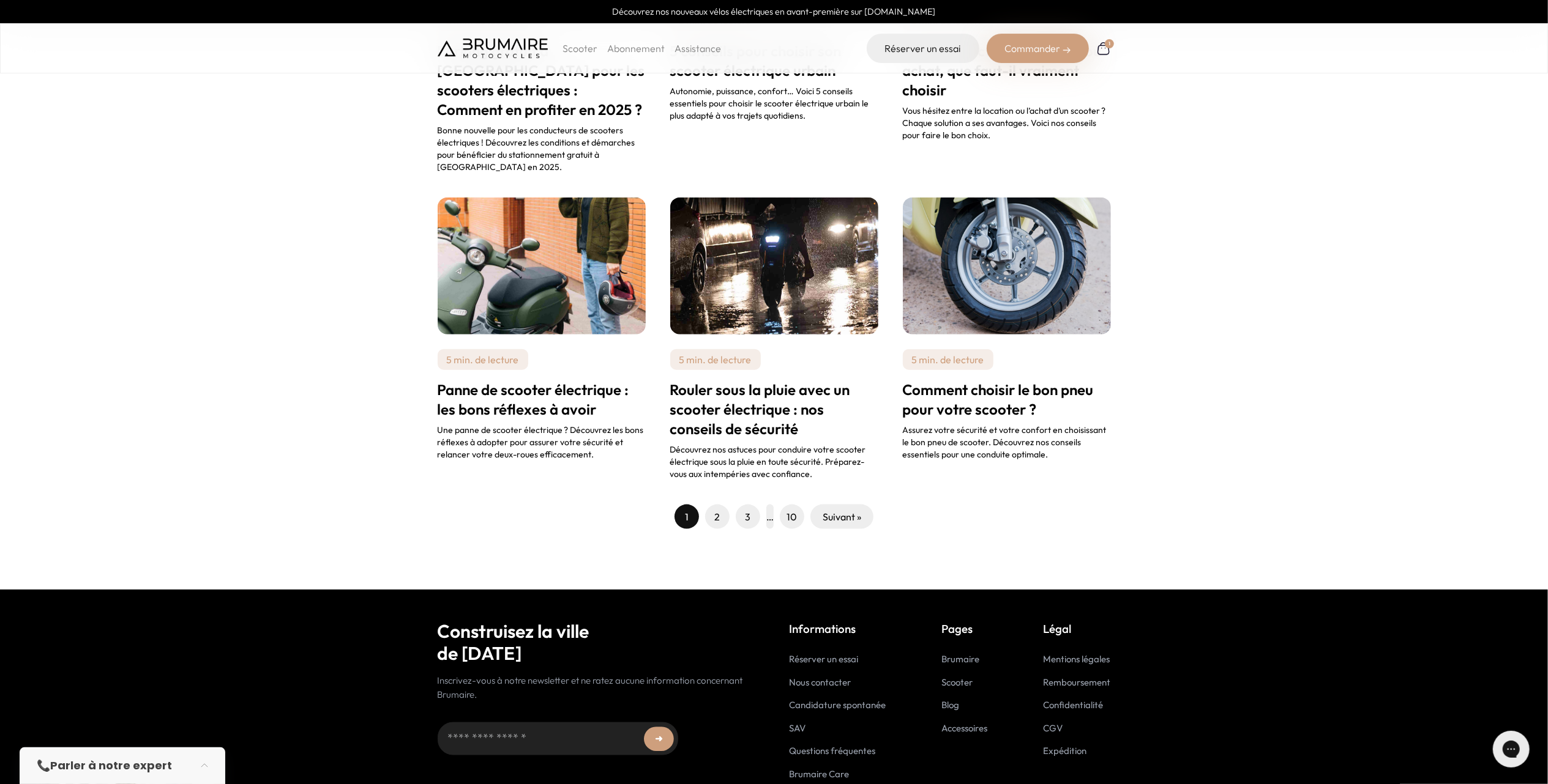
scroll to position [1319, 0]
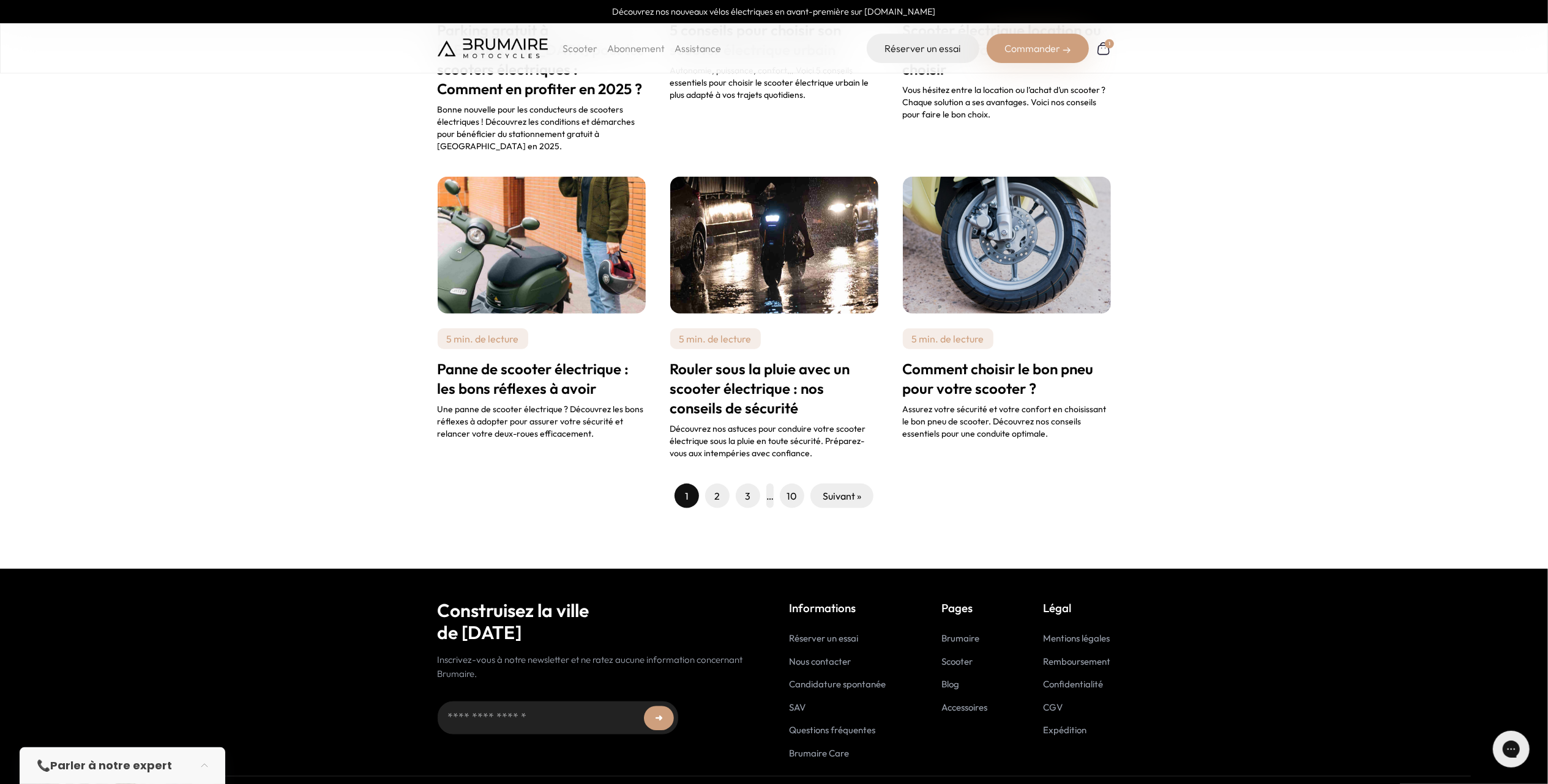
click at [829, 489] on link "Suivant »" at bounding box center [841, 496] width 39 height 15
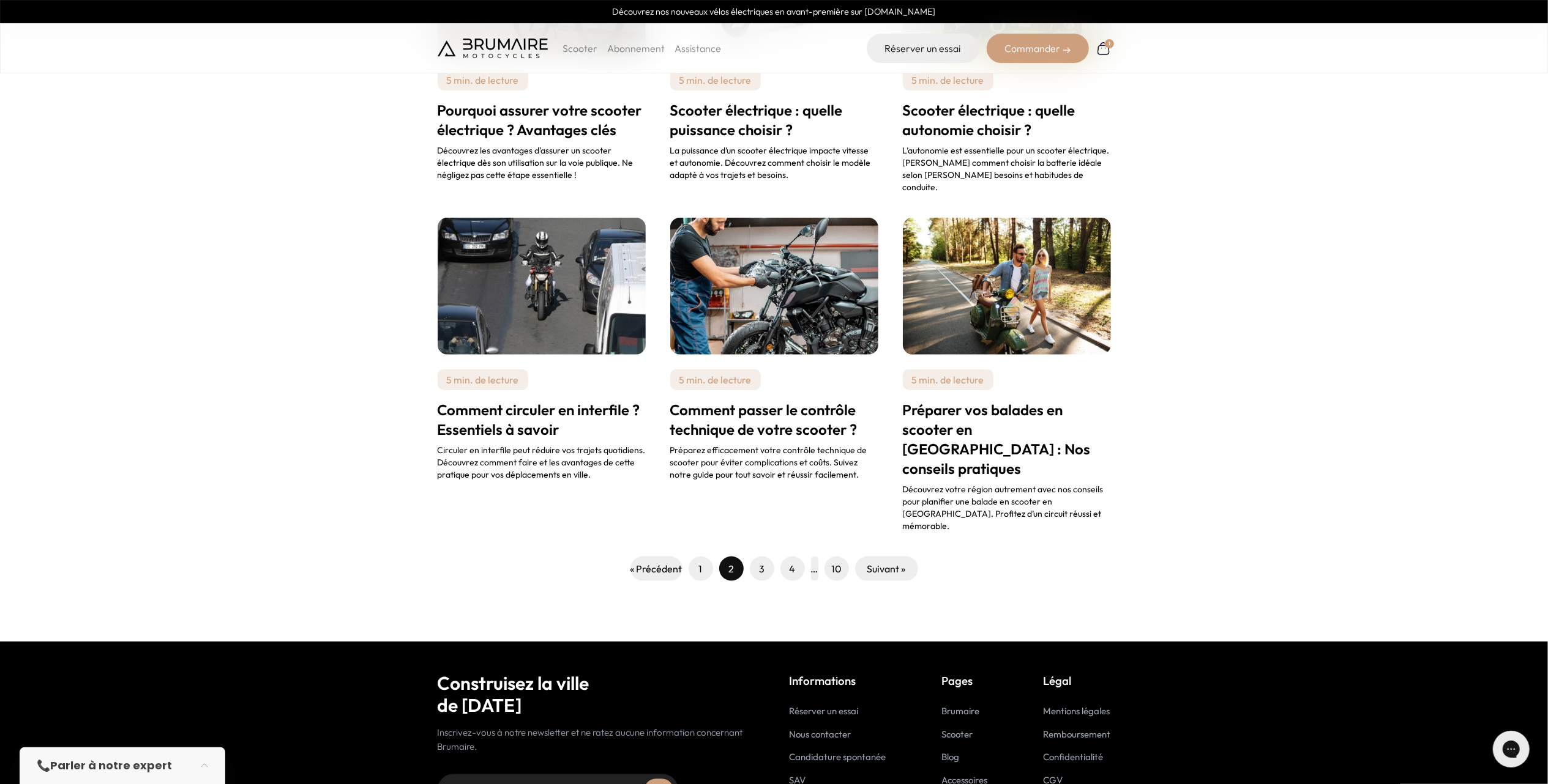
scroll to position [1224, 0]
